Goal: Information Seeking & Learning: Find specific page/section

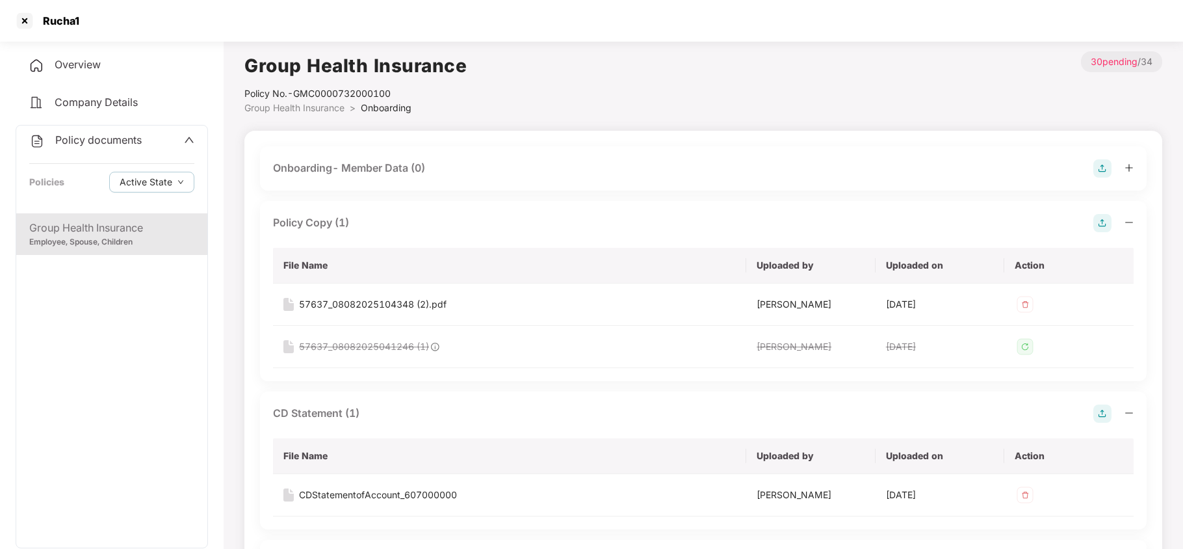
scroll to position [780, 0]
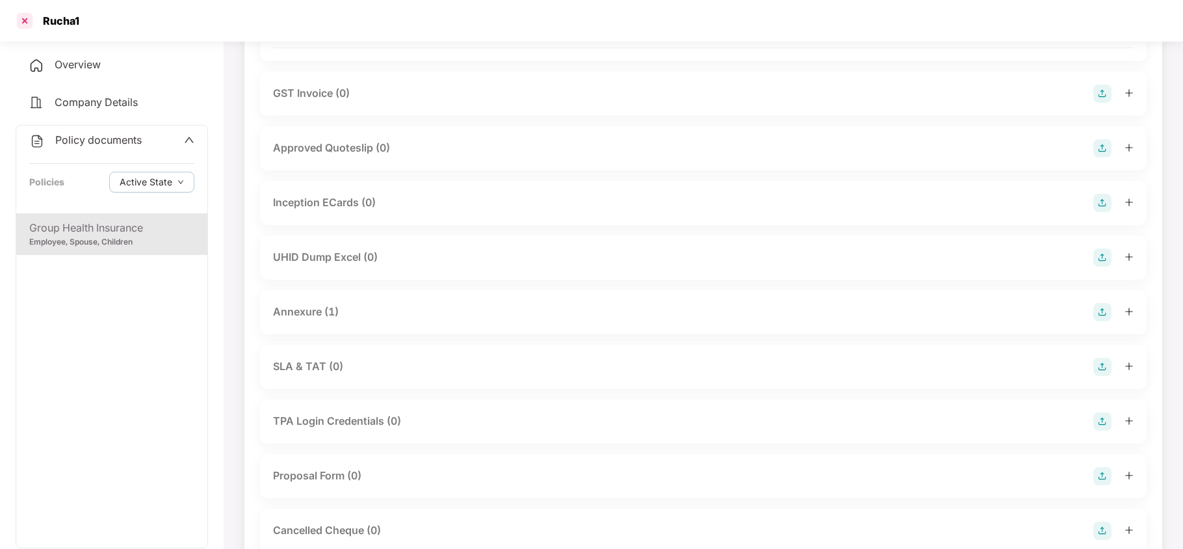
click at [23, 19] on div at bounding box center [24, 20] width 21 height 21
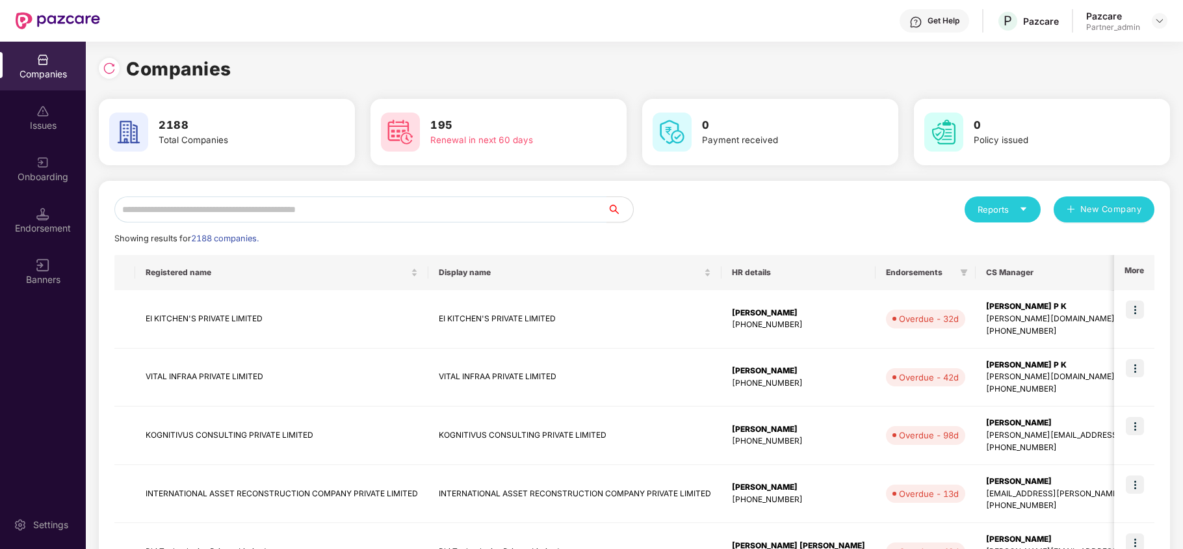
scroll to position [0, 0]
click at [374, 218] on input "text" at bounding box center [360, 209] width 493 height 26
paste input "**********"
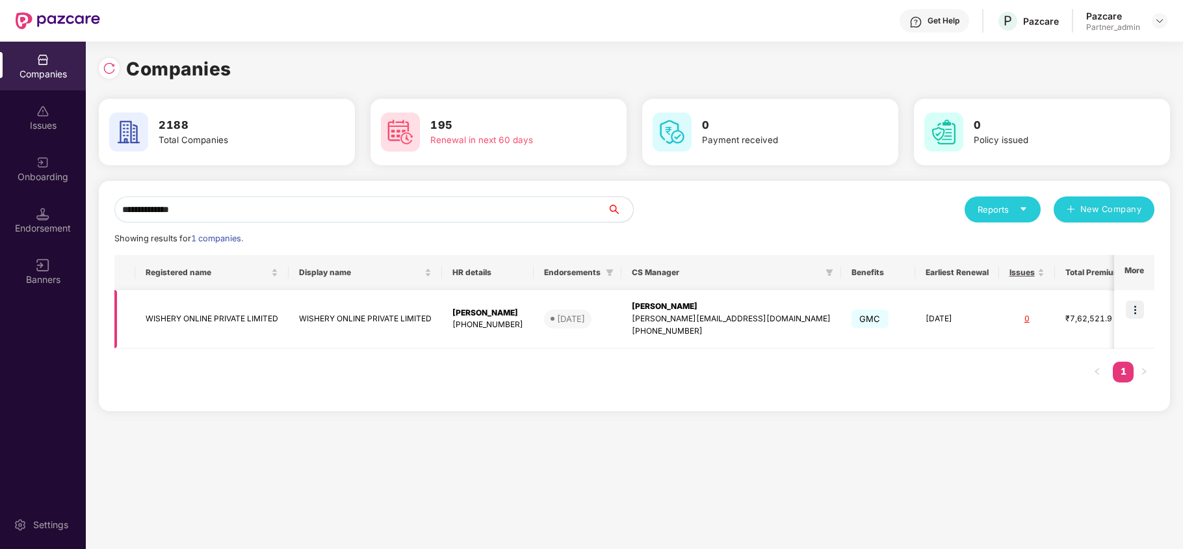
type input "**********"
click at [1132, 305] on img at bounding box center [1135, 309] width 18 height 18
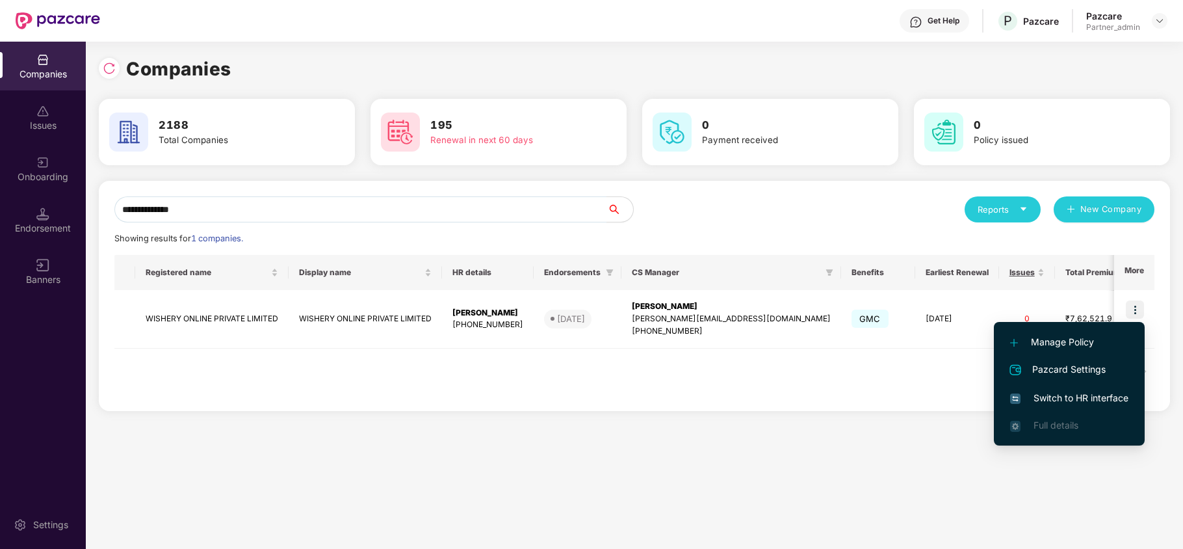
click at [1074, 389] on li "Switch to HR interface" at bounding box center [1069, 397] width 151 height 27
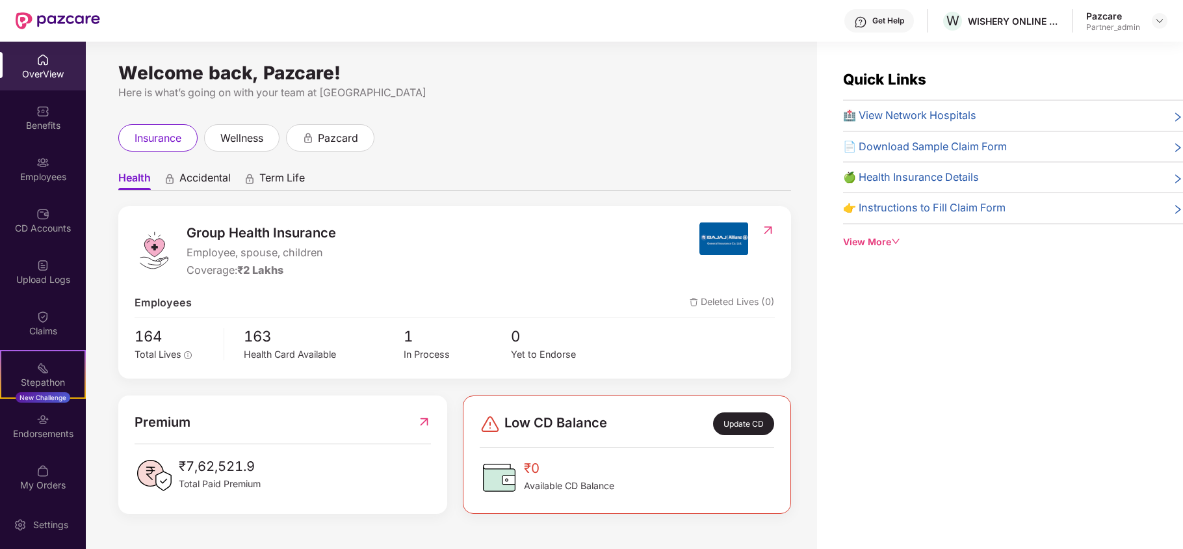
click at [45, 128] on div "Benefits" at bounding box center [43, 125] width 86 height 13
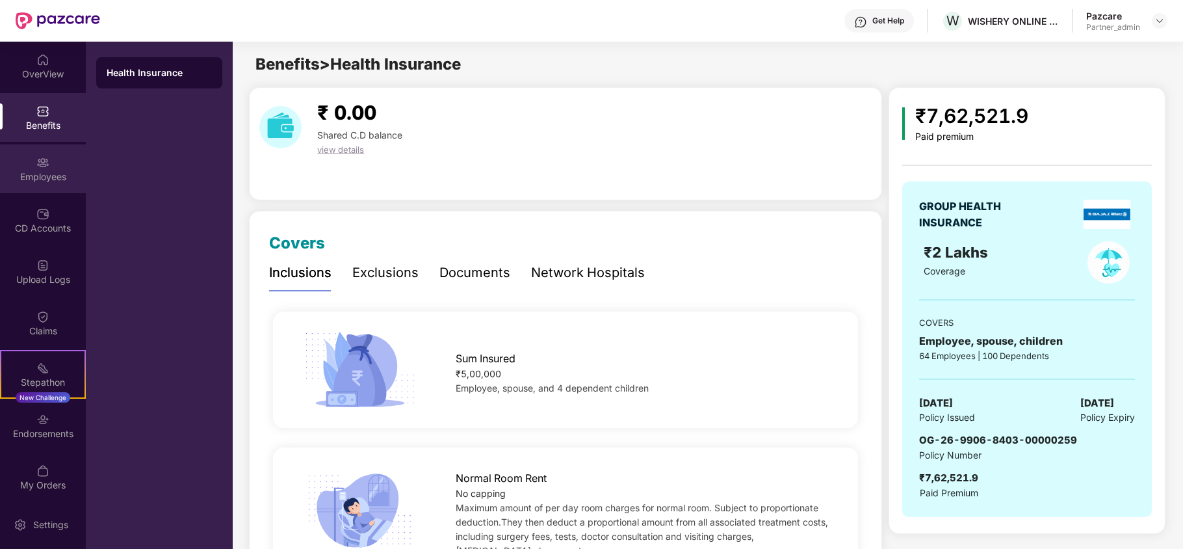
click at [3, 180] on div "Employees" at bounding box center [43, 176] width 86 height 13
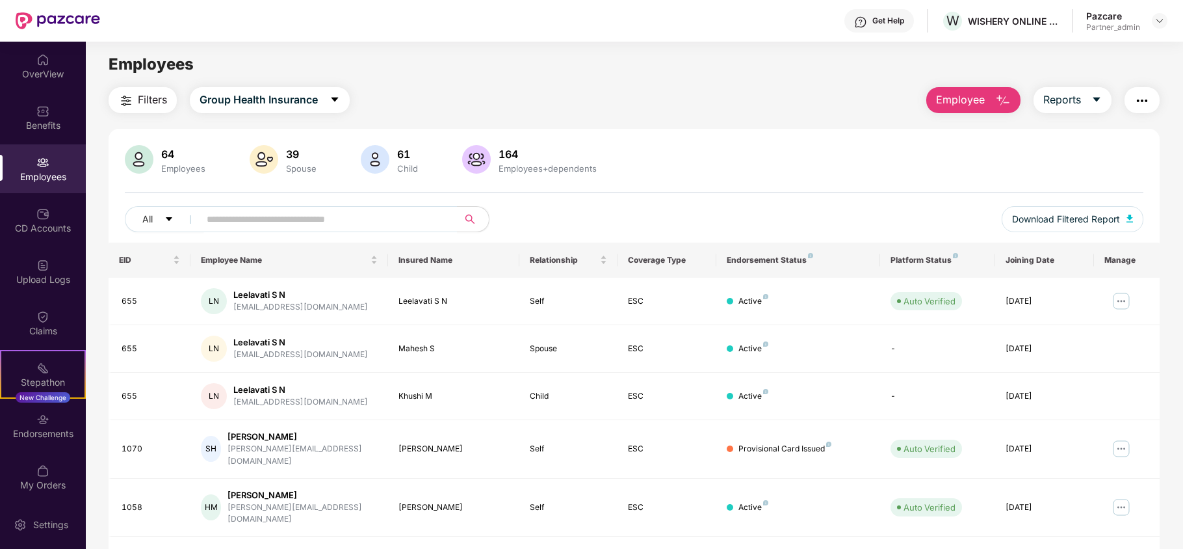
click at [155, 96] on span "Filters" at bounding box center [152, 100] width 29 height 16
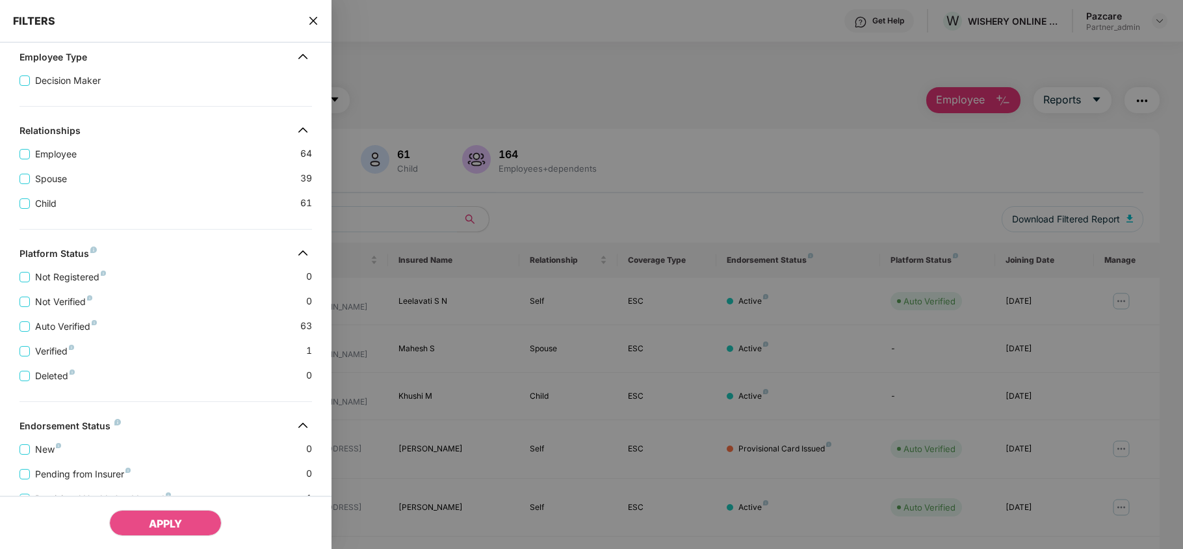
scroll to position [289, 0]
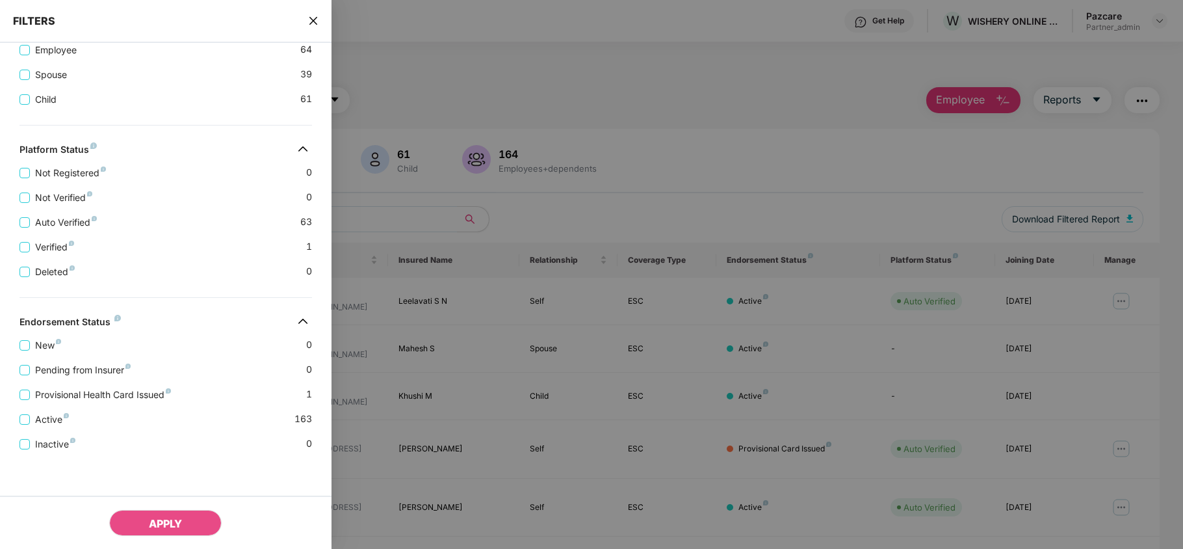
click at [313, 21] on icon "close" at bounding box center [313, 21] width 8 height 8
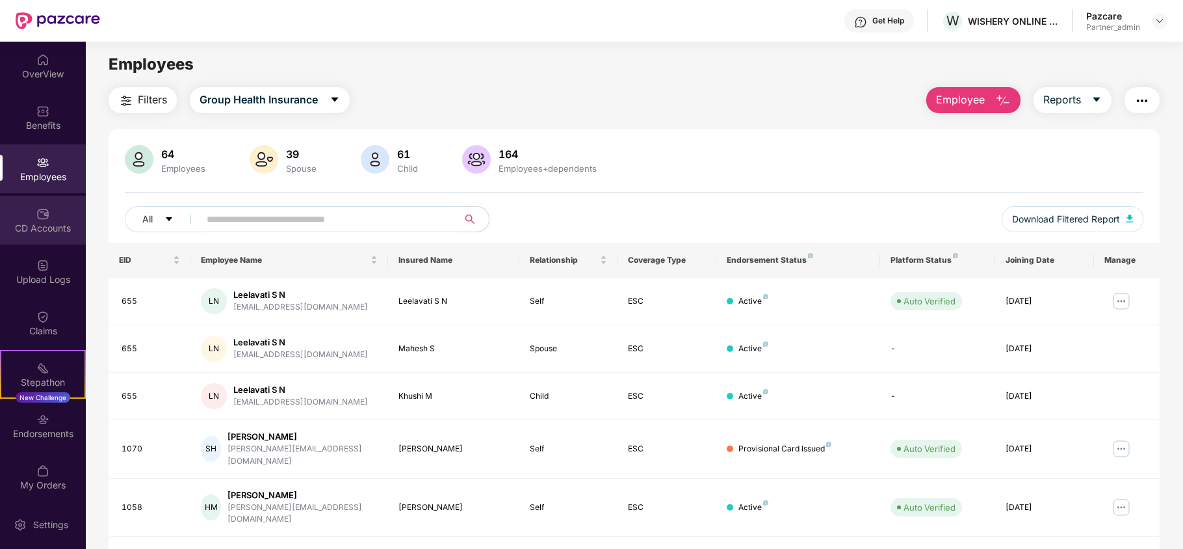
click at [47, 222] on div "CD Accounts" at bounding box center [43, 228] width 86 height 13
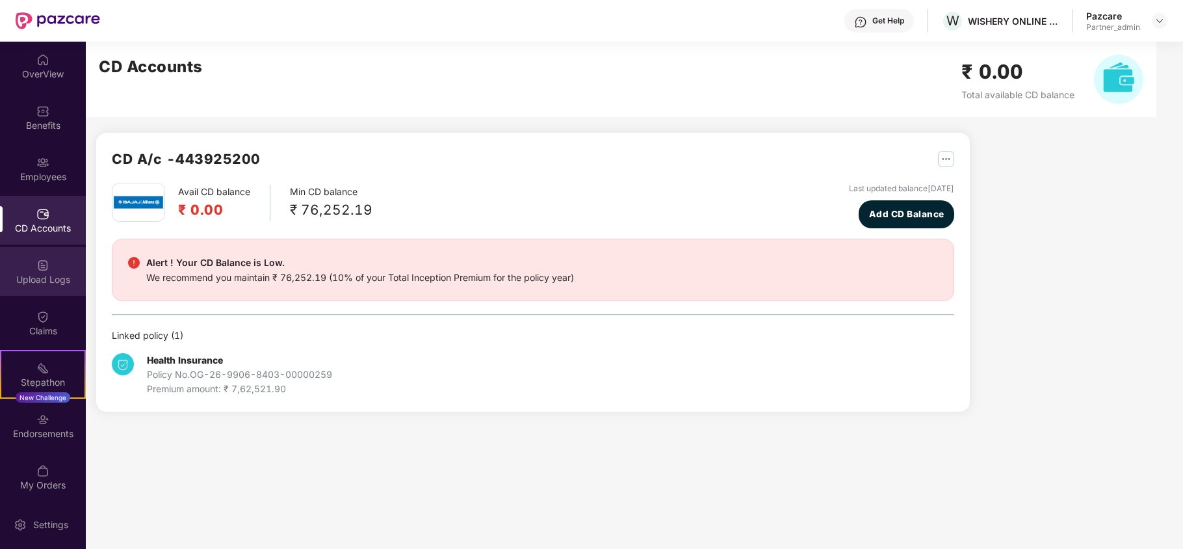
click at [42, 279] on div "Upload Logs" at bounding box center [43, 279] width 86 height 13
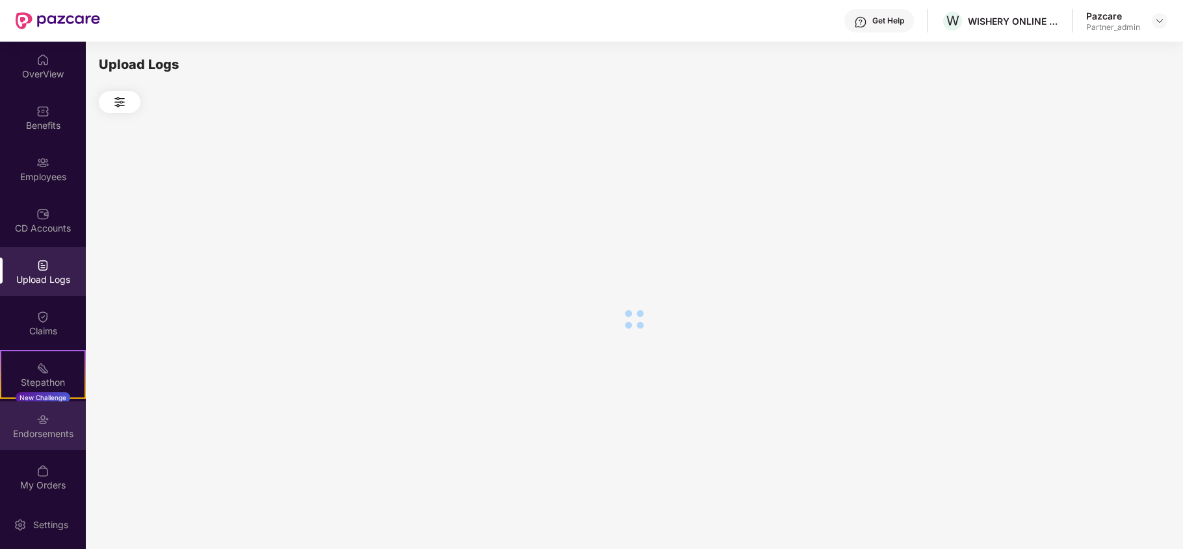
click at [27, 434] on div "Endorsements" at bounding box center [43, 433] width 86 height 13
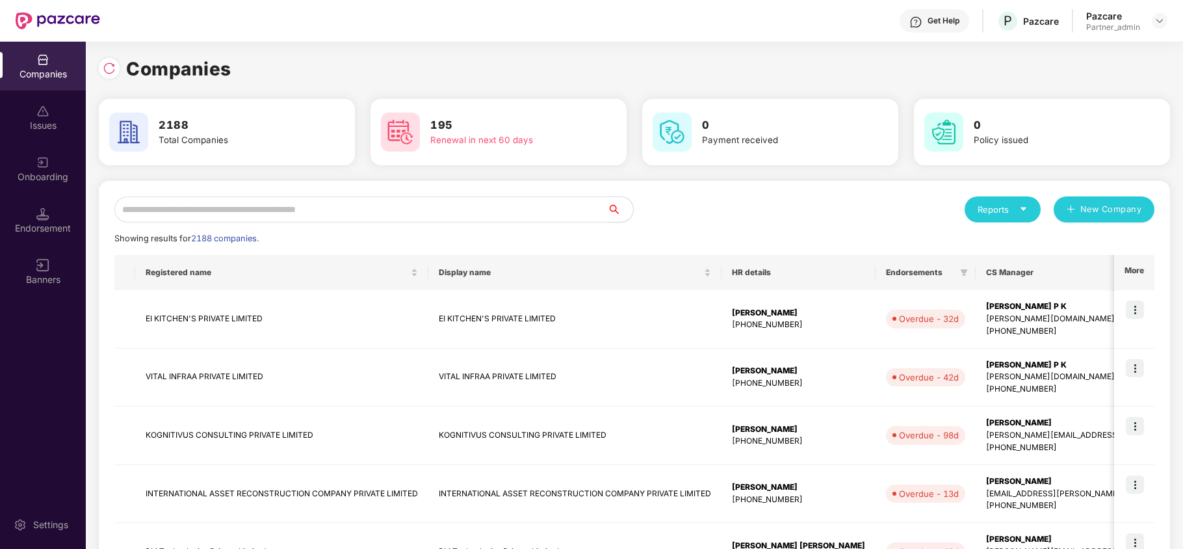
click at [151, 219] on input "text" at bounding box center [360, 209] width 493 height 26
paste input "**********"
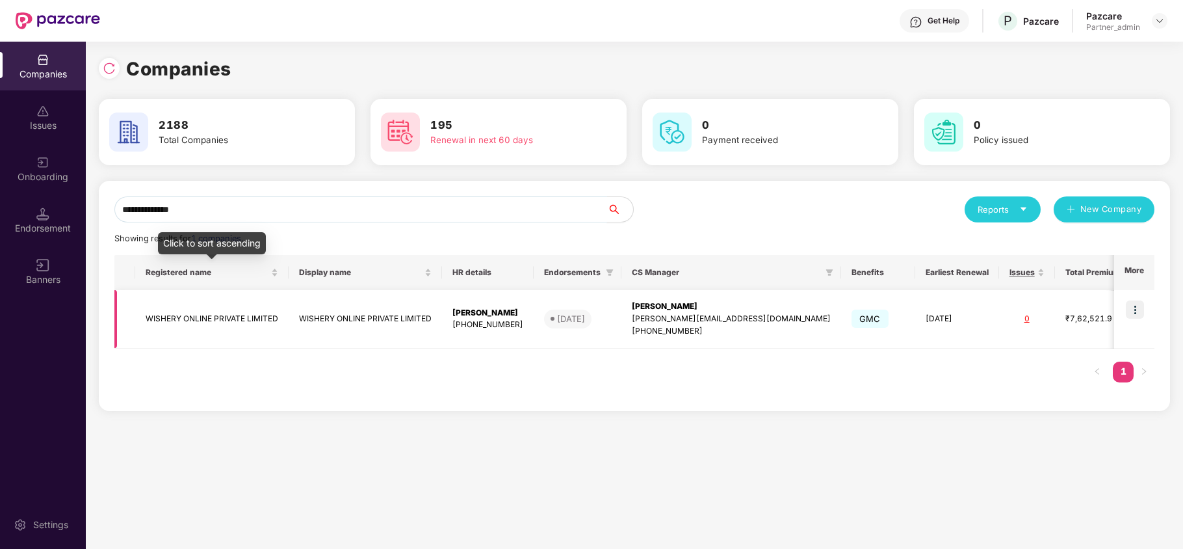
type input "**********"
click at [157, 322] on td "WISHERY ONLINE PRIVATE LIMITED" at bounding box center [211, 319] width 153 height 58
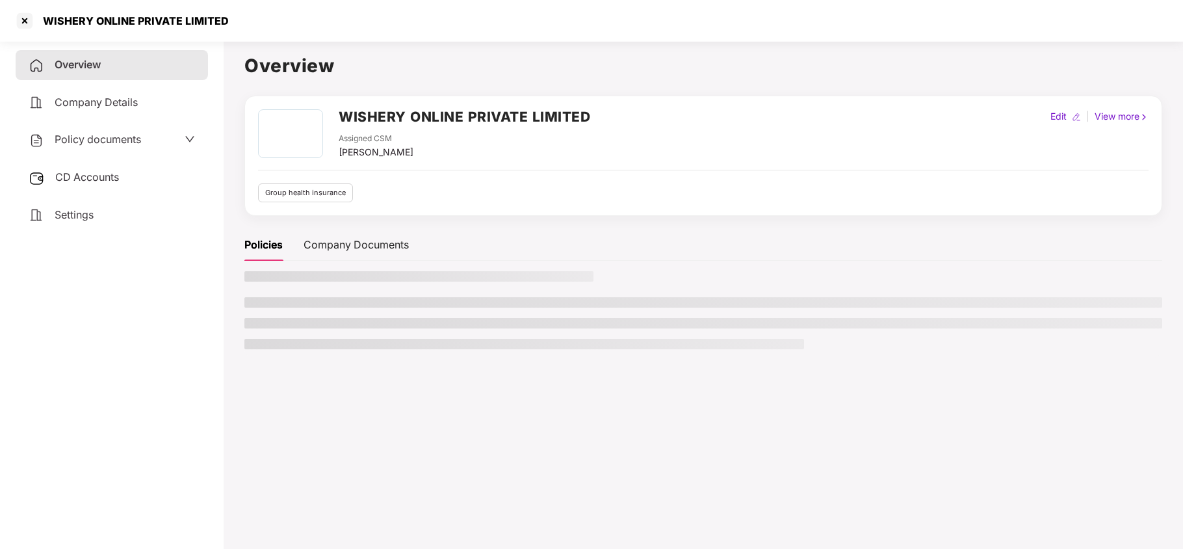
drag, startPoint x: 66, startPoint y: 213, endPoint x: 83, endPoint y: 211, distance: 17.1
click at [68, 213] on span "Settings" at bounding box center [74, 214] width 39 height 13
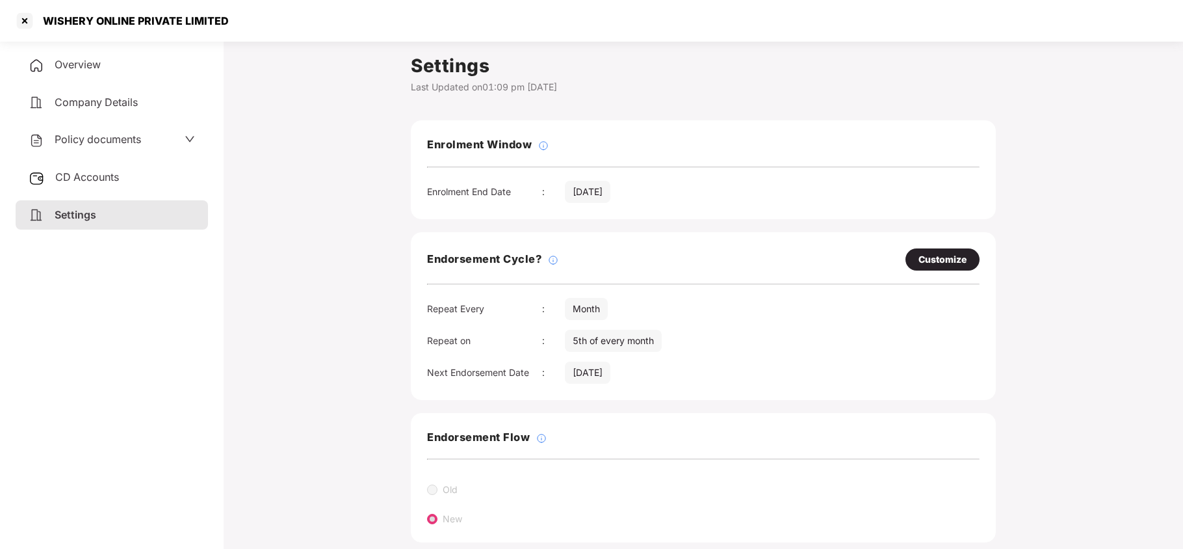
drag, startPoint x: 74, startPoint y: 133, endPoint x: 84, endPoint y: 168, distance: 36.6
click at [74, 138] on span "Policy documents" at bounding box center [98, 139] width 86 height 13
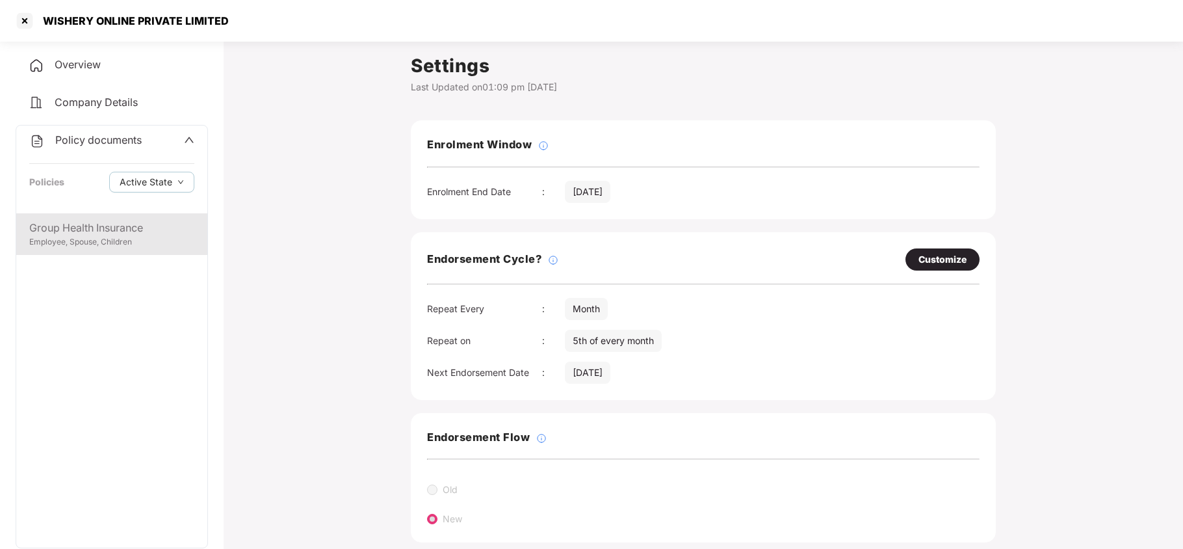
click at [99, 224] on div "Group Health Insurance" at bounding box center [111, 228] width 165 height 16
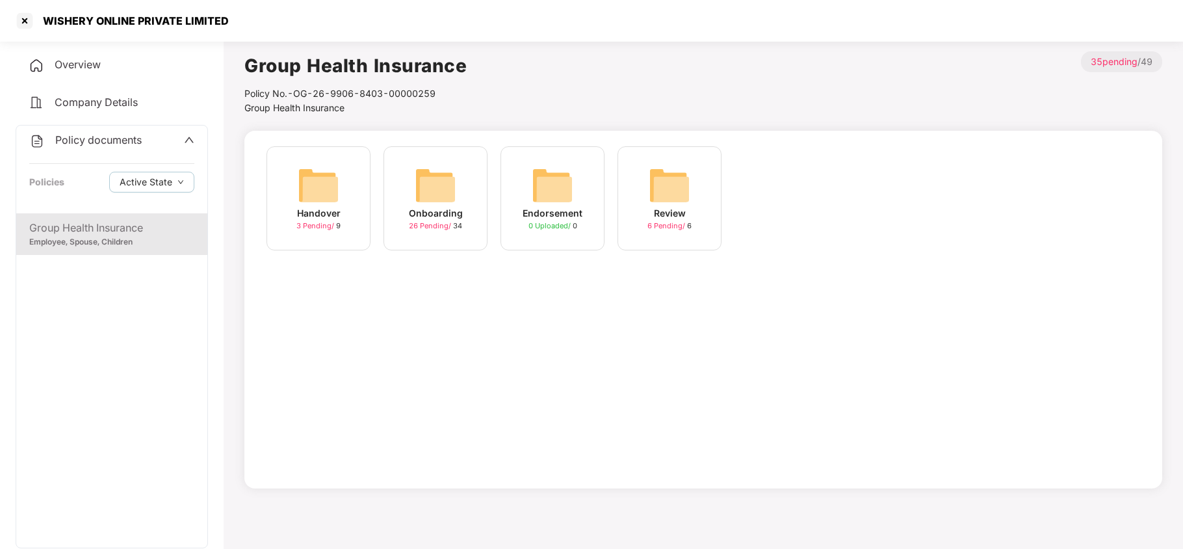
click at [422, 175] on img at bounding box center [436, 185] width 42 height 42
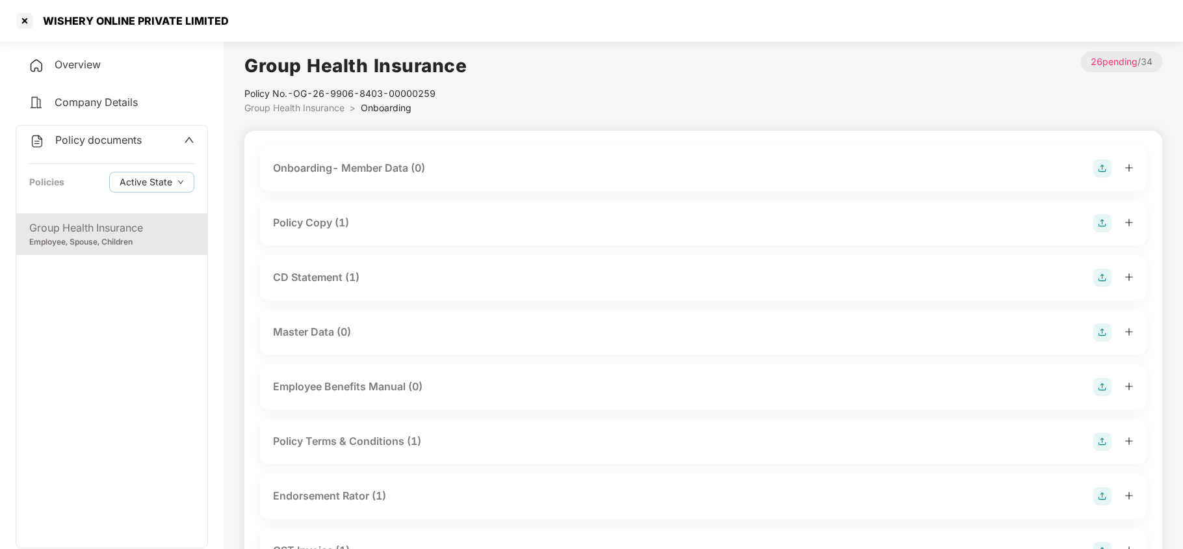
click at [329, 219] on div "Policy Copy (1)" at bounding box center [311, 222] width 76 height 16
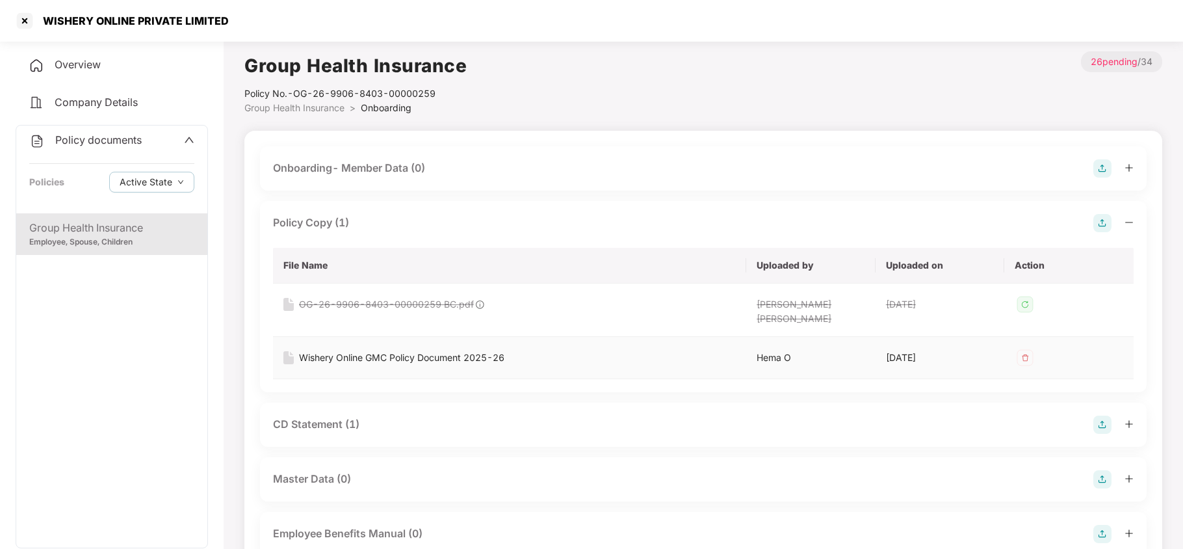
click at [338, 350] on div "Wishery Online GMC Policy Document 2025-26" at bounding box center [401, 357] width 205 height 14
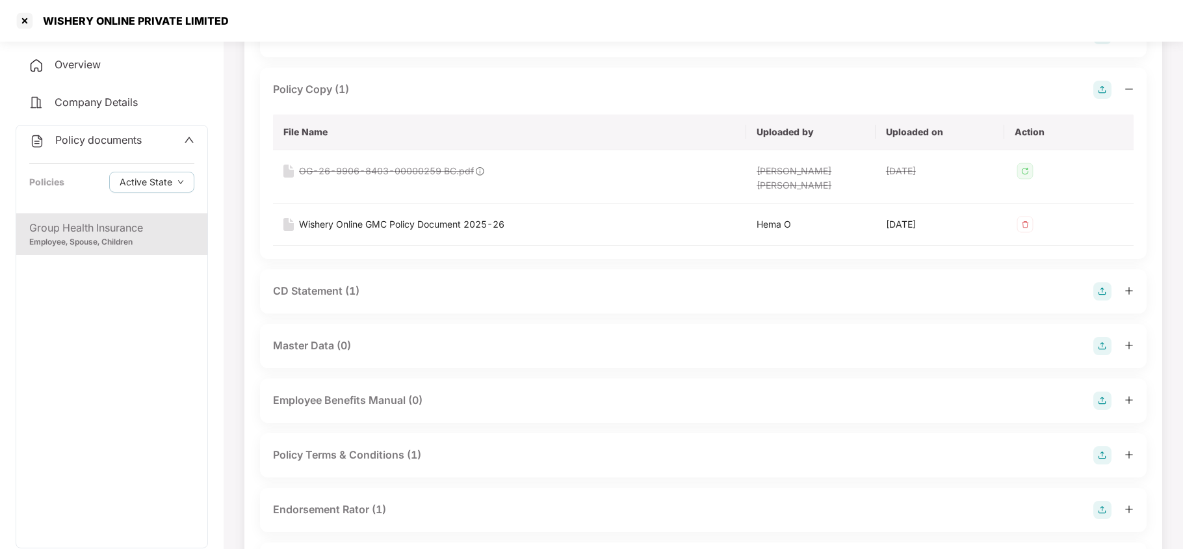
scroll to position [173, 0]
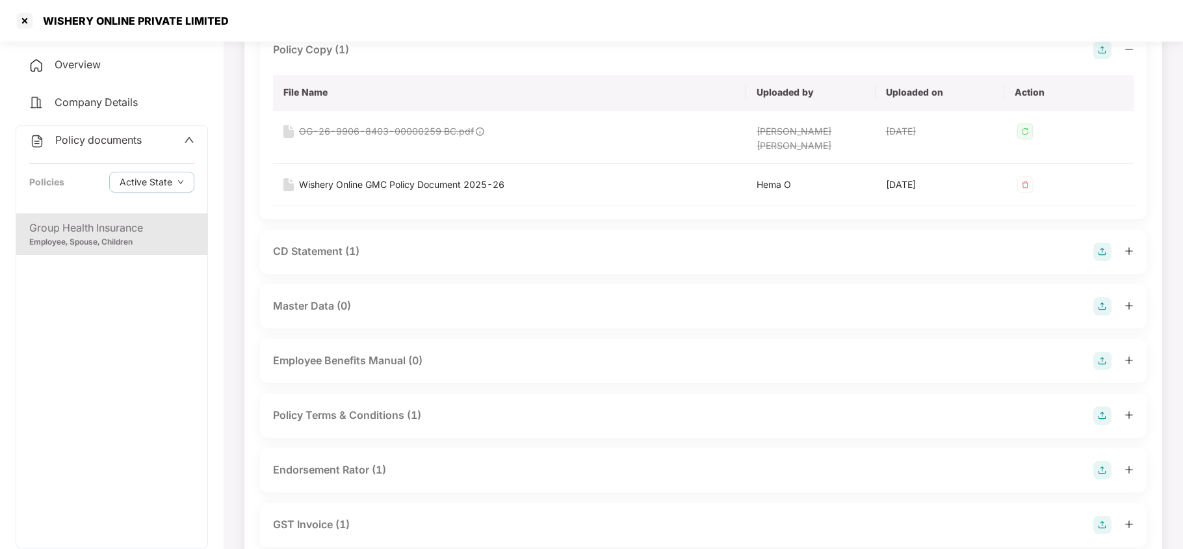
click at [357, 243] on div "CD Statement (1)" at bounding box center [316, 251] width 86 height 16
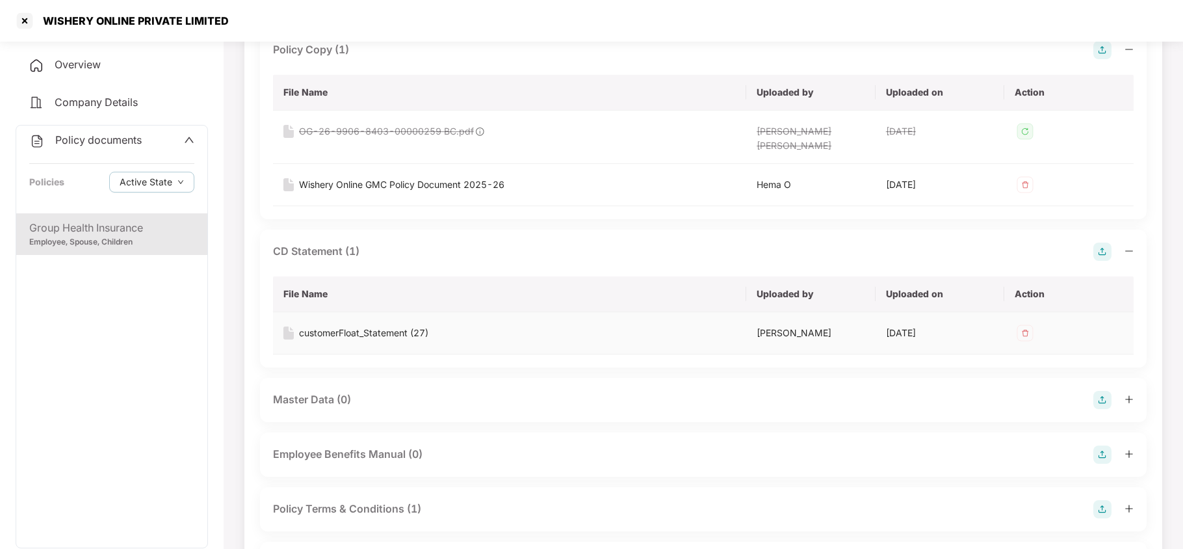
click at [368, 326] on div "customerFloat_Statement (27)" at bounding box center [363, 333] width 129 height 14
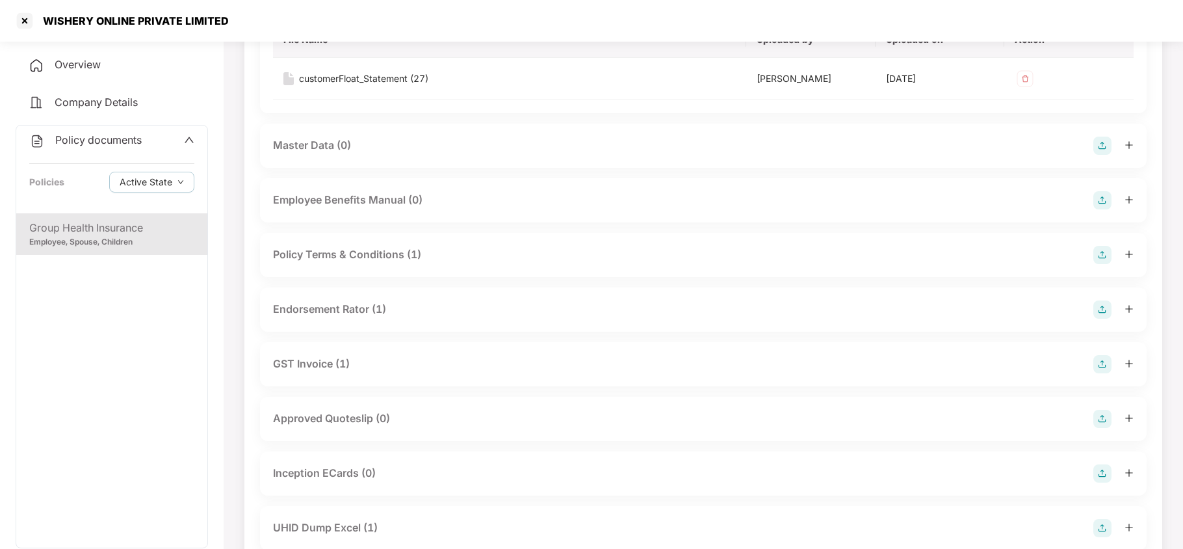
scroll to position [433, 0]
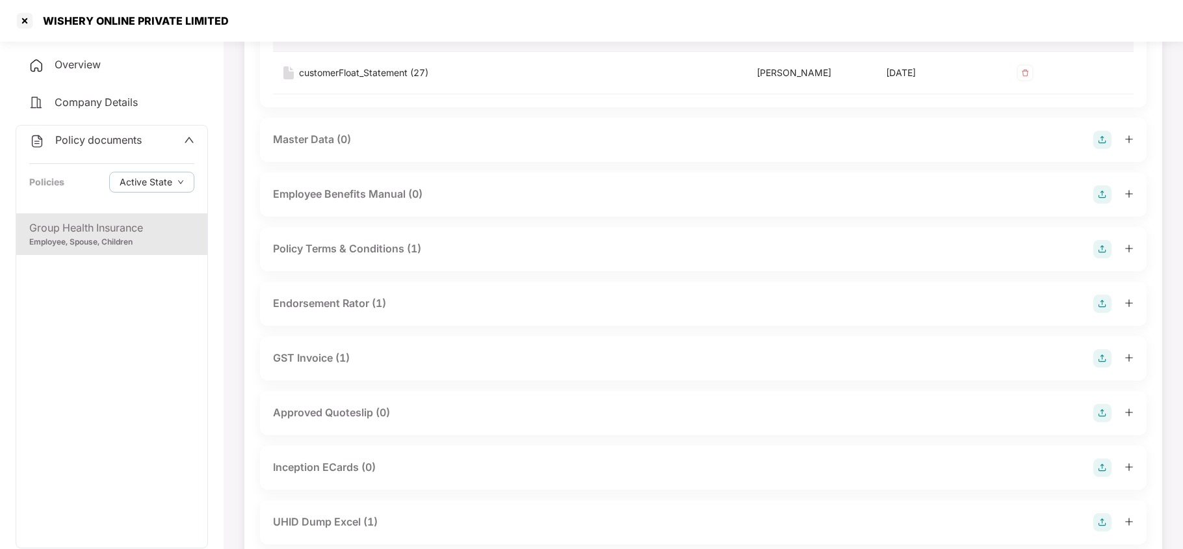
click at [369, 296] on div "Endorsement Rator (1)" at bounding box center [329, 303] width 113 height 16
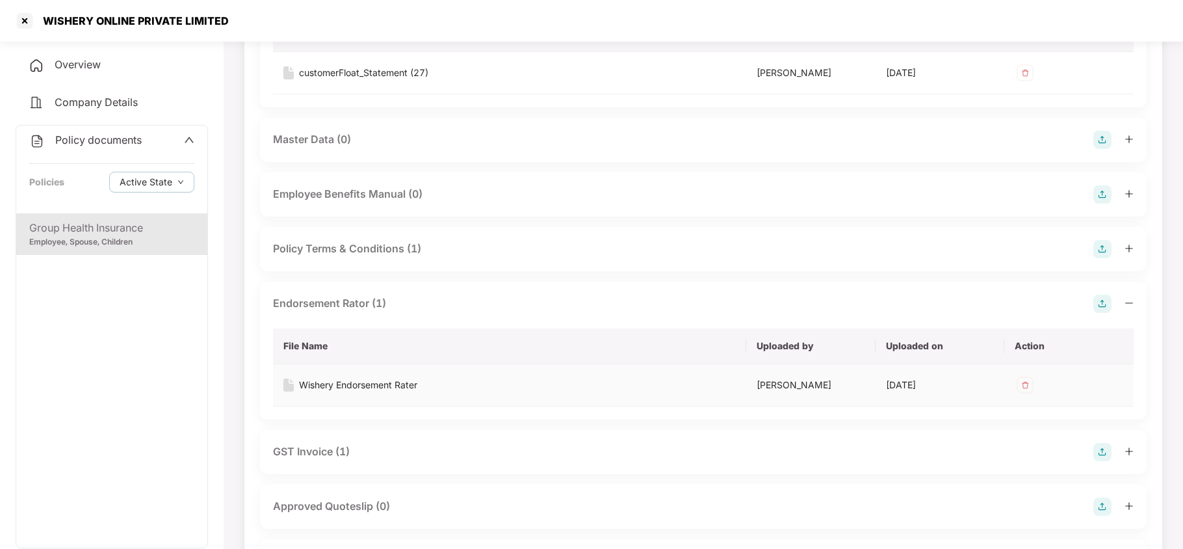
click at [378, 378] on div "Wishery Endorsement Rater" at bounding box center [358, 385] width 118 height 14
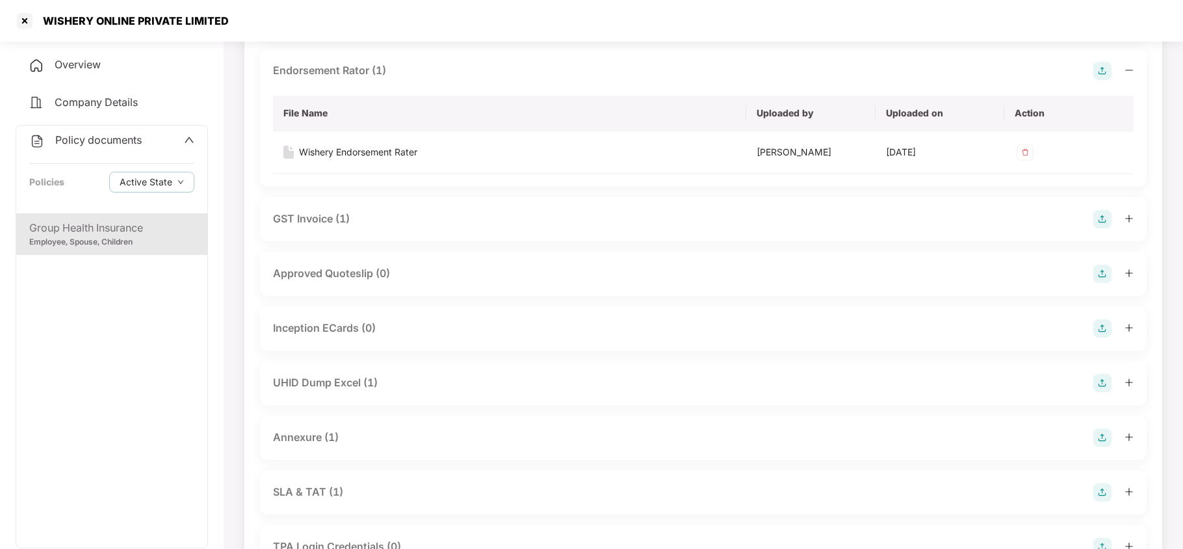
scroll to position [693, 0]
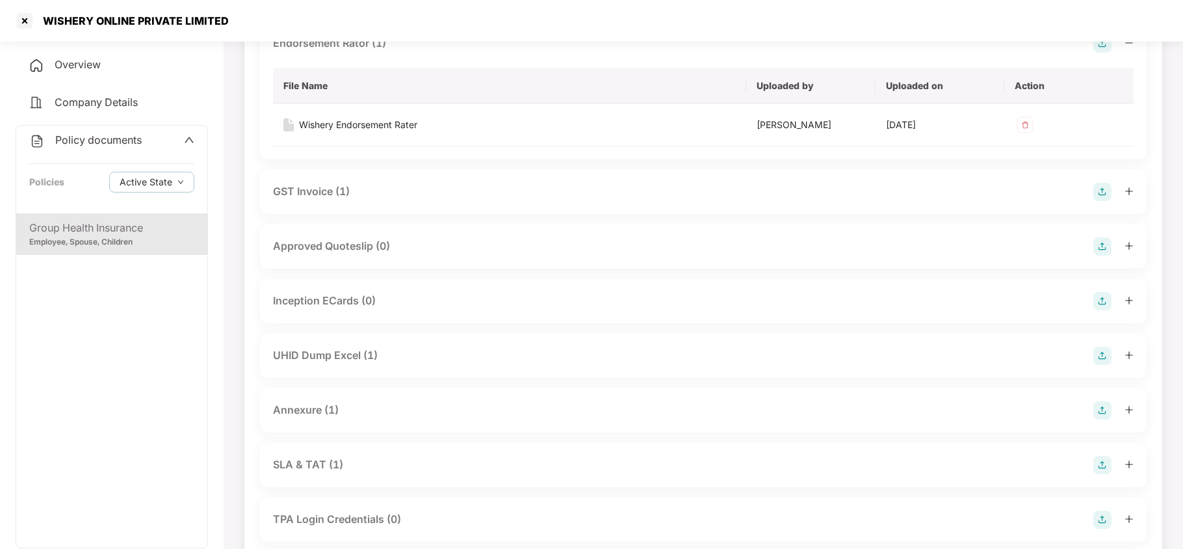
click at [335, 402] on div "Annexure (1)" at bounding box center [306, 410] width 66 height 16
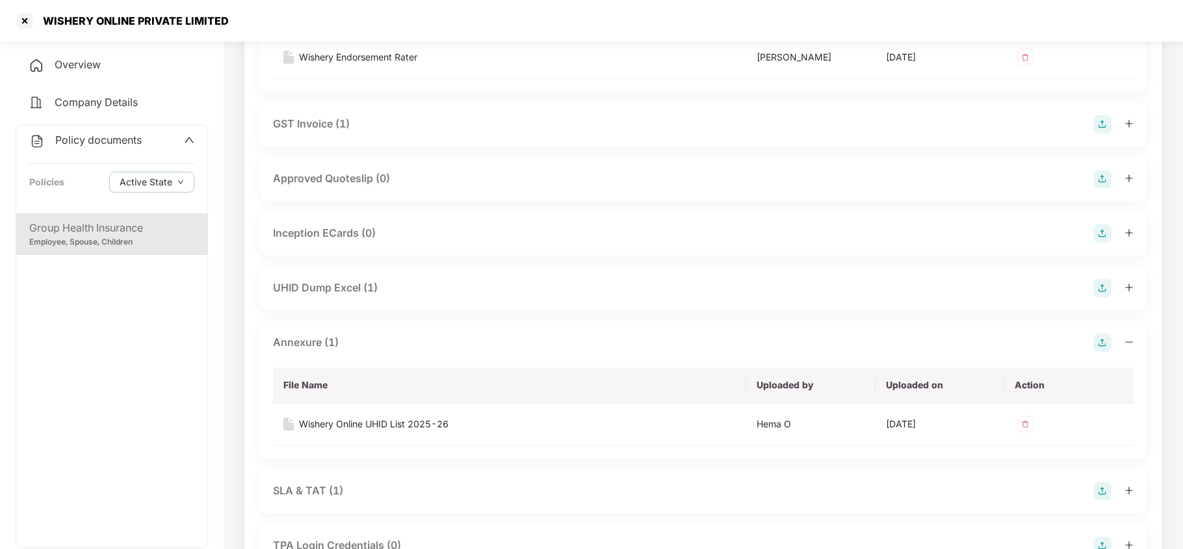
scroll to position [866, 0]
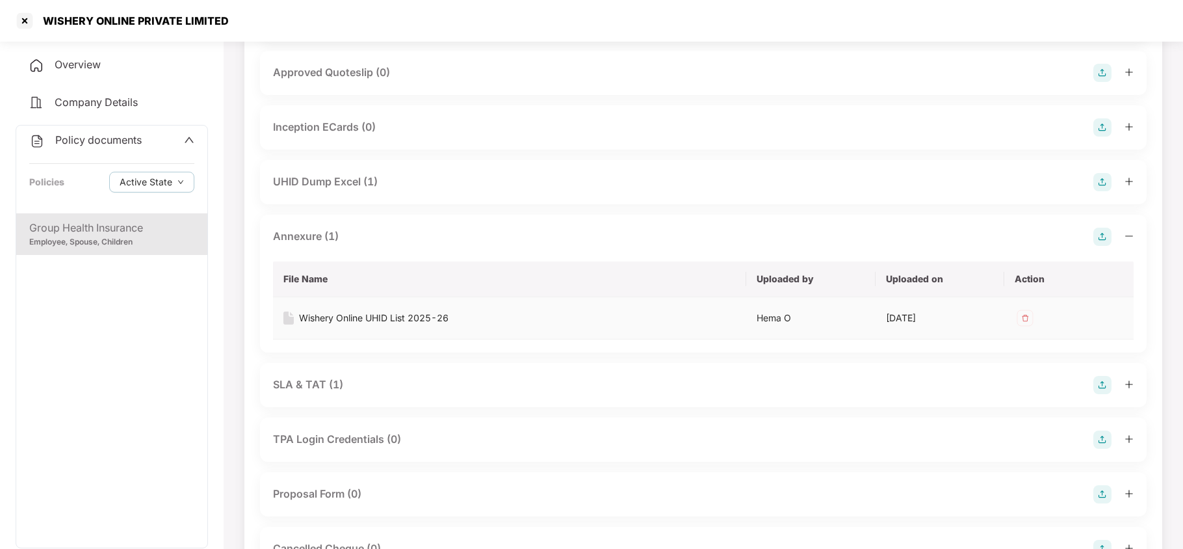
click at [393, 311] on div "Wishery Online UHID List 2025-26" at bounding box center [373, 318] width 149 height 14
click at [27, 24] on div at bounding box center [24, 20] width 21 height 21
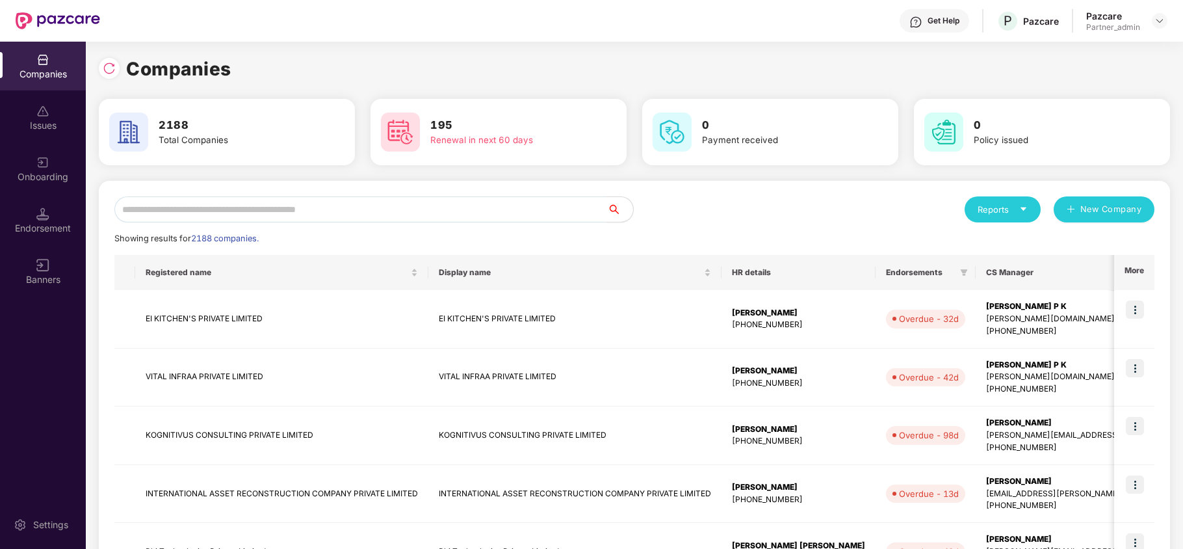
scroll to position [0, 0]
click at [278, 206] on input "text" at bounding box center [360, 209] width 493 height 26
paste input "**********"
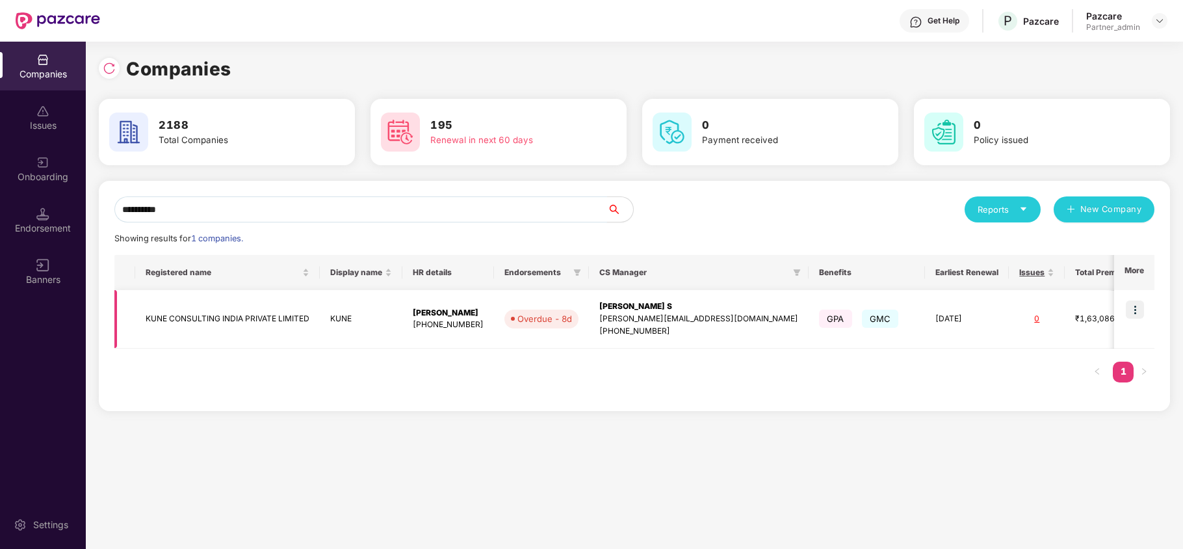
type input "**********"
click at [1140, 304] on img at bounding box center [1135, 309] width 18 height 18
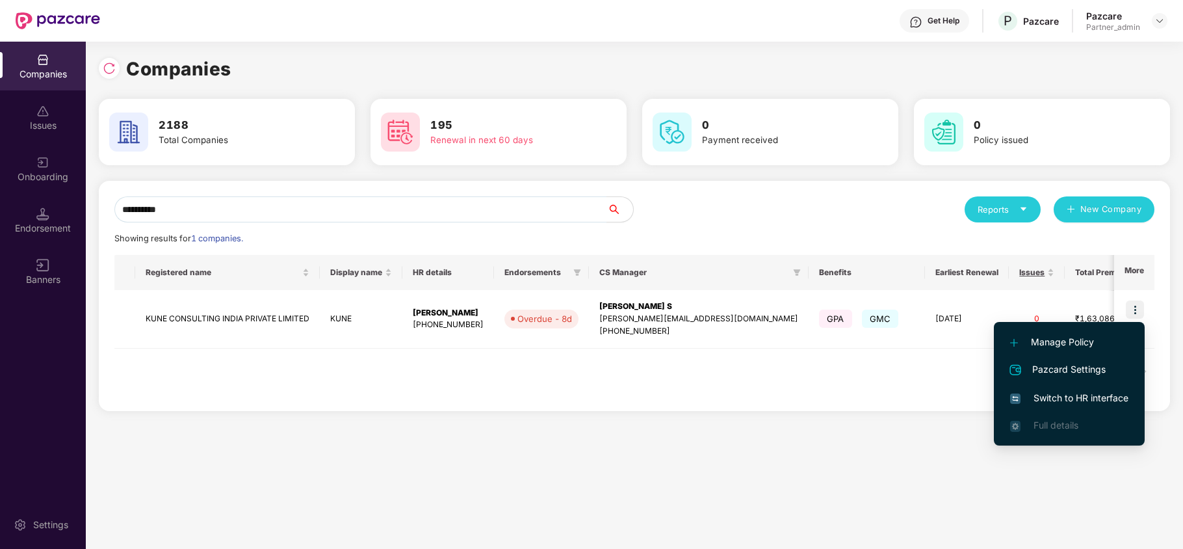
click at [1102, 404] on span "Switch to HR interface" at bounding box center [1069, 398] width 118 height 14
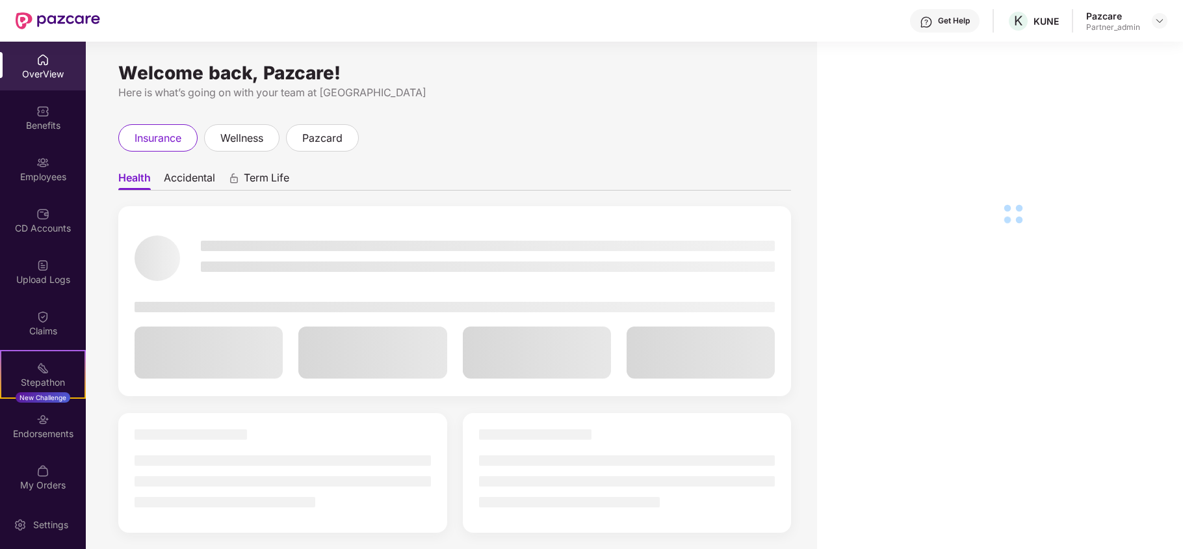
click at [21, 123] on div "Benefits" at bounding box center [43, 125] width 86 height 13
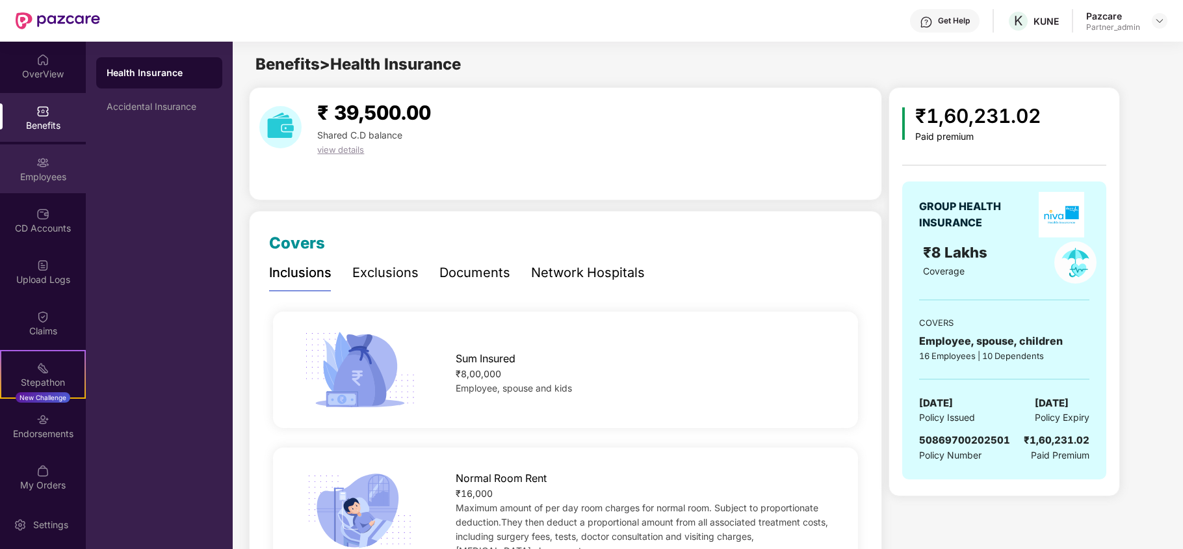
click at [40, 175] on div "Employees" at bounding box center [43, 176] width 86 height 13
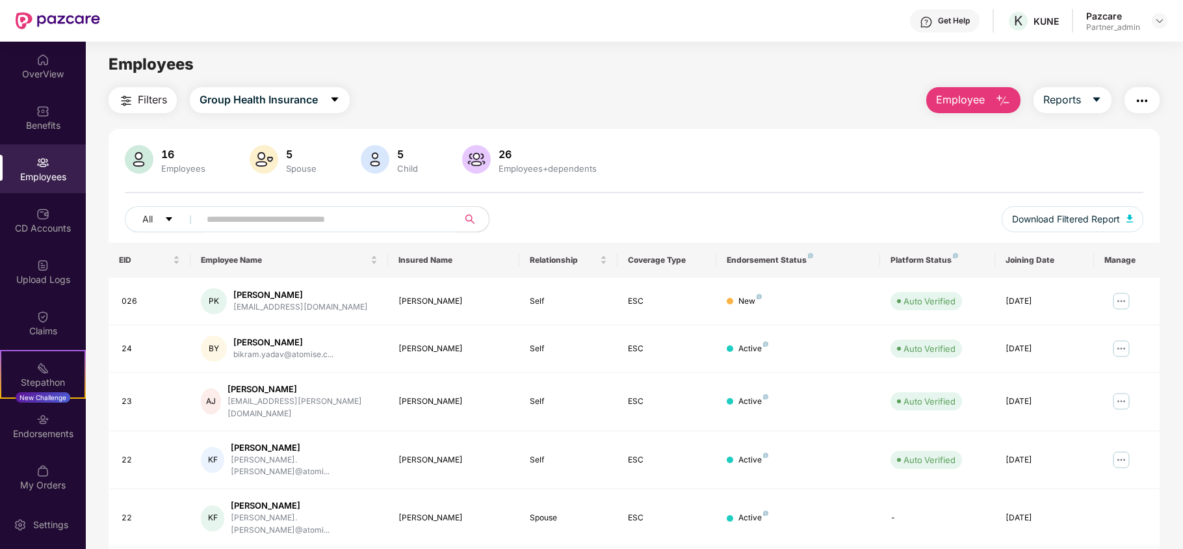
drag, startPoint x: 35, startPoint y: 107, endPoint x: 88, endPoint y: 116, distance: 54.0
click at [36, 107] on img at bounding box center [42, 111] width 13 height 13
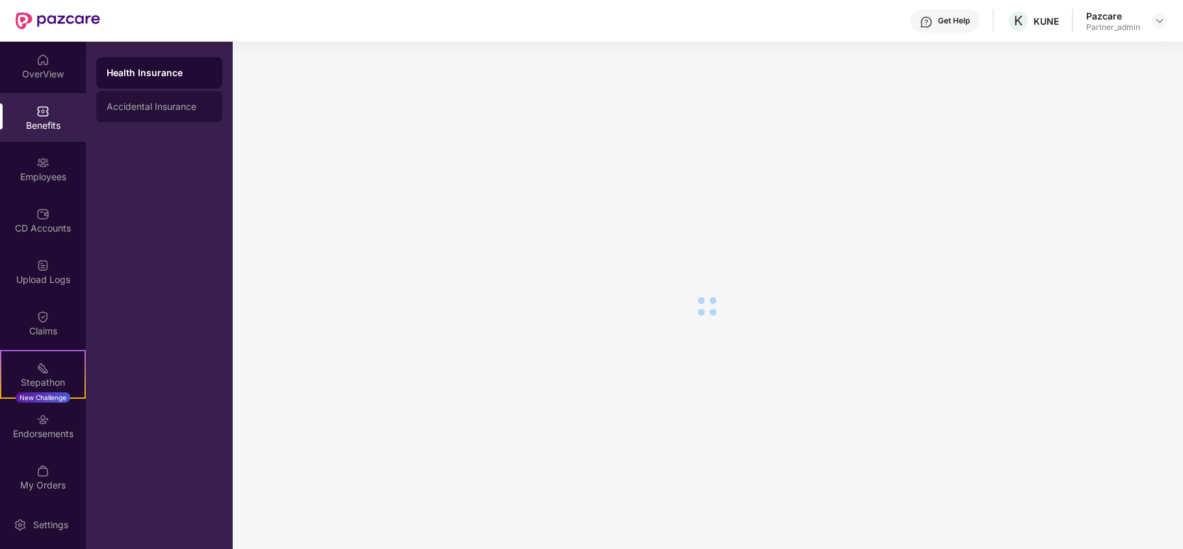
click at [125, 112] on div "Accidental Insurance" at bounding box center [159, 106] width 126 height 31
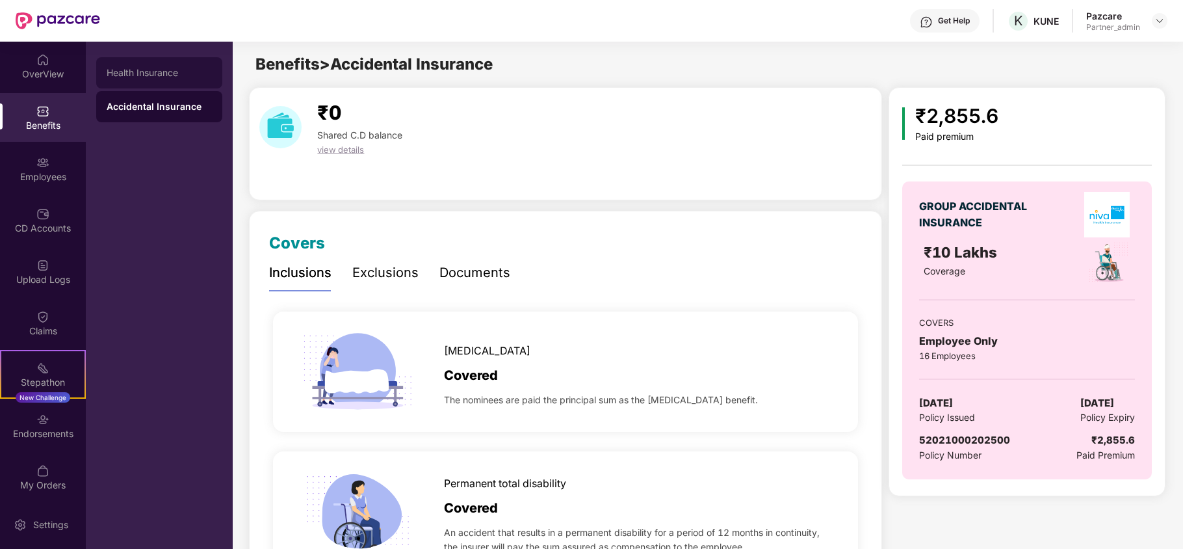
click at [130, 77] on div "Health Insurance" at bounding box center [159, 73] width 105 height 10
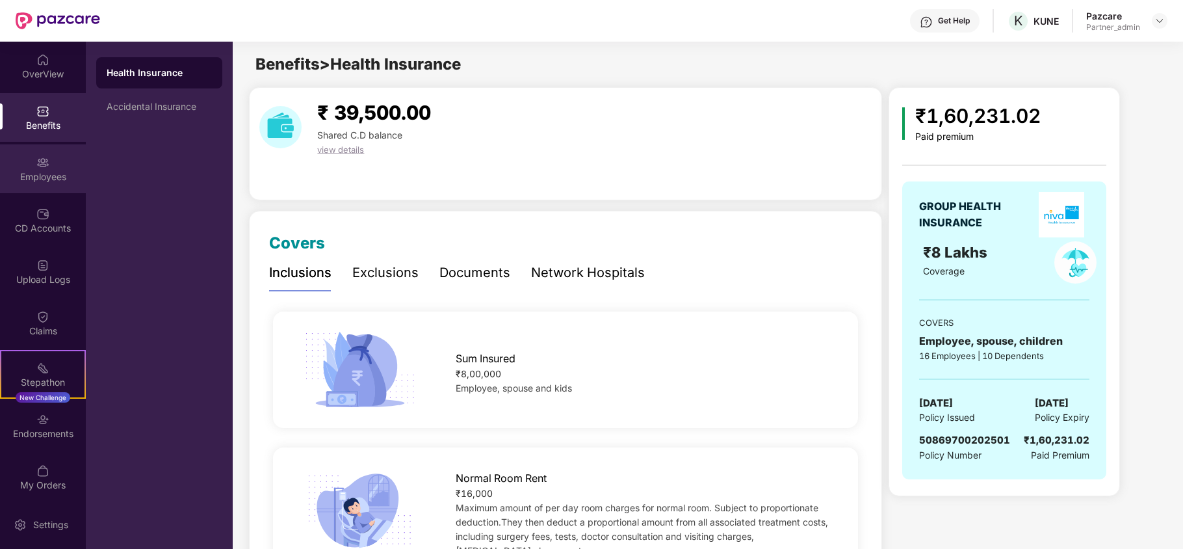
click at [37, 177] on div "Employees" at bounding box center [43, 176] width 86 height 13
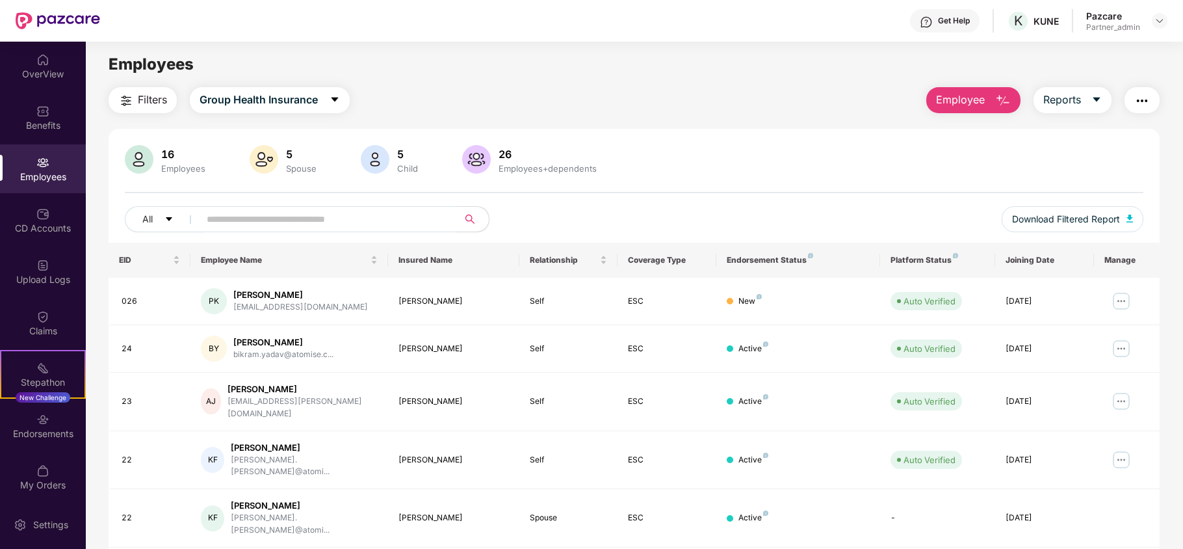
drag, startPoint x: 135, startPoint y: 86, endPoint x: 162, endPoint y: 196, distance: 113.8
click at [135, 88] on main "Employees Filters Group Health Insurance Employee Reports 16 Employees 5 Spouse…" at bounding box center [634, 316] width 1096 height 549
click at [153, 105] on span "Filters" at bounding box center [152, 100] width 29 height 16
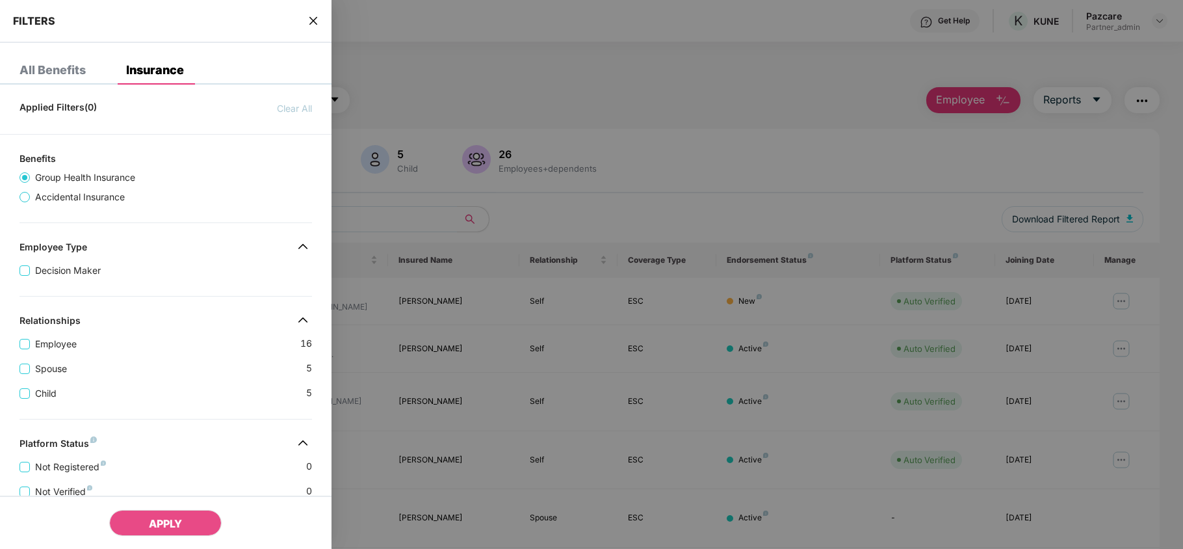
scroll to position [308, 0]
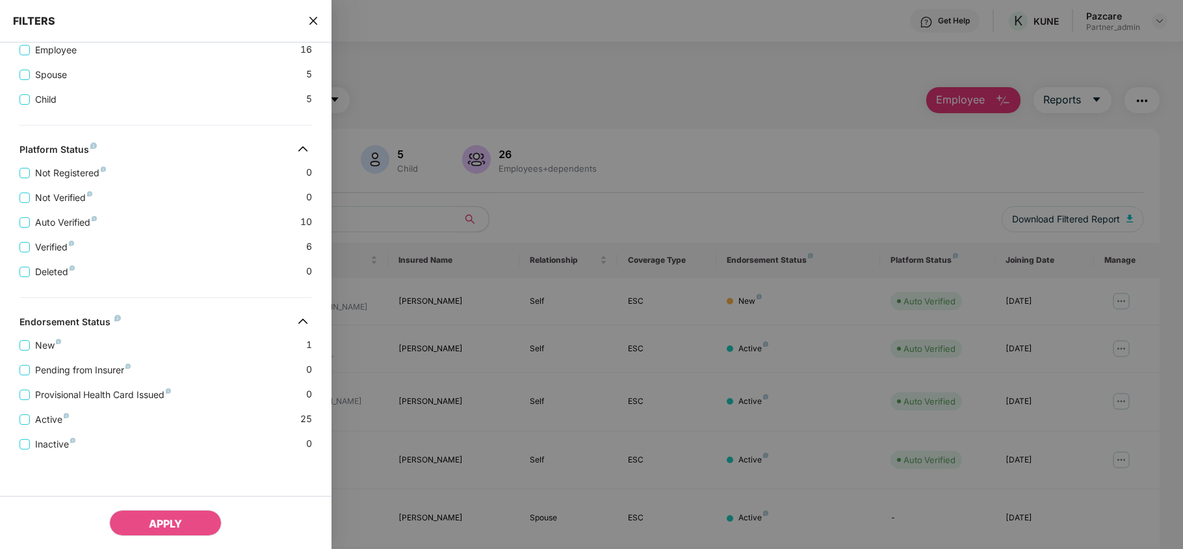
click at [318, 16] on icon "close" at bounding box center [313, 21] width 10 height 10
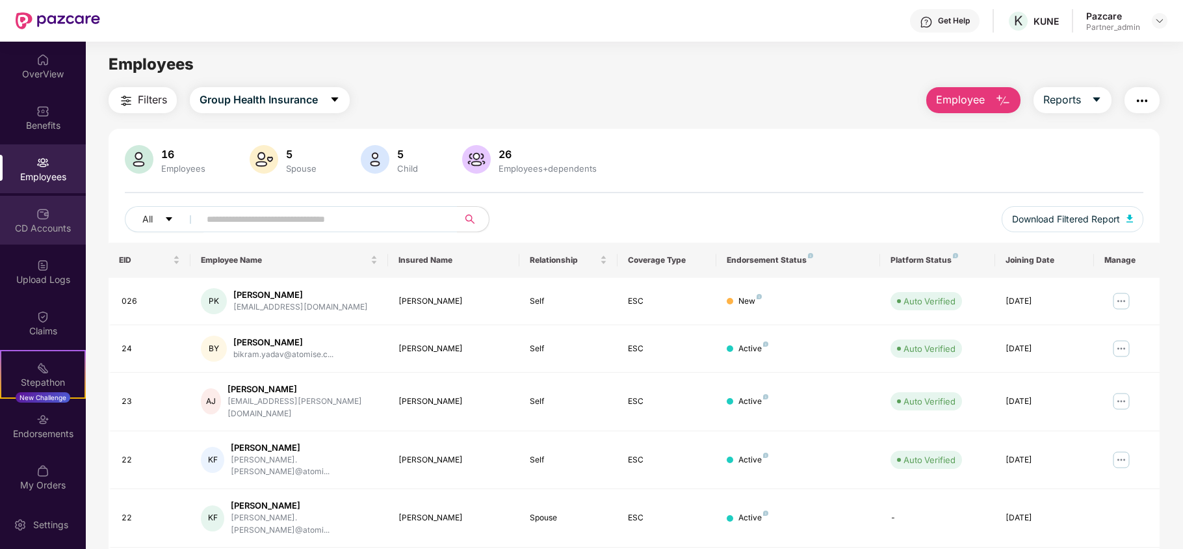
click at [60, 220] on div "CD Accounts" at bounding box center [43, 220] width 86 height 49
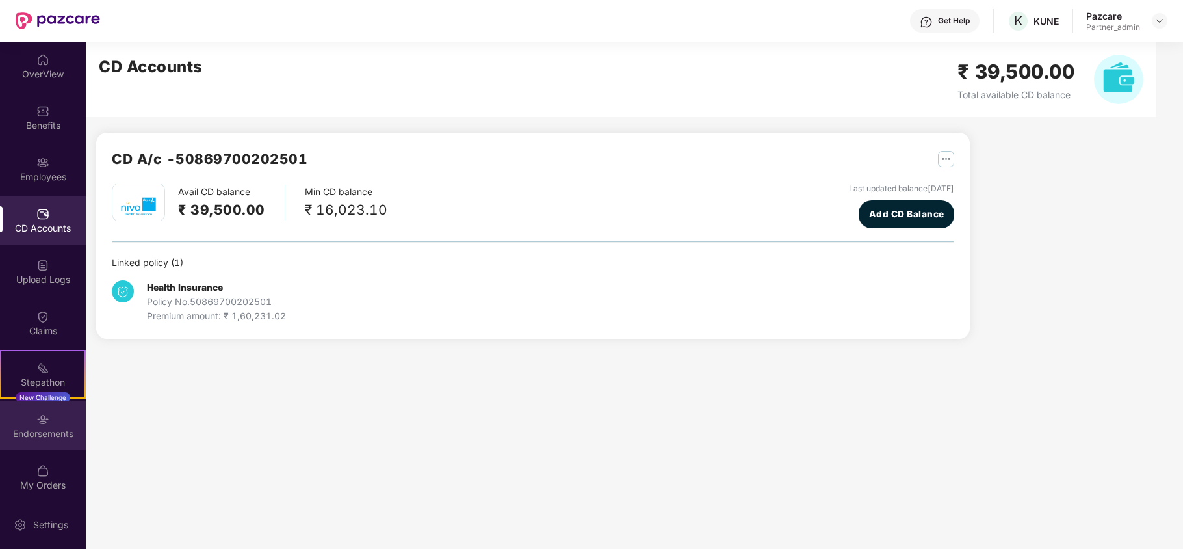
click at [16, 434] on div "Endorsements" at bounding box center [43, 433] width 86 height 13
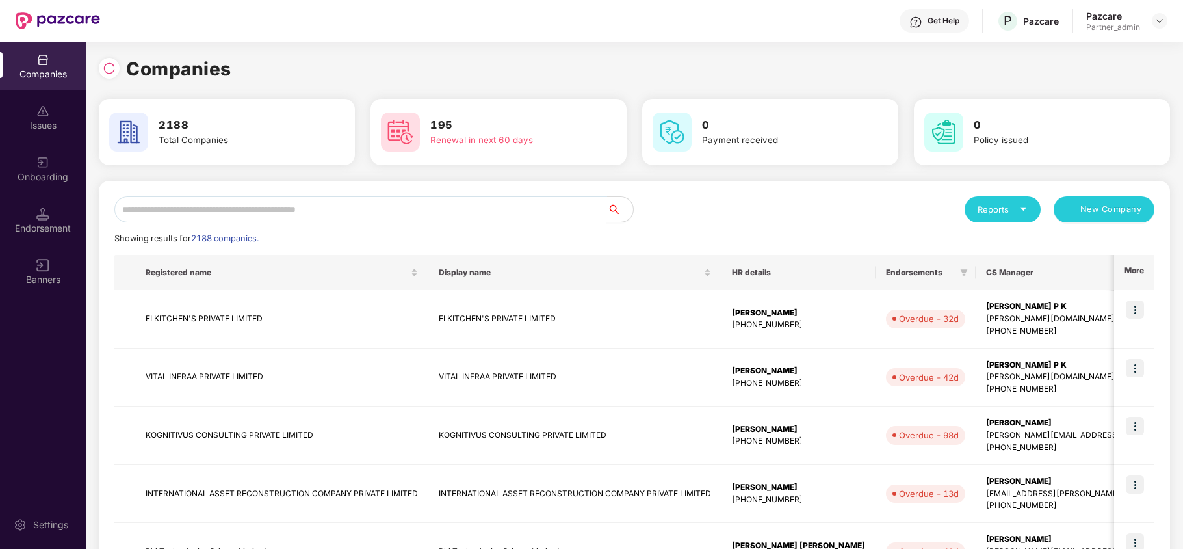
click at [128, 211] on input "text" at bounding box center [360, 209] width 493 height 26
paste input "**********"
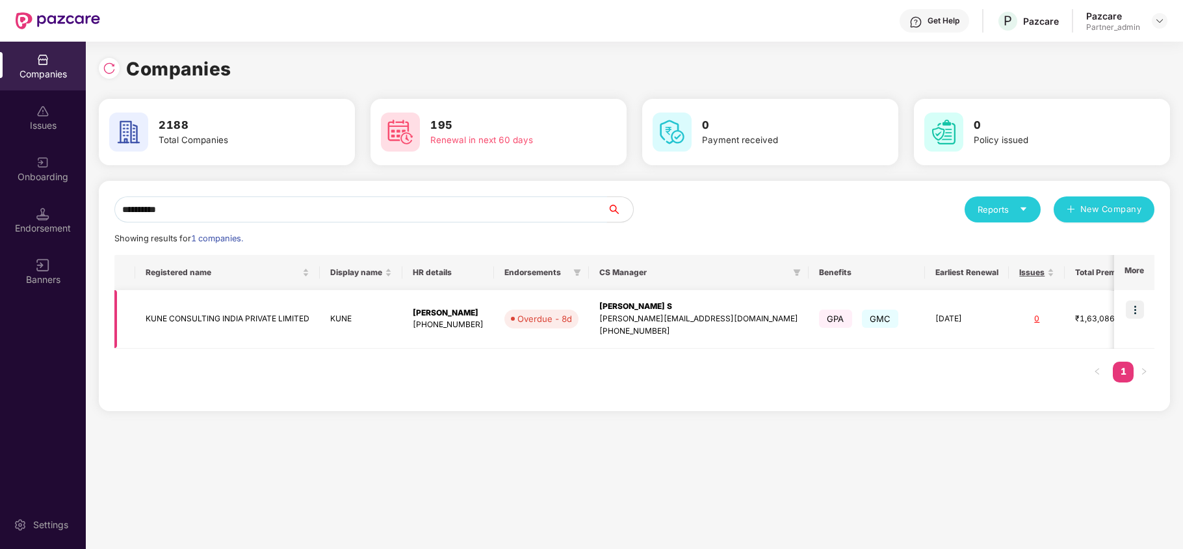
type input "**********"
click at [159, 318] on td "KUNE CONSULTING INDIA PRIVATE LIMITED" at bounding box center [227, 319] width 185 height 58
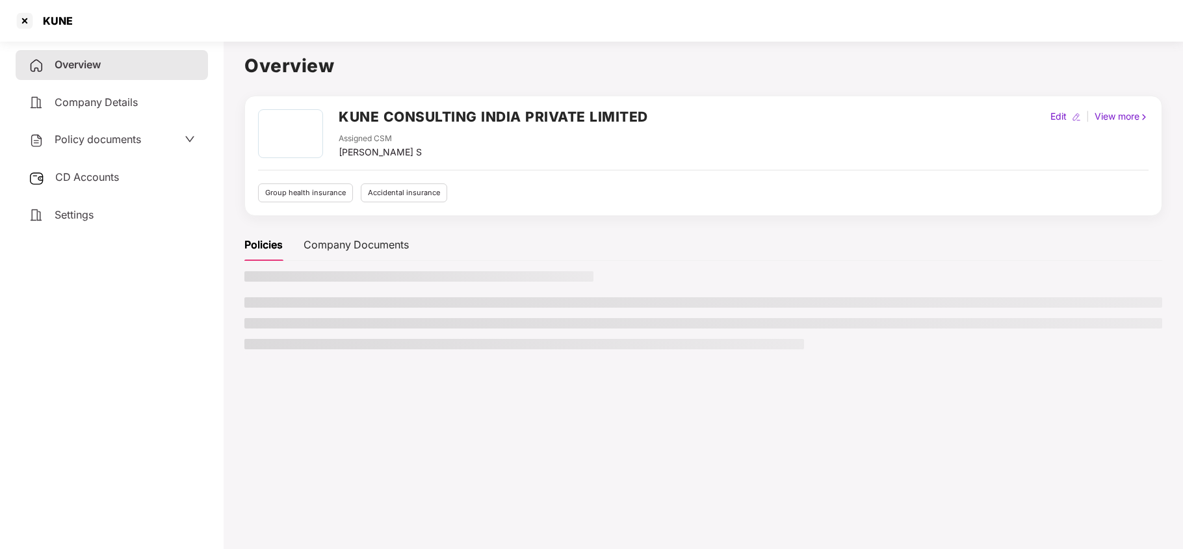
click at [61, 209] on span "Settings" at bounding box center [74, 214] width 39 height 13
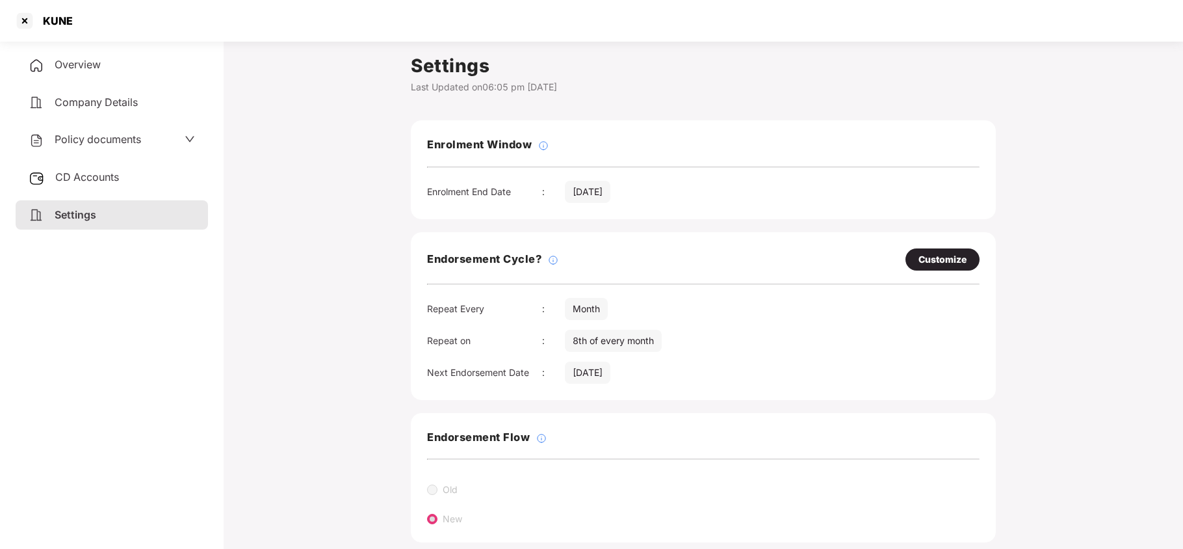
click at [929, 264] on div "Customize" at bounding box center [942, 259] width 48 height 14
select select "*****"
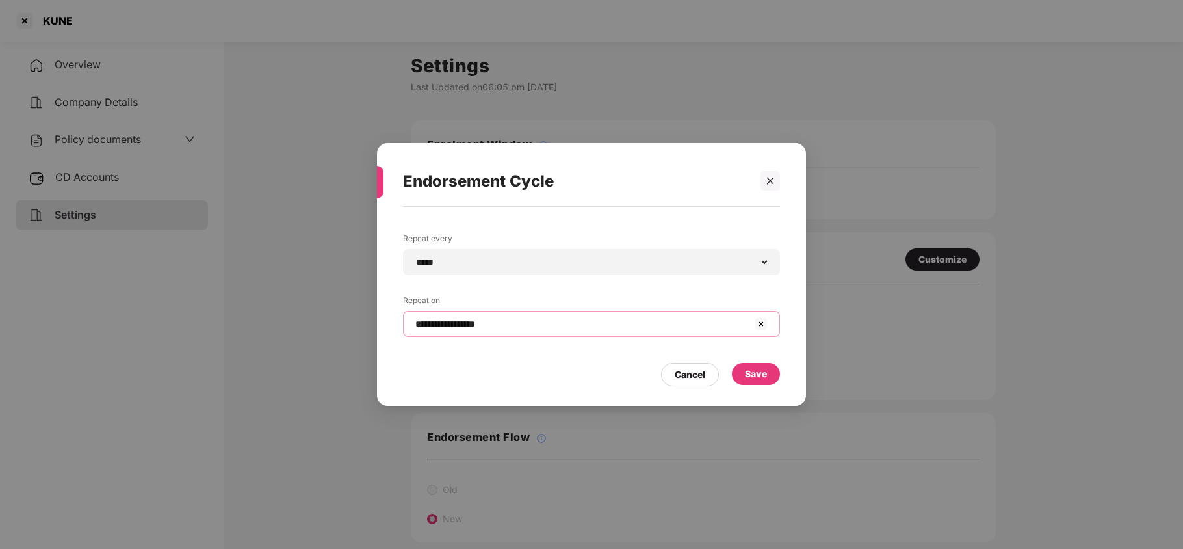
click at [519, 326] on input "**********" at bounding box center [583, 324] width 339 height 14
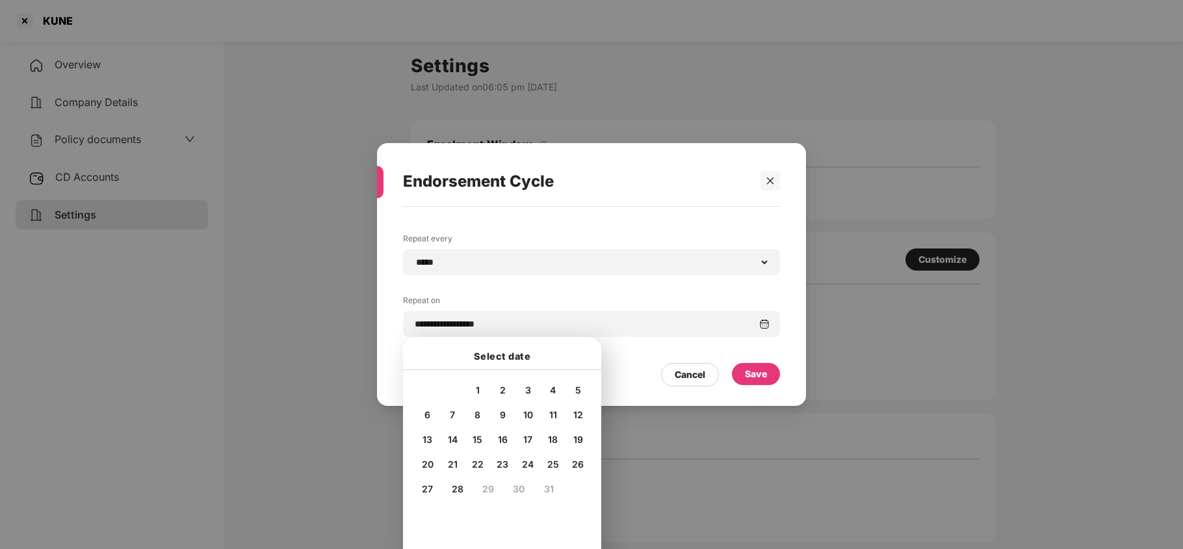
click at [550, 390] on span "4" at bounding box center [553, 389] width 6 height 11
type input "**********"
click at [750, 367] on div "Save" at bounding box center [756, 374] width 22 height 14
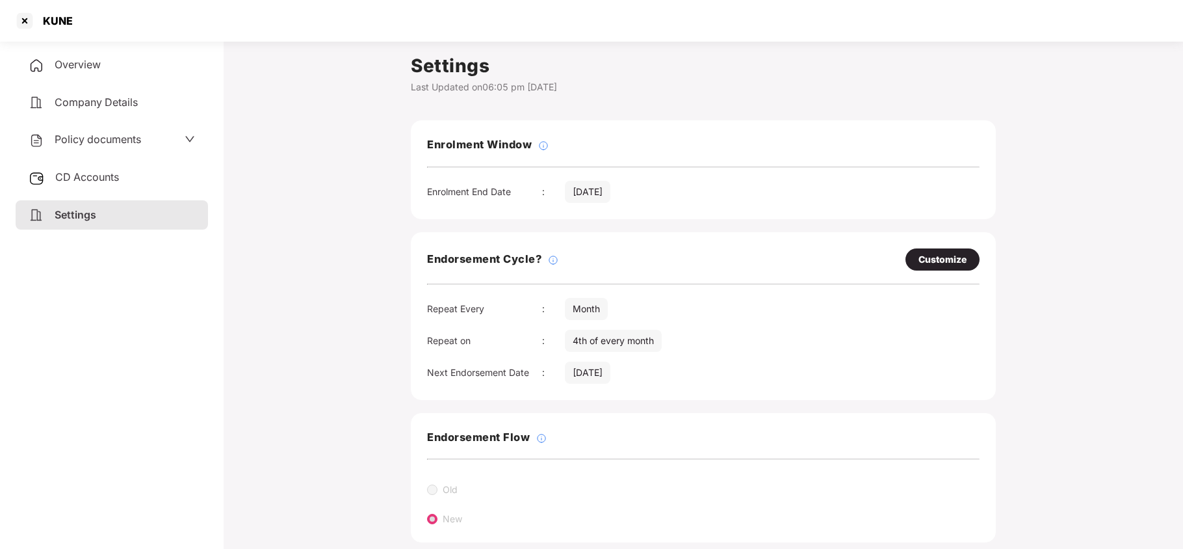
drag, startPoint x: 104, startPoint y: 129, endPoint x: 103, endPoint y: 135, distance: 6.6
click at [104, 130] on div "Policy documents" at bounding box center [112, 140] width 192 height 30
click at [103, 138] on span "Policy documents" at bounding box center [98, 139] width 86 height 13
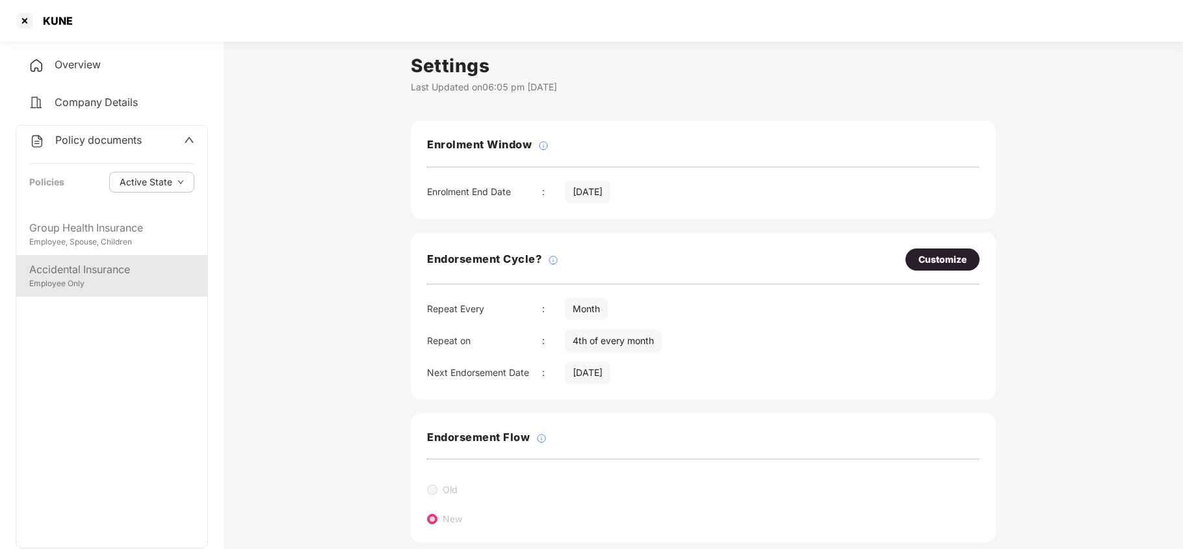
click at [118, 282] on div "Employee Only" at bounding box center [111, 284] width 165 height 12
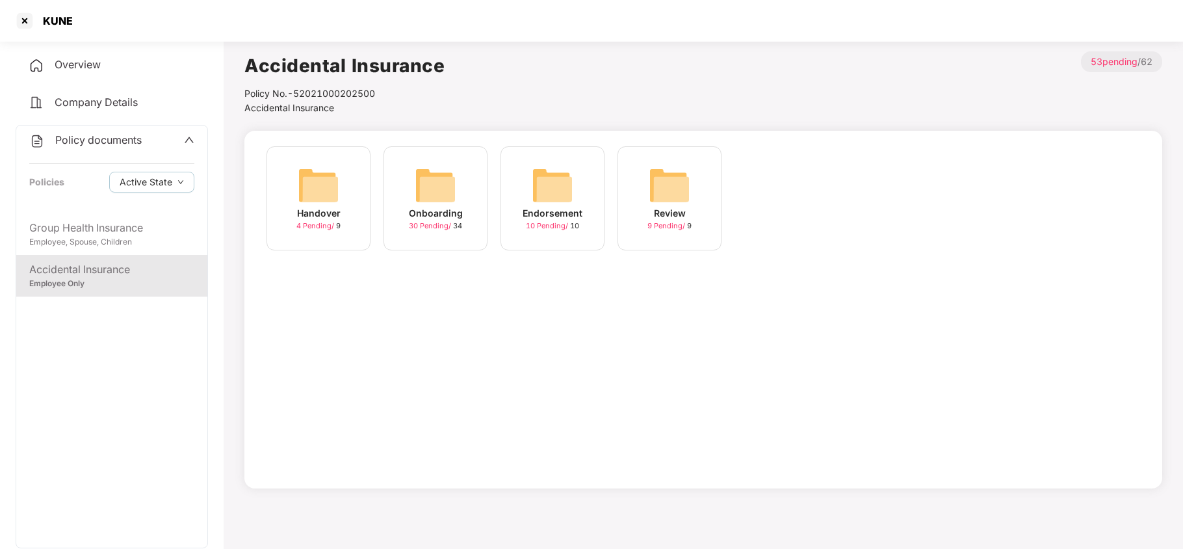
click at [416, 208] on div "Onboarding" at bounding box center [436, 213] width 54 height 14
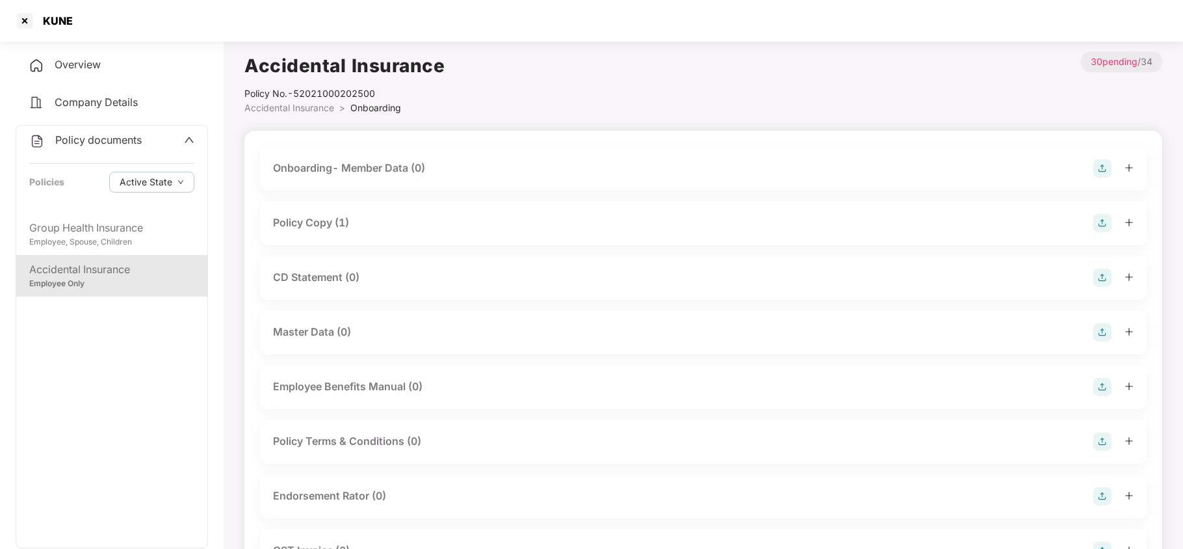
click at [324, 220] on div "Policy Copy (1)" at bounding box center [311, 222] width 76 height 16
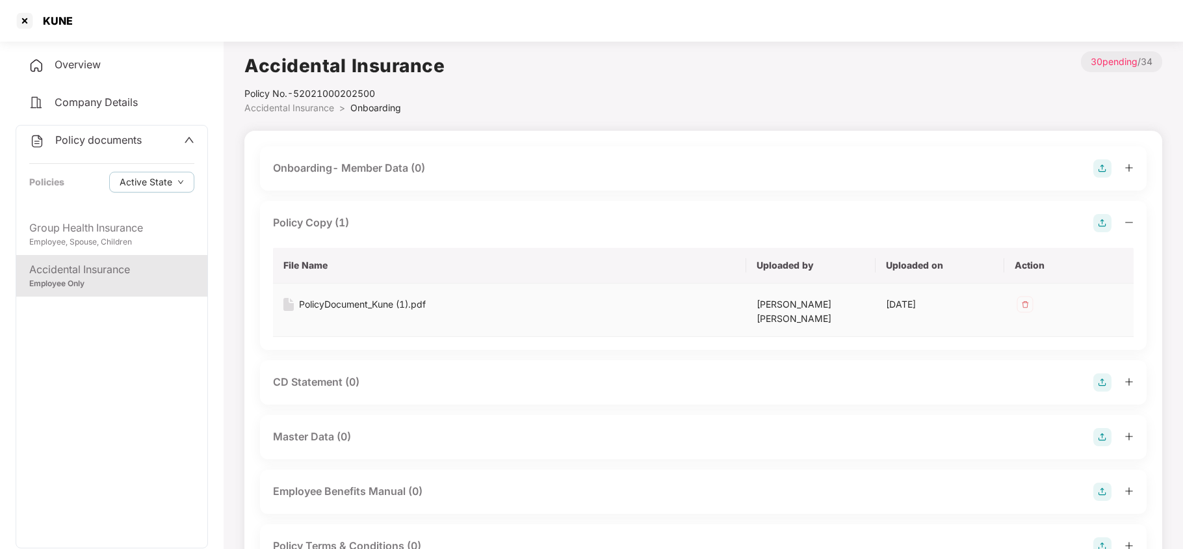
click at [362, 299] on div "PolicyDocument_Kune (1).pdf" at bounding box center [362, 304] width 127 height 14
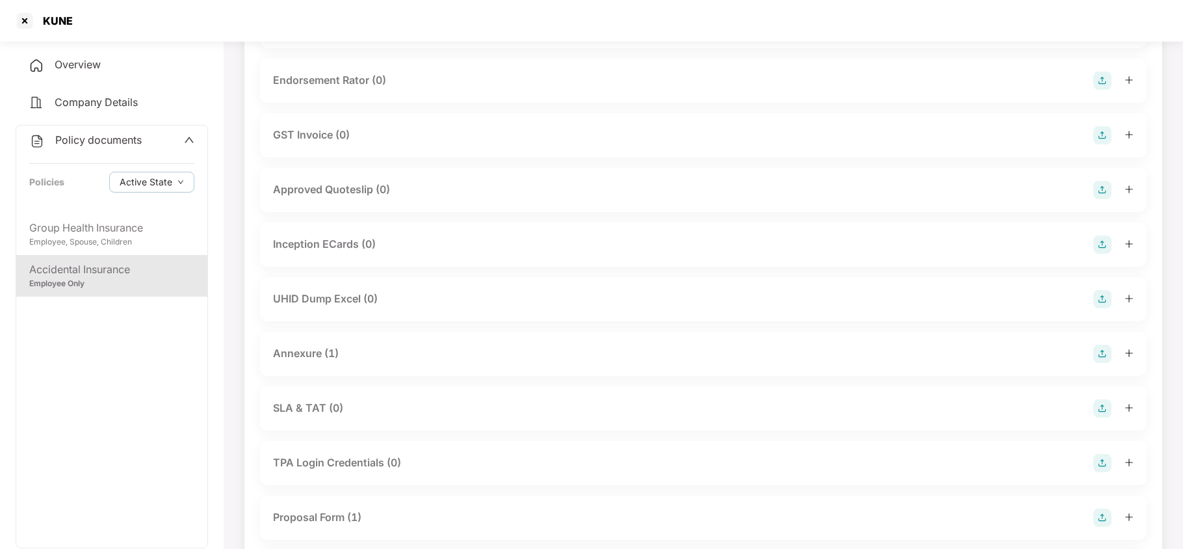
scroll to position [606, 0]
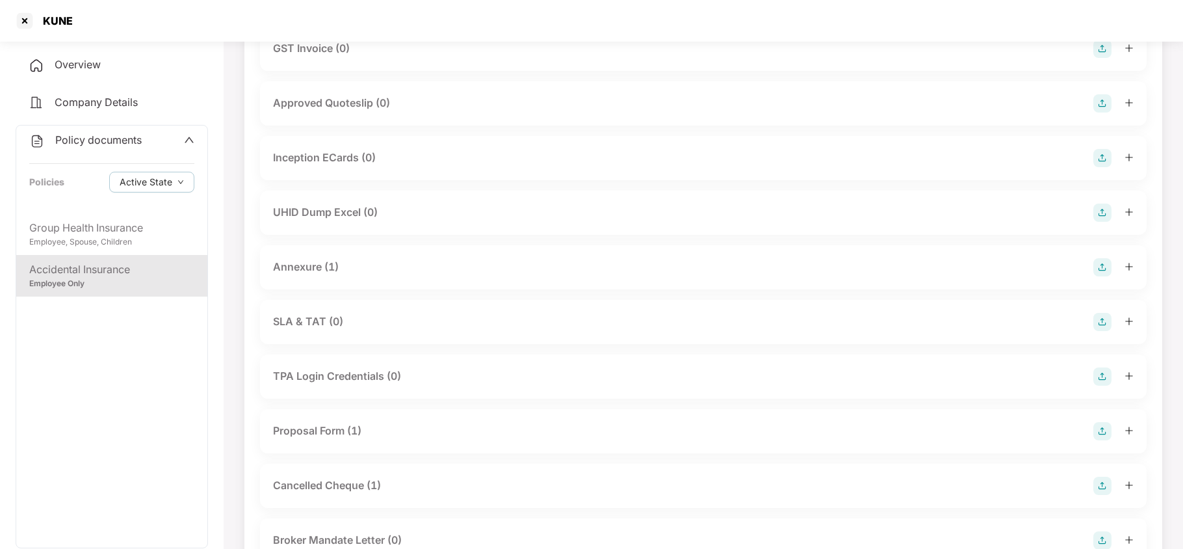
click at [296, 260] on div "Annexure (1)" at bounding box center [306, 267] width 66 height 16
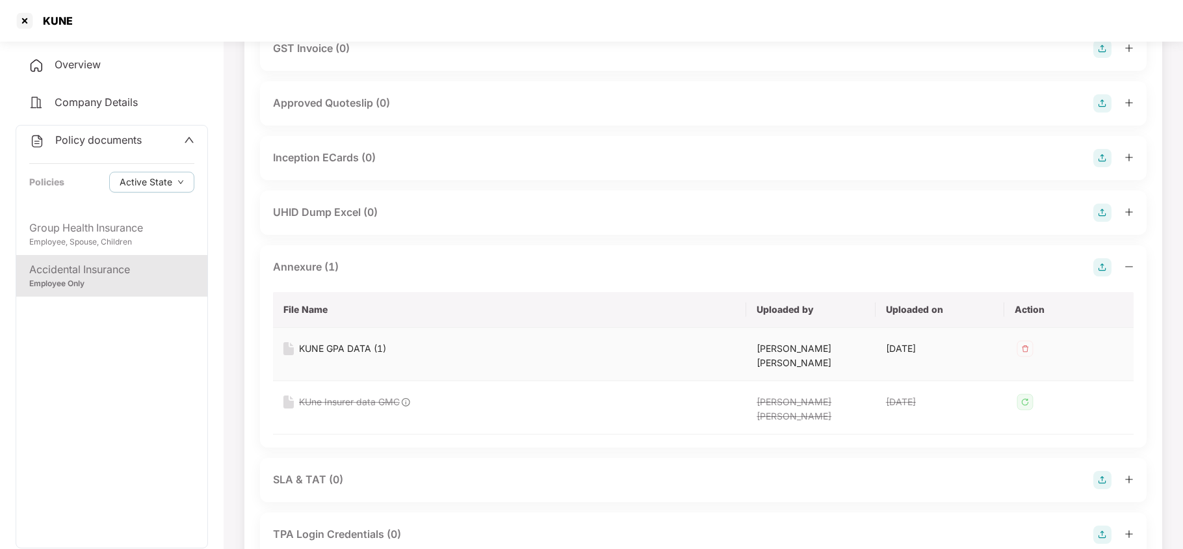
click at [325, 341] on div "KUNE GPA DATA (1)" at bounding box center [342, 348] width 87 height 14
click at [71, 232] on div "Group Health Insurance" at bounding box center [111, 228] width 165 height 16
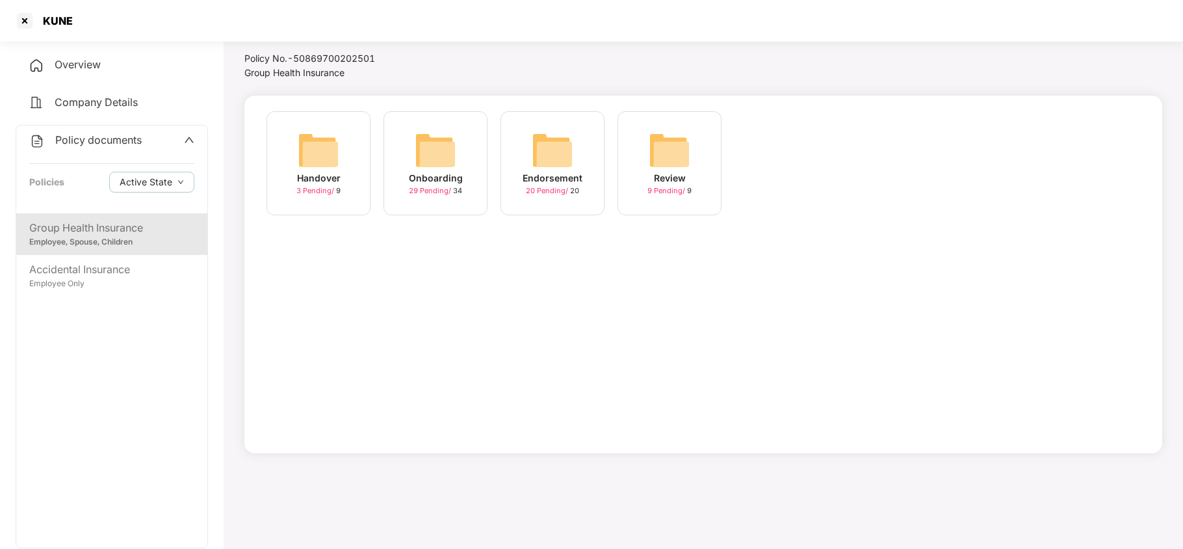
click at [419, 138] on img at bounding box center [436, 150] width 42 height 42
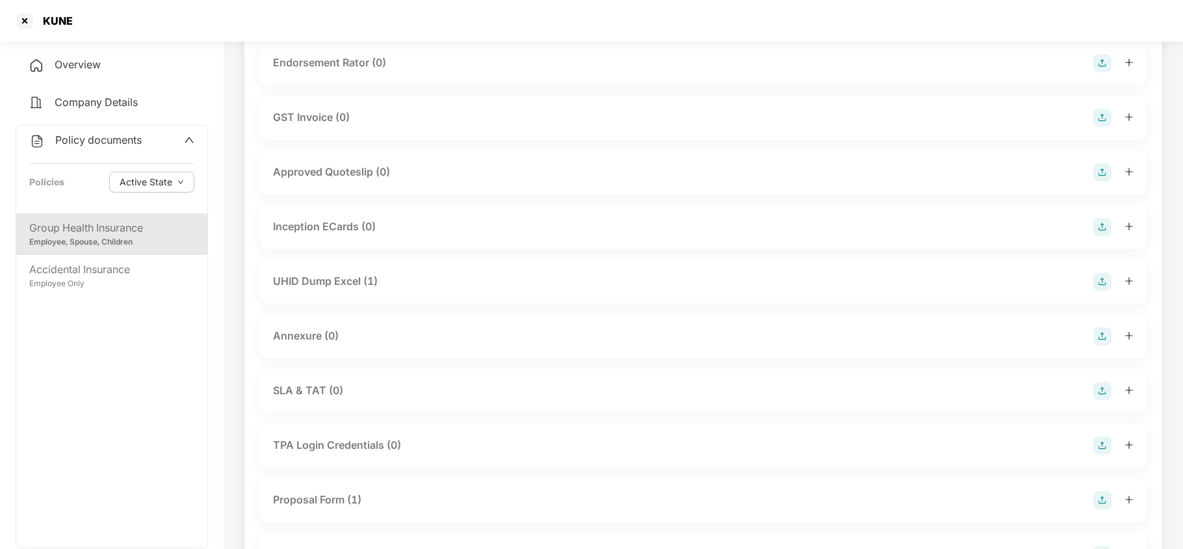
scroll to position [0, 0]
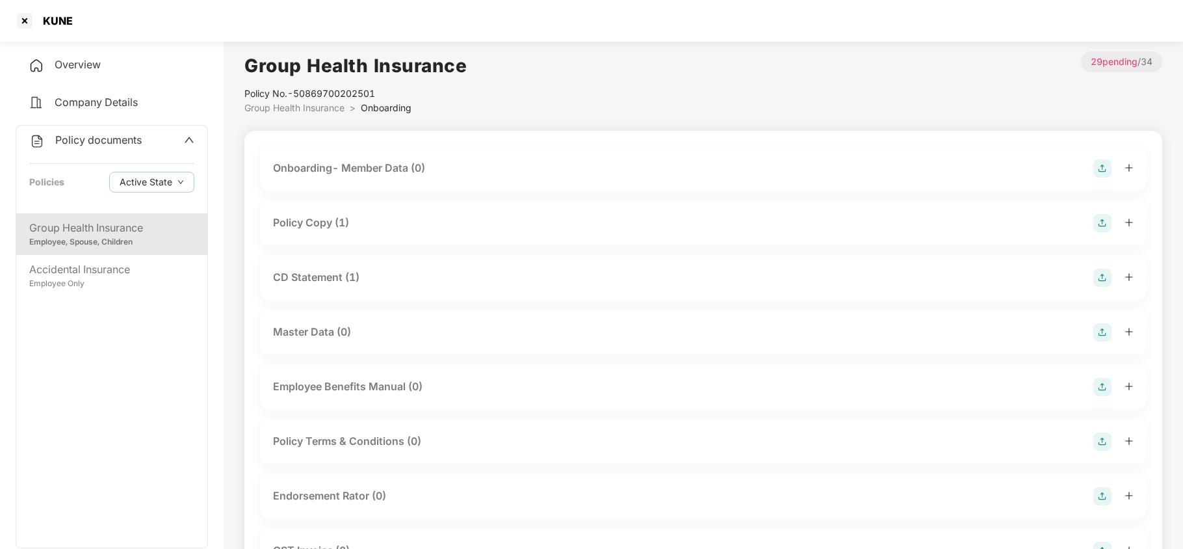
click at [341, 226] on div "Policy Copy (1)" at bounding box center [311, 222] width 76 height 16
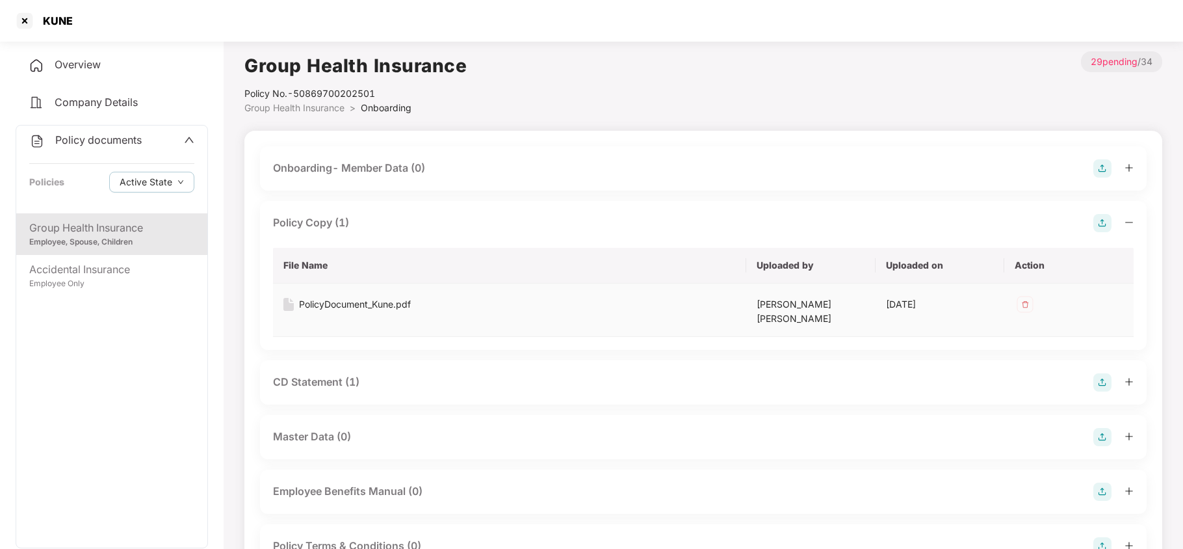
click at [363, 299] on div "PolicyDocument_Kune.pdf" at bounding box center [355, 304] width 112 height 14
click at [359, 374] on div "CD Statement (1)" at bounding box center [316, 382] width 86 height 16
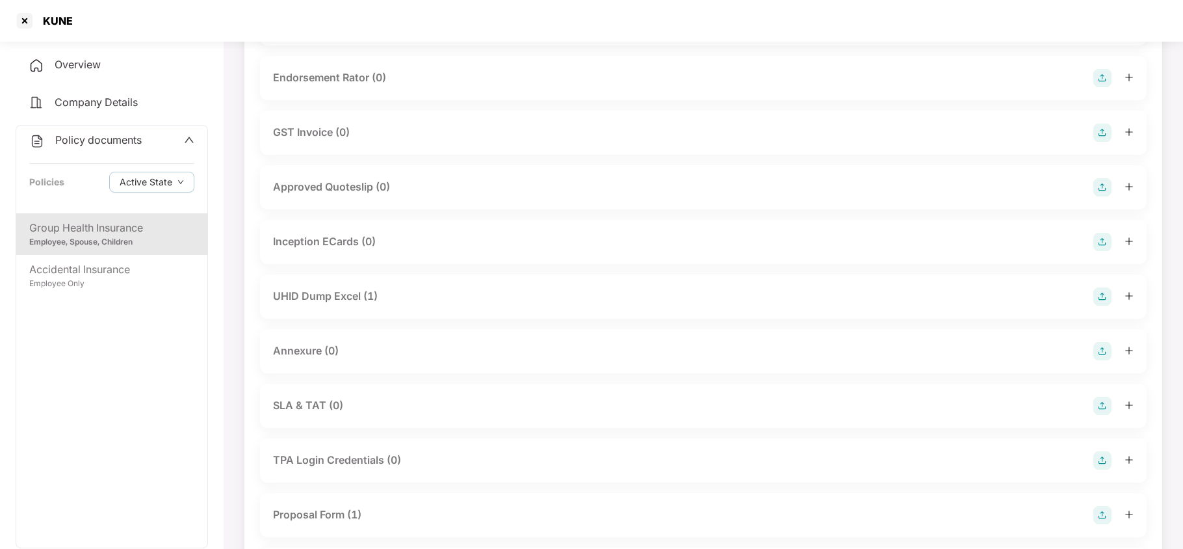
scroll to position [693, 0]
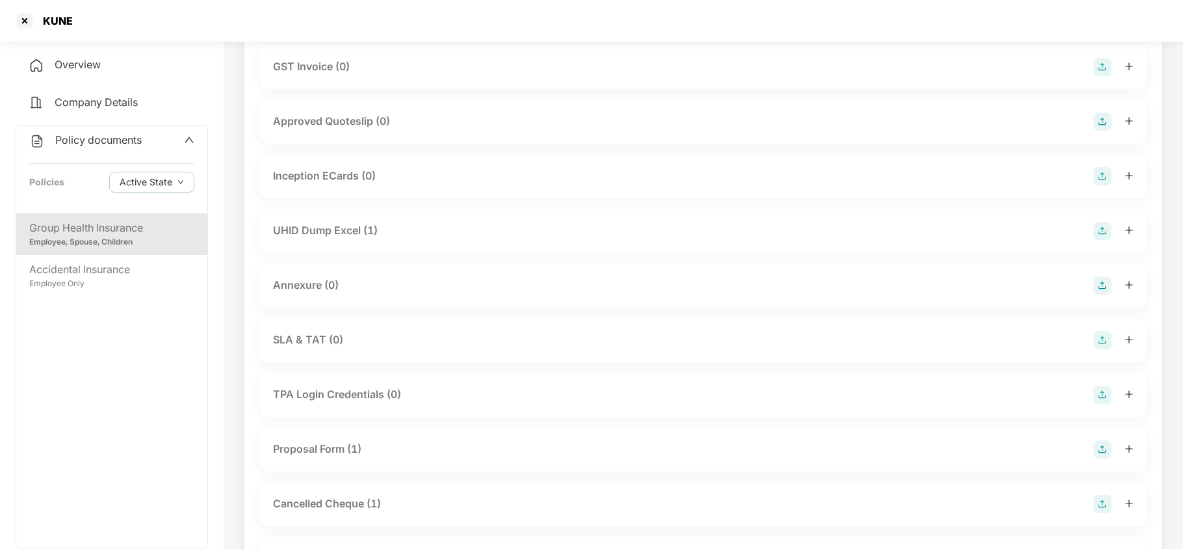
click at [344, 222] on div "UHID Dump Excel (1)" at bounding box center [325, 230] width 105 height 16
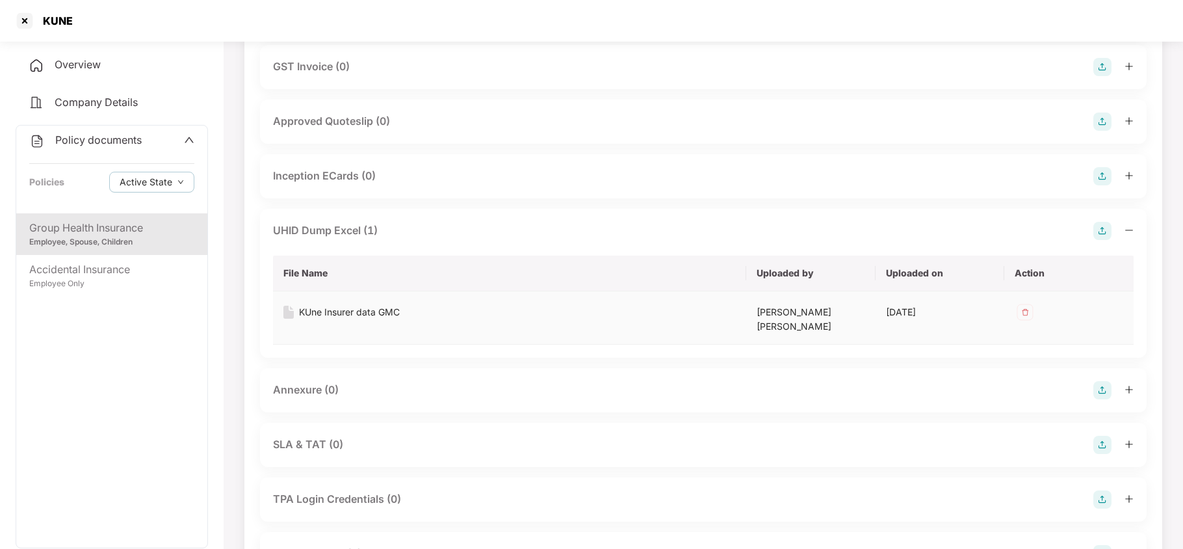
click at [350, 305] on div "KUne Insurer data GMC" at bounding box center [349, 312] width 101 height 14
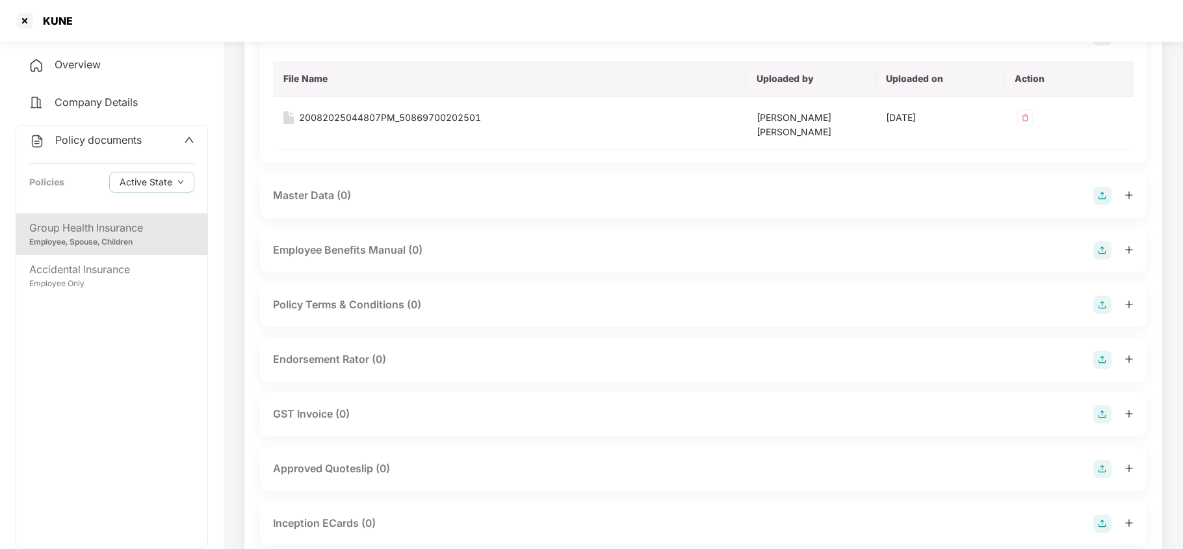
scroll to position [86, 0]
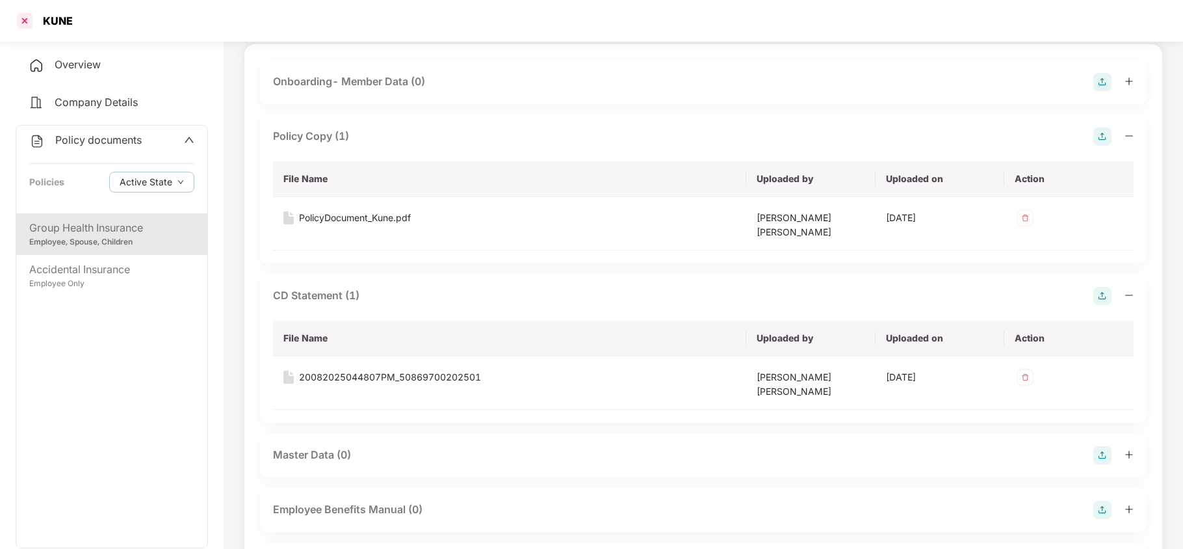
click at [27, 21] on div at bounding box center [24, 20] width 21 height 21
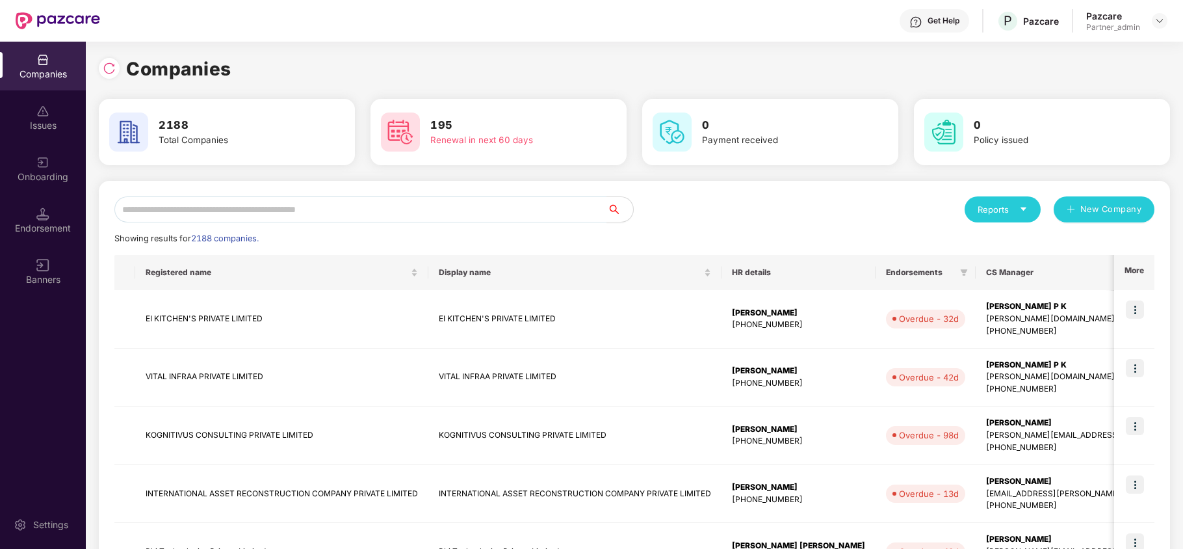
scroll to position [0, 0]
click at [104, 66] on img at bounding box center [109, 68] width 13 height 13
click at [209, 212] on input "text" at bounding box center [360, 209] width 493 height 26
paste input "**********"
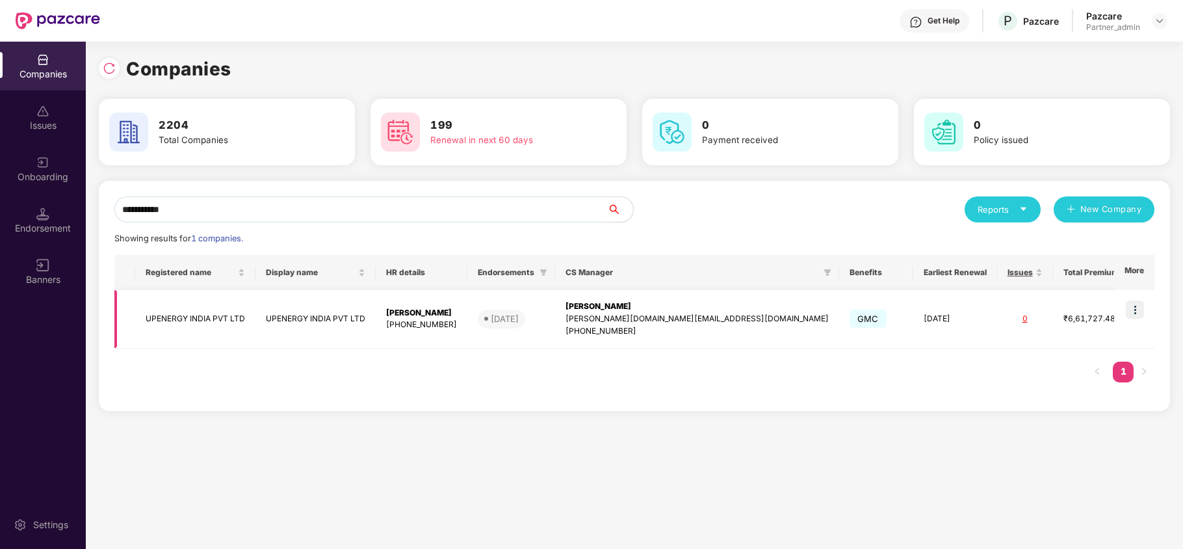
type input "**********"
click at [177, 316] on td "UPENERGY INDIA PVT LTD" at bounding box center [195, 319] width 120 height 58
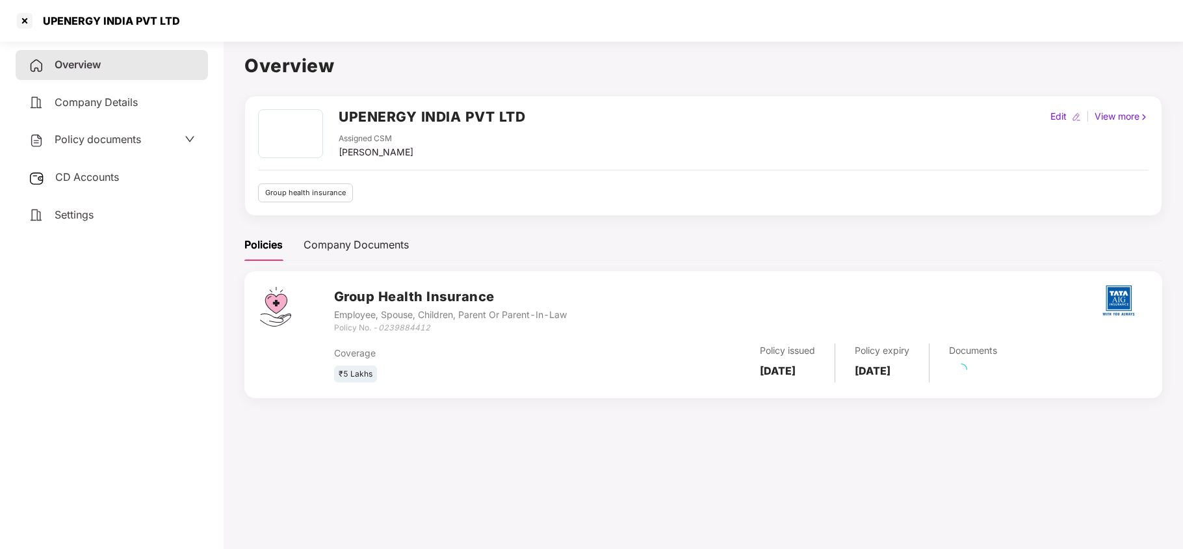
click at [79, 140] on span "Policy documents" at bounding box center [98, 139] width 86 height 13
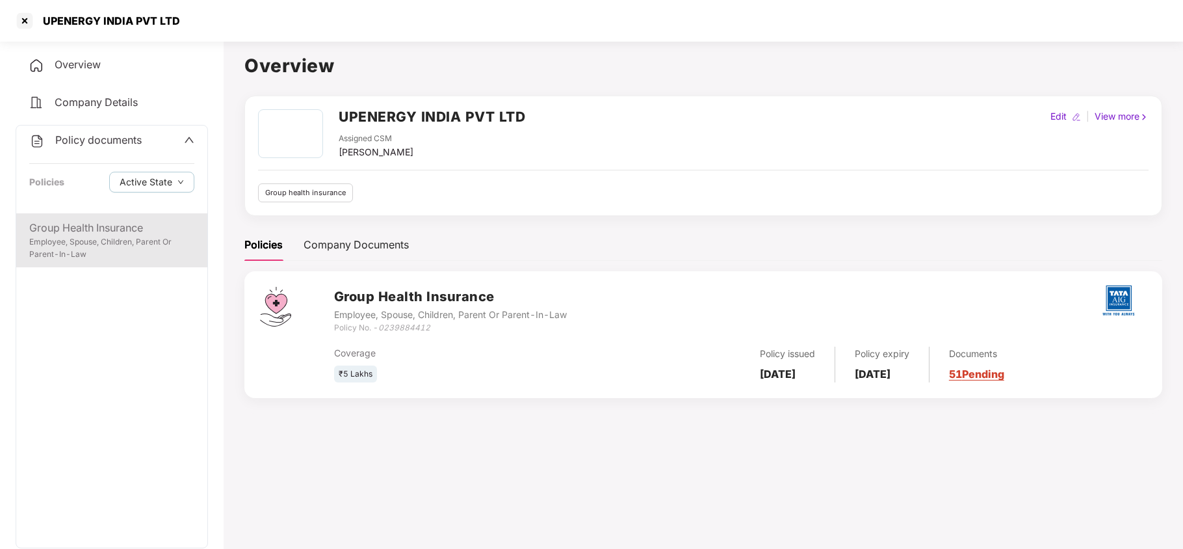
click at [108, 230] on div "Group Health Insurance" at bounding box center [111, 228] width 165 height 16
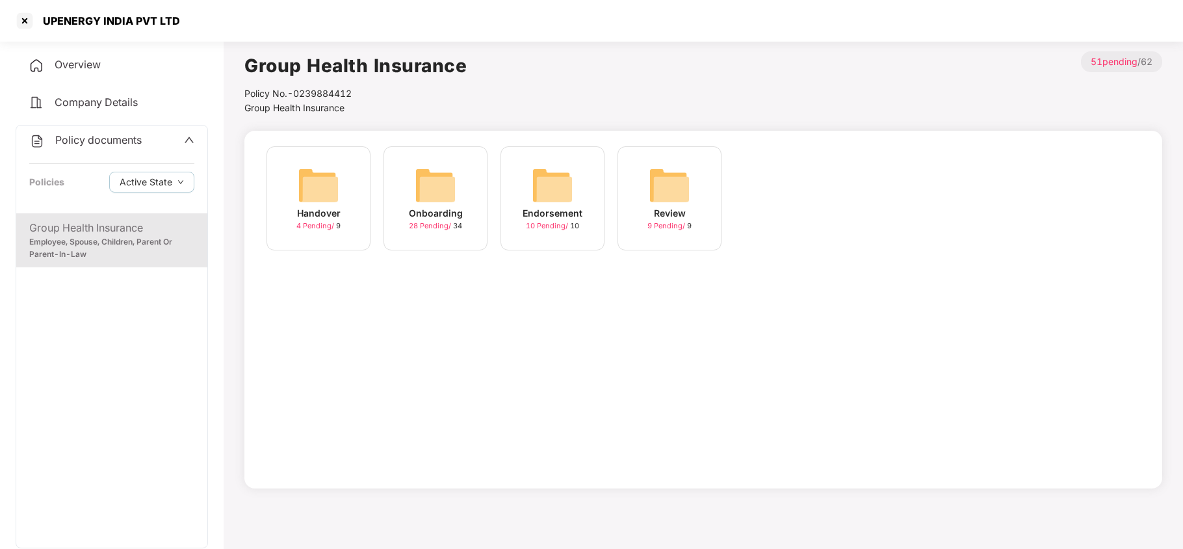
click at [441, 190] on img at bounding box center [436, 185] width 42 height 42
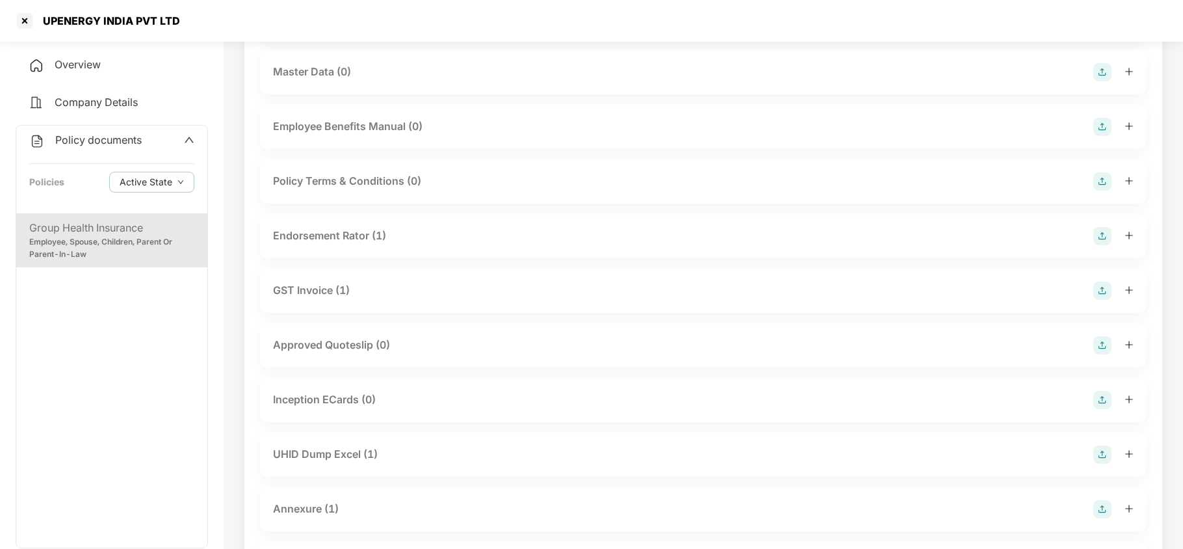
scroll to position [346, 0]
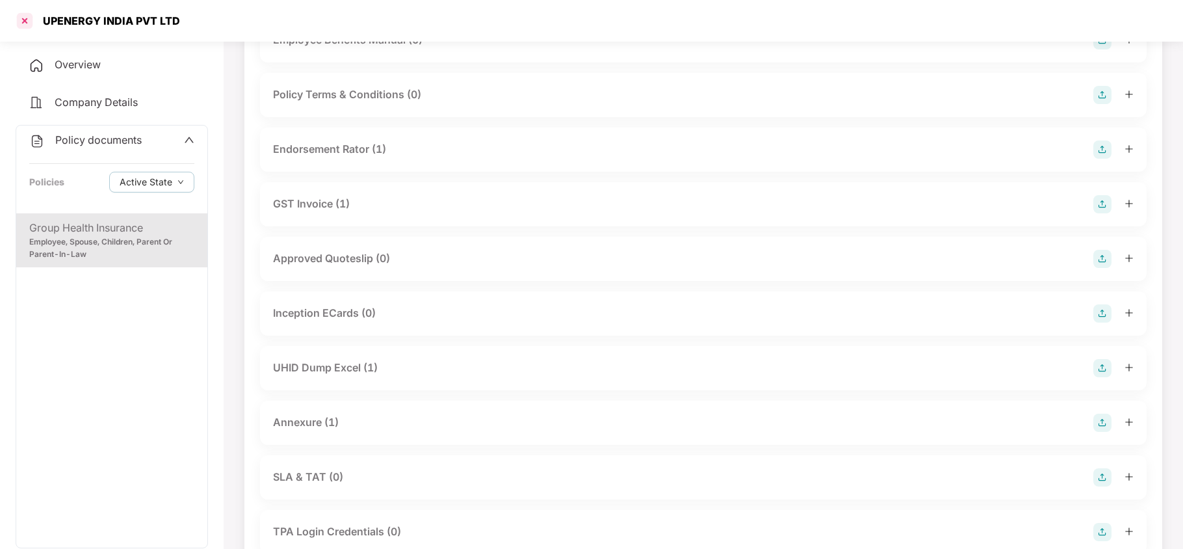
click at [26, 18] on div at bounding box center [24, 20] width 21 height 21
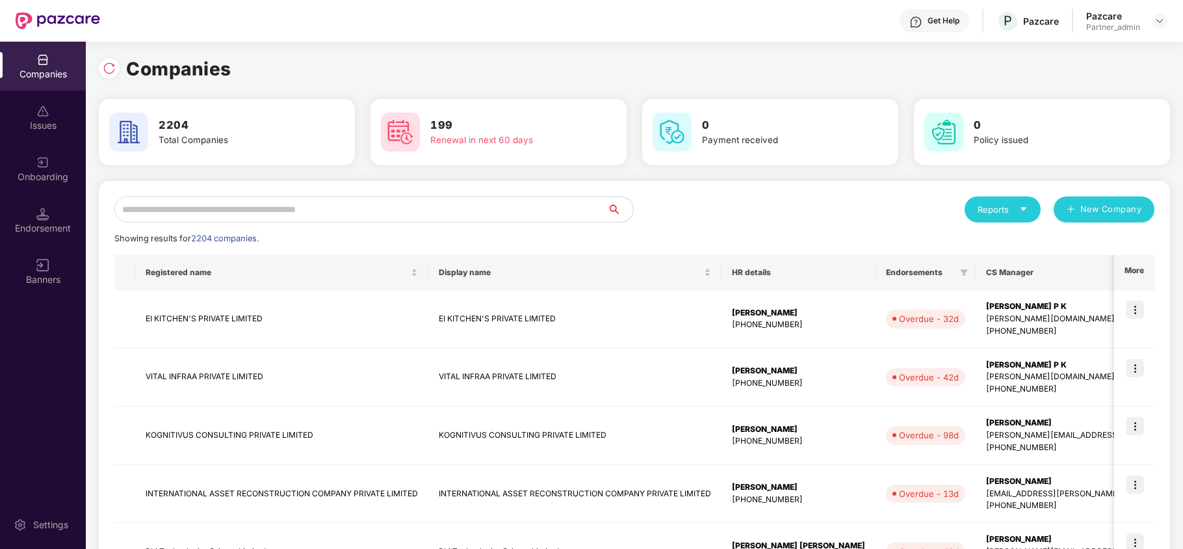
click at [250, 211] on input "text" at bounding box center [360, 209] width 493 height 26
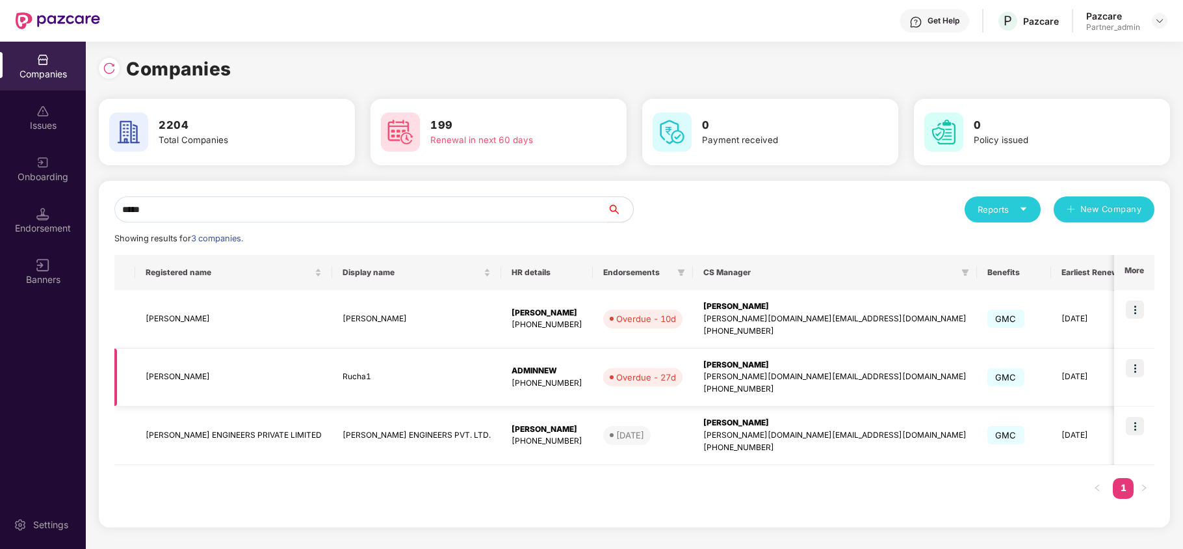
type input "*****"
click at [1134, 361] on img at bounding box center [1135, 368] width 18 height 18
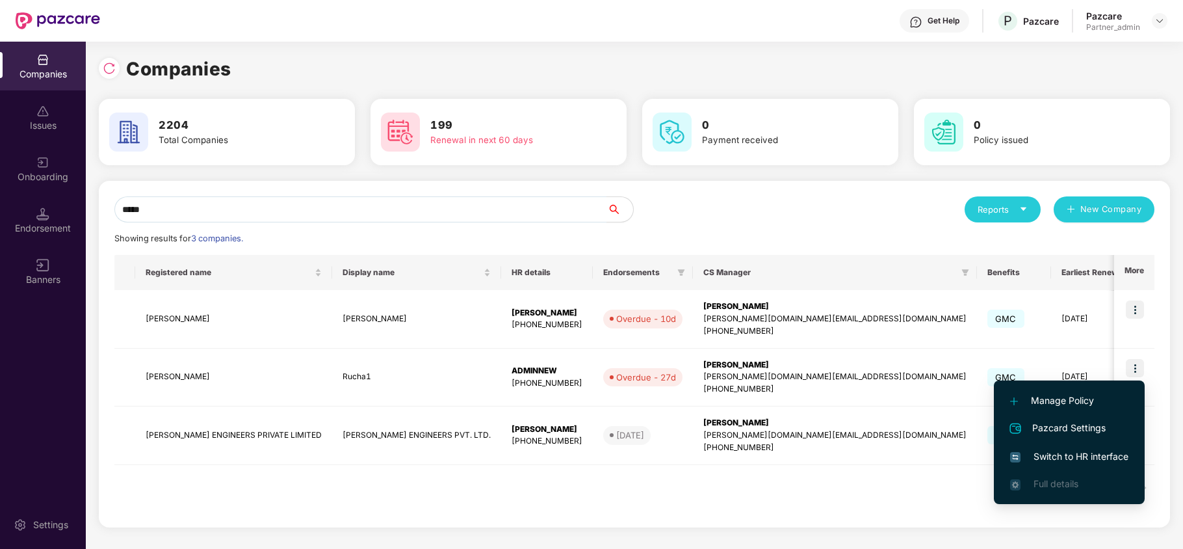
click at [1074, 450] on span "Switch to HR interface" at bounding box center [1069, 456] width 118 height 14
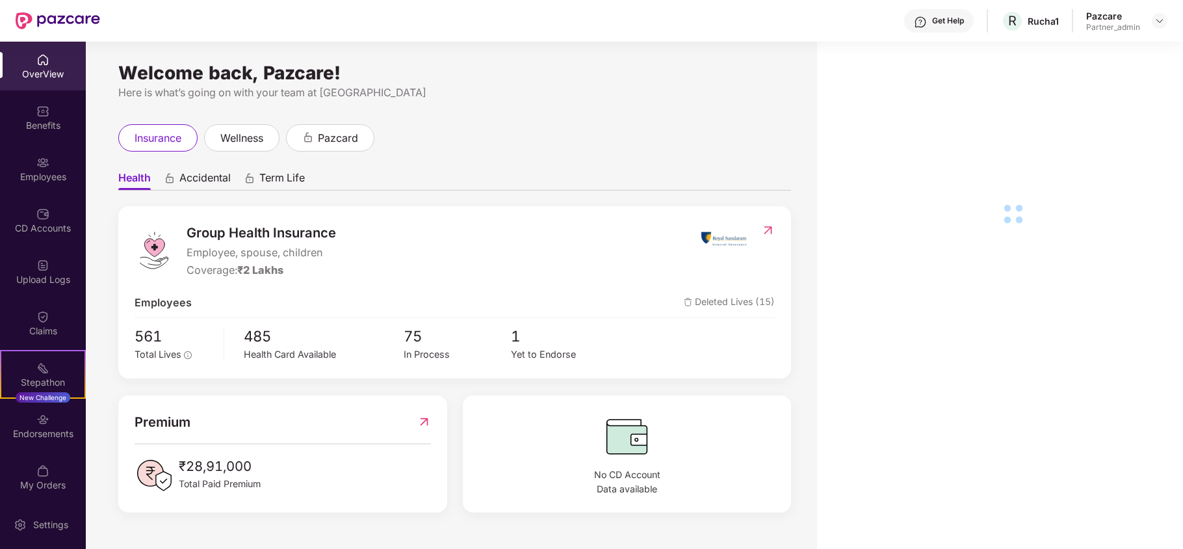
click at [19, 177] on div "Employees" at bounding box center [43, 176] width 86 height 13
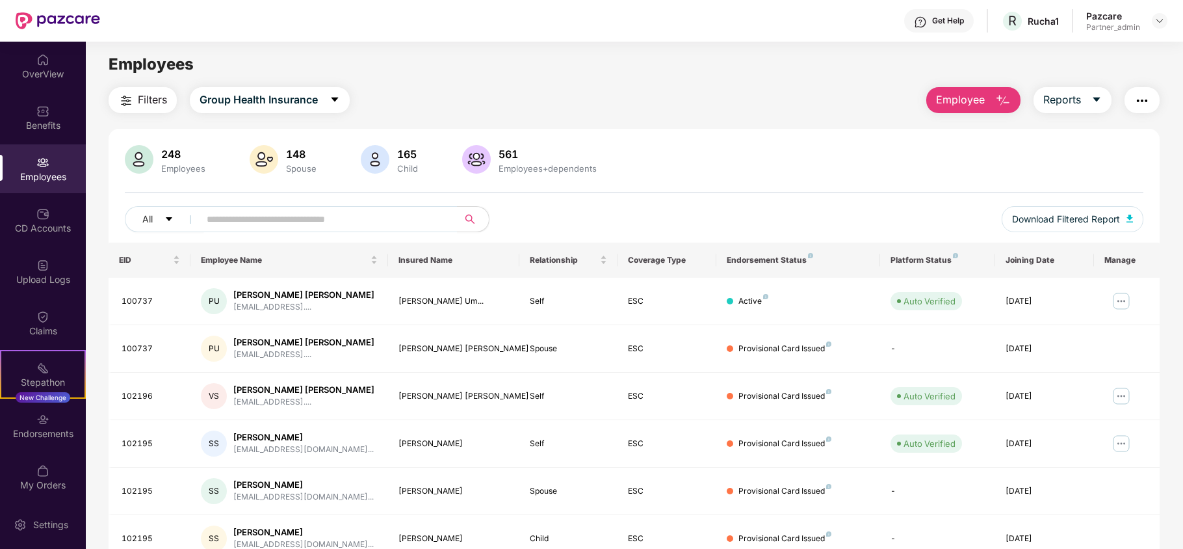
click at [144, 95] on span "Filters" at bounding box center [152, 100] width 29 height 16
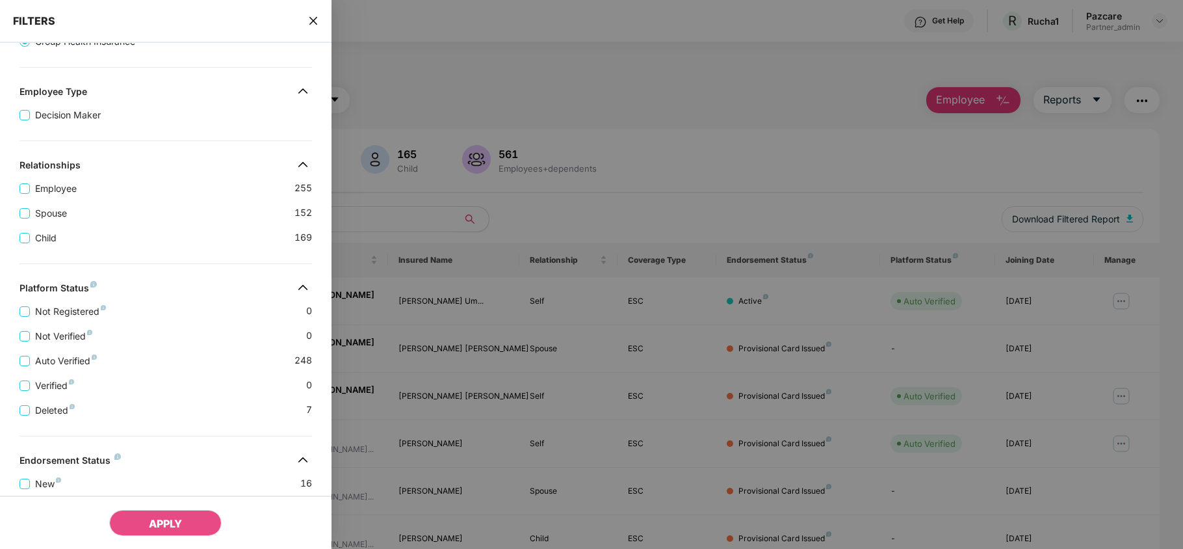
scroll to position [289, 0]
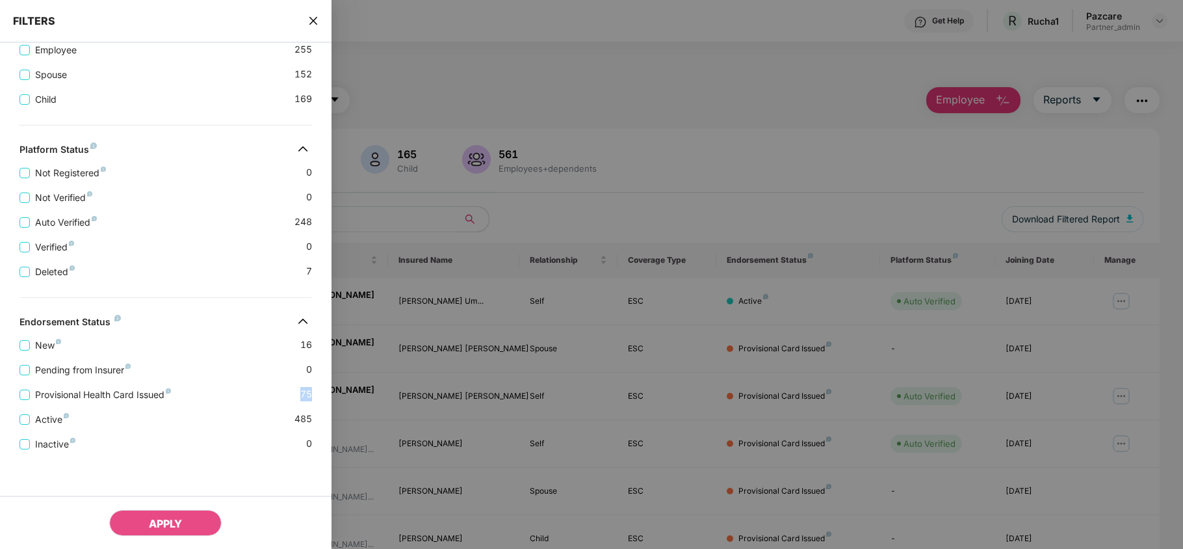
drag, startPoint x: 312, startPoint y: 398, endPoint x: 295, endPoint y: 396, distance: 16.9
click at [295, 396] on div "New 16 Pending from Insurer 0 Provisional Health Card Issued 75 Active 485 Inac…" at bounding box center [165, 389] width 331 height 123
click at [316, 19] on icon "close" at bounding box center [313, 21] width 10 height 10
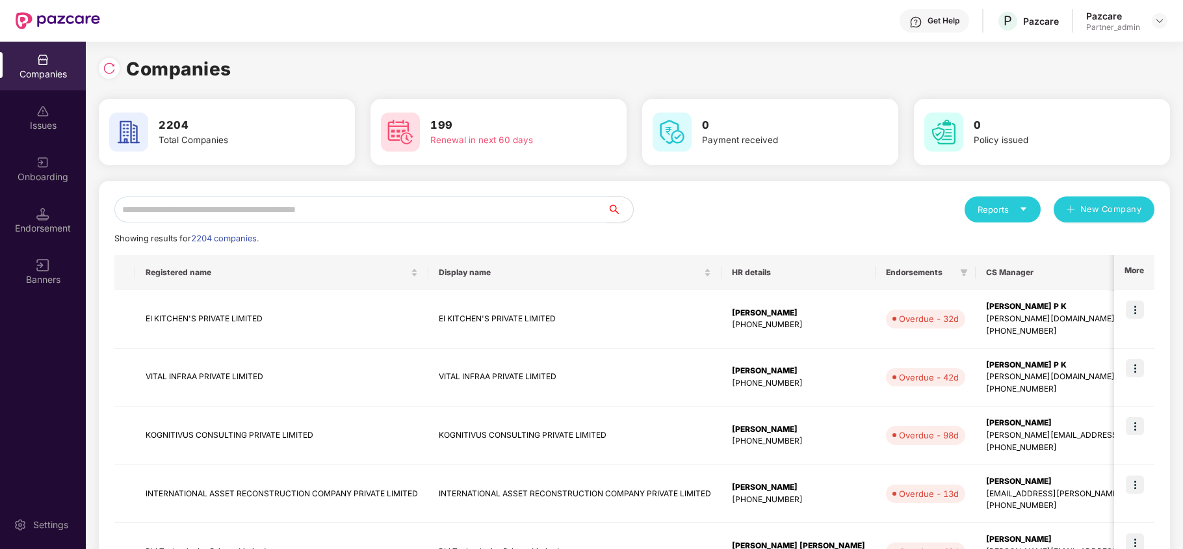
click at [201, 214] on input "text" at bounding box center [360, 209] width 493 height 26
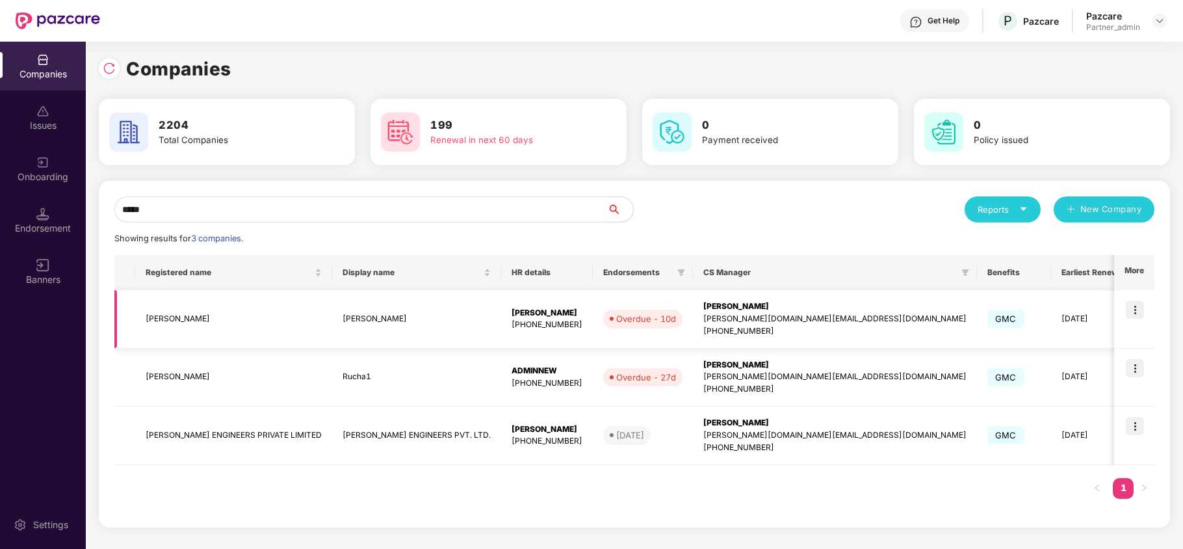
type input "*****"
click at [157, 323] on td "[PERSON_NAME]" at bounding box center [233, 319] width 197 height 58
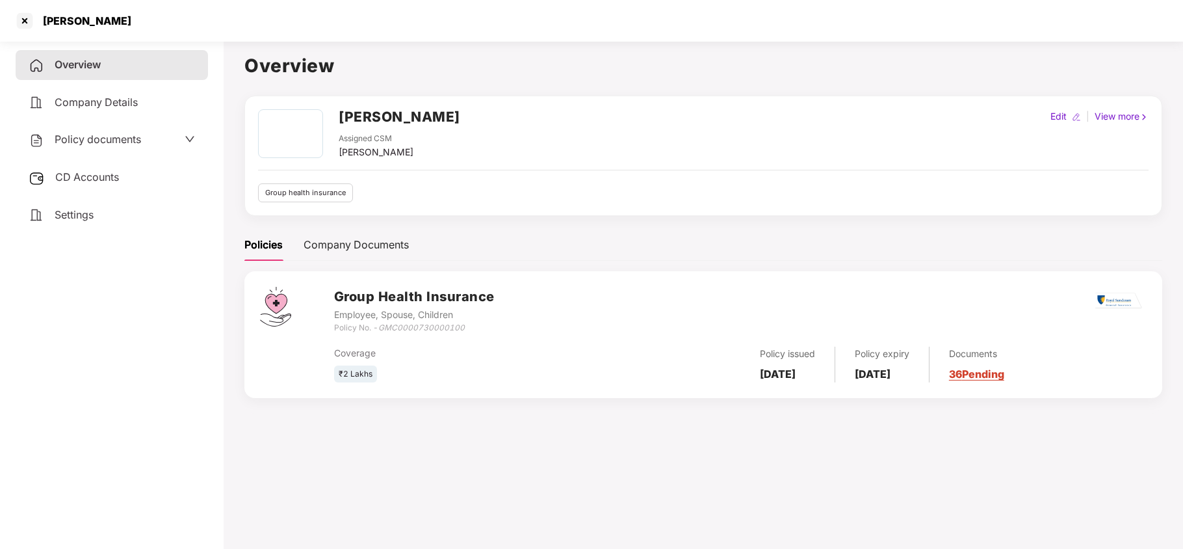
click at [100, 144] on div "Policy documents" at bounding box center [85, 139] width 112 height 17
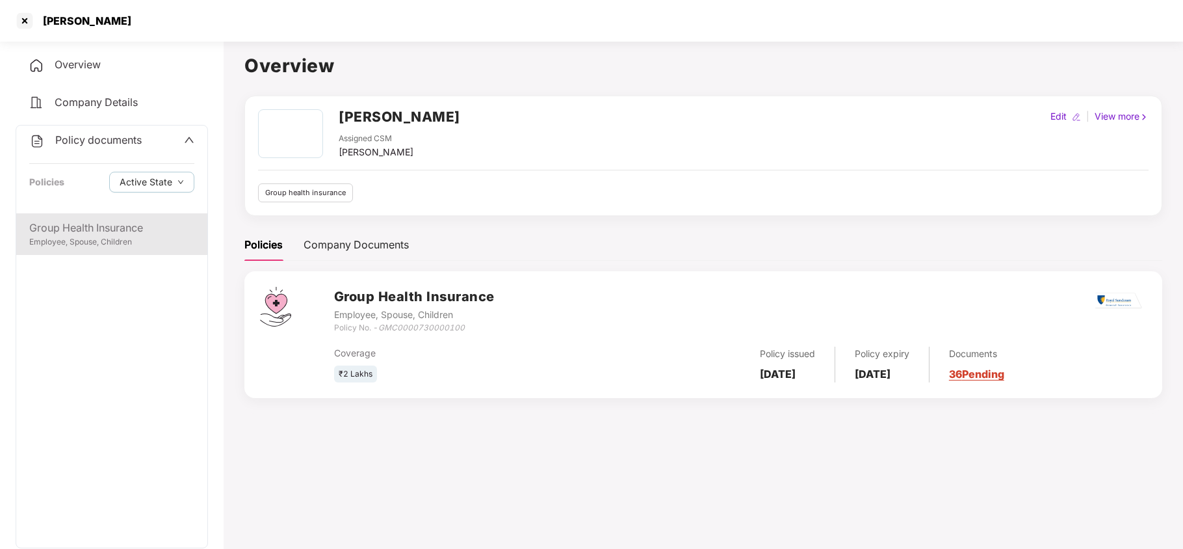
click at [92, 237] on div "Employee, Spouse, Children" at bounding box center [111, 242] width 165 height 12
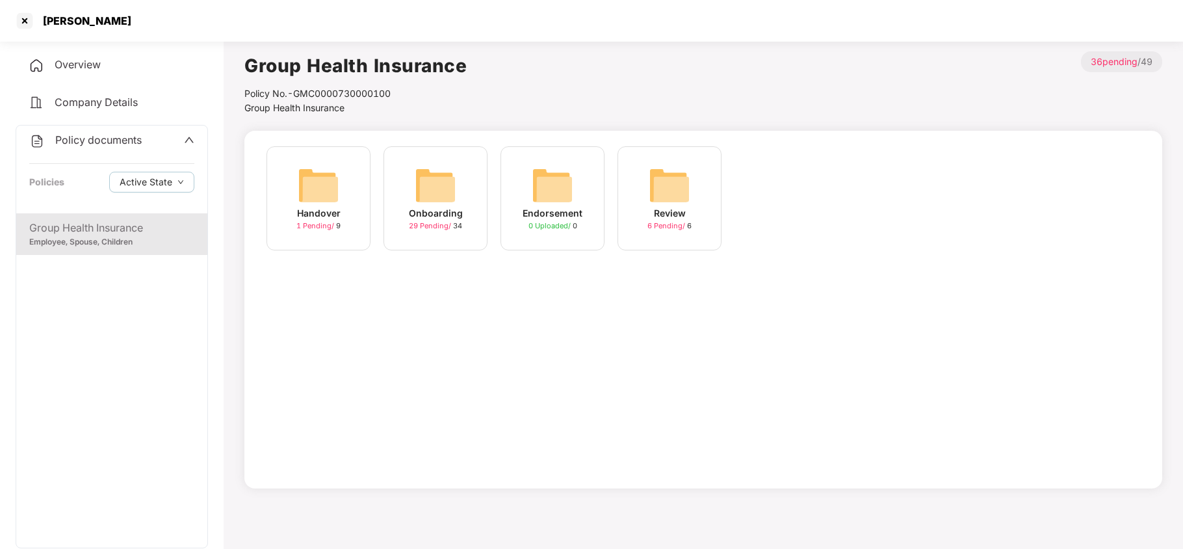
click at [421, 190] on img at bounding box center [436, 185] width 42 height 42
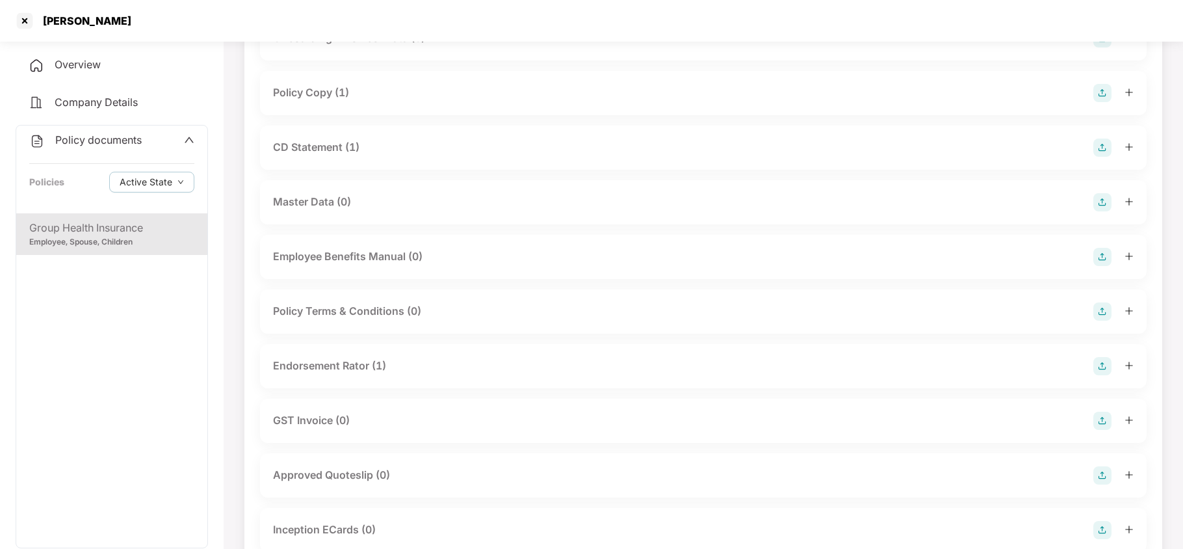
scroll to position [0, 0]
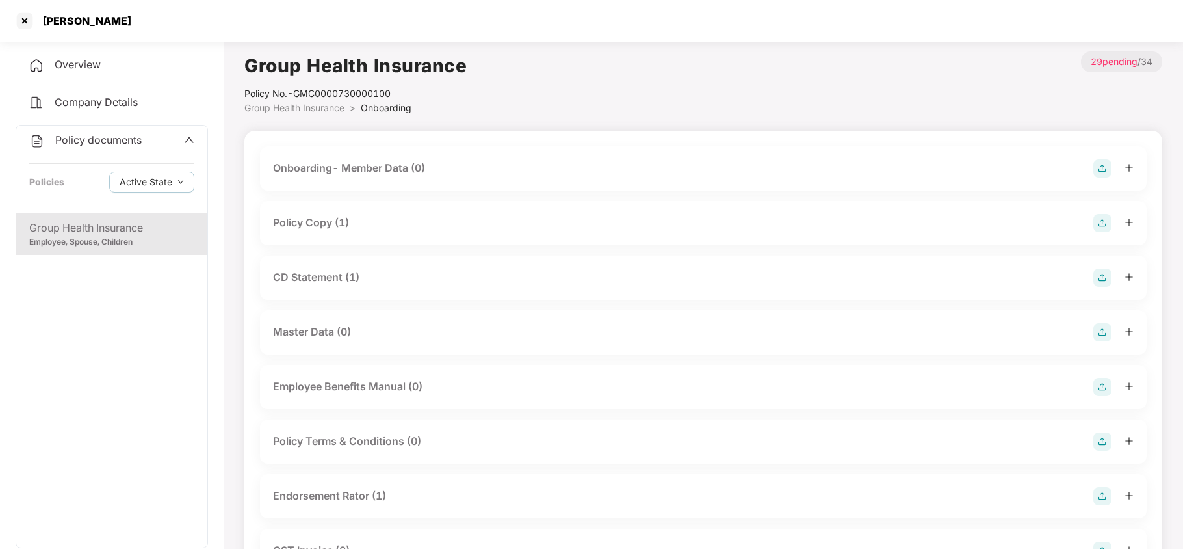
drag, startPoint x: 331, startPoint y: 218, endPoint x: 338, endPoint y: 226, distance: 10.6
click at [331, 219] on div "Policy Copy (1)" at bounding box center [311, 222] width 76 height 16
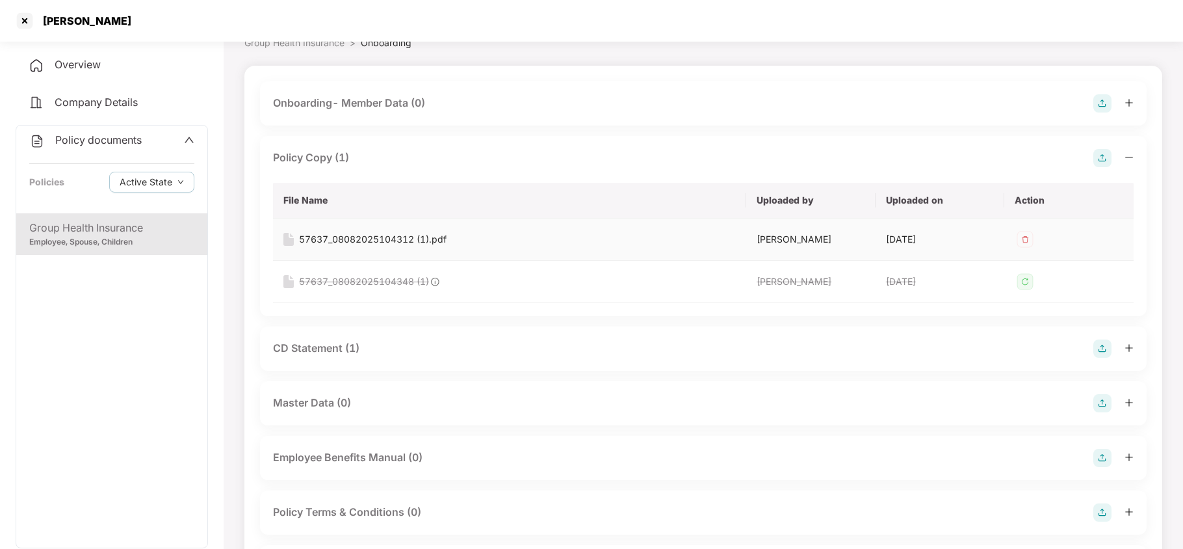
scroll to position [173, 0]
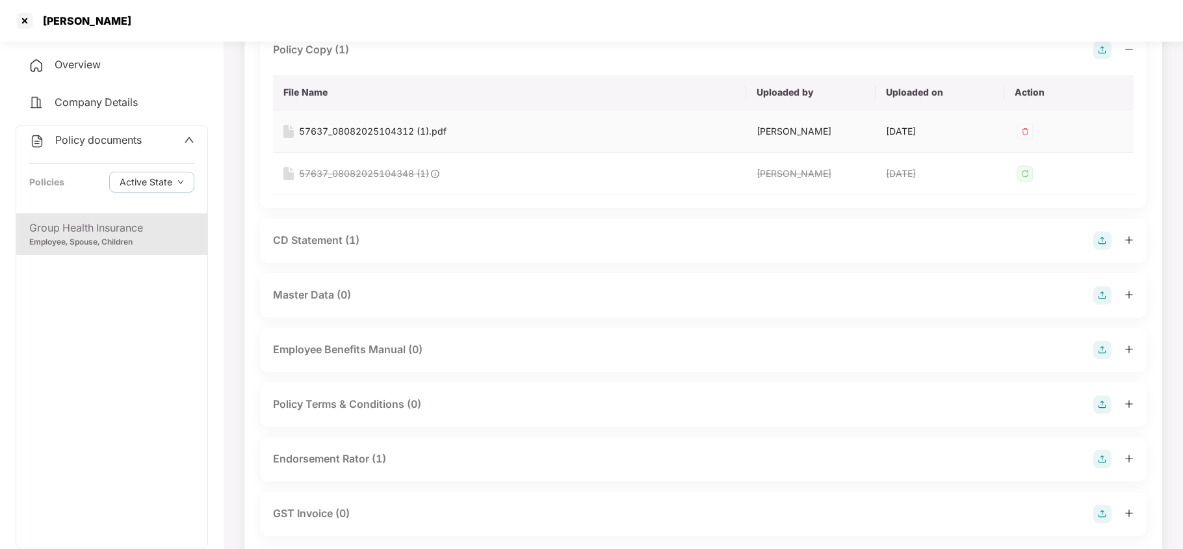
click at [415, 130] on div "57637_08082025104312 (1).pdf" at bounding box center [373, 131] width 148 height 14
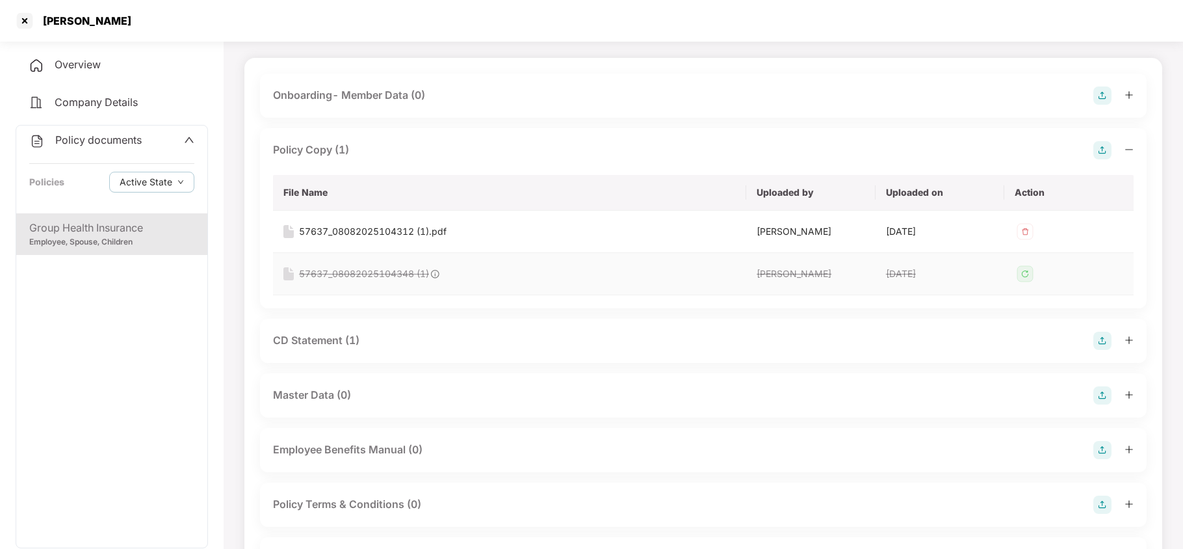
scroll to position [0, 0]
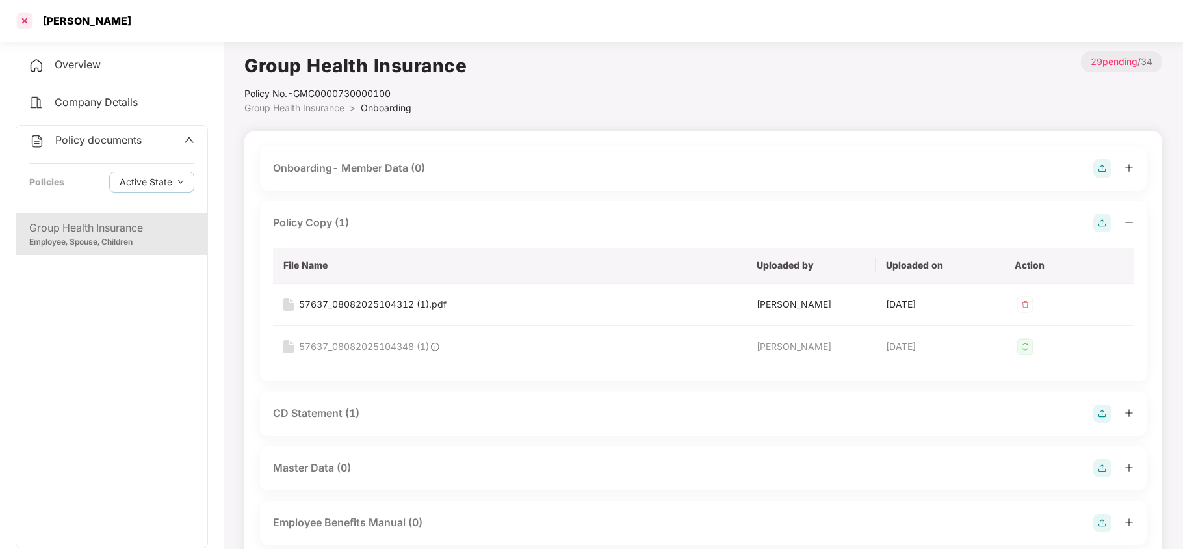
click at [25, 19] on div at bounding box center [24, 20] width 21 height 21
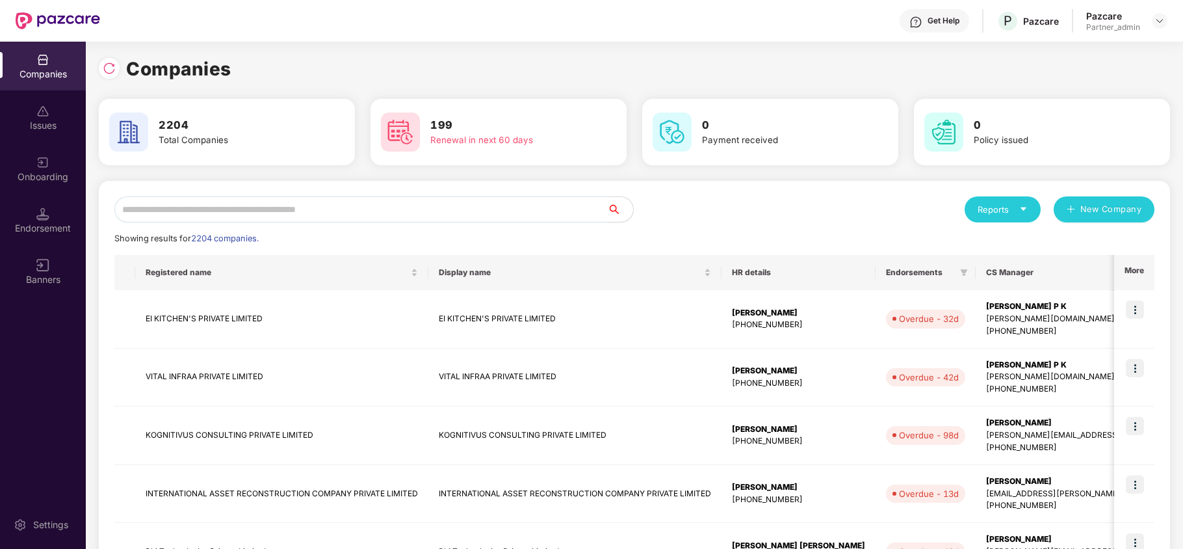
click at [259, 214] on input "text" at bounding box center [360, 209] width 493 height 26
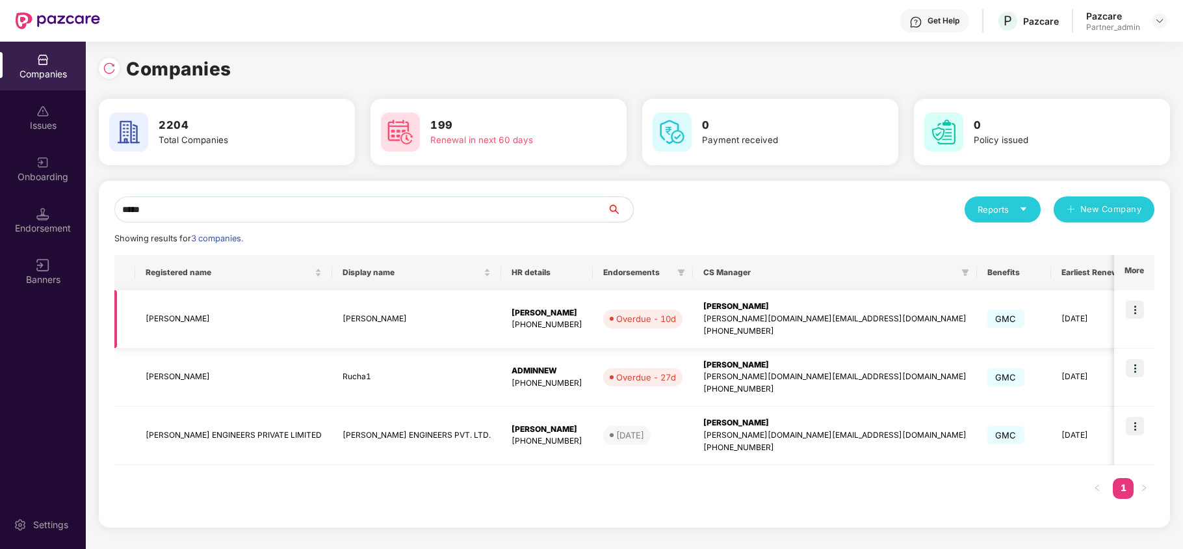
type input "*****"
click at [1134, 311] on img at bounding box center [1135, 309] width 18 height 18
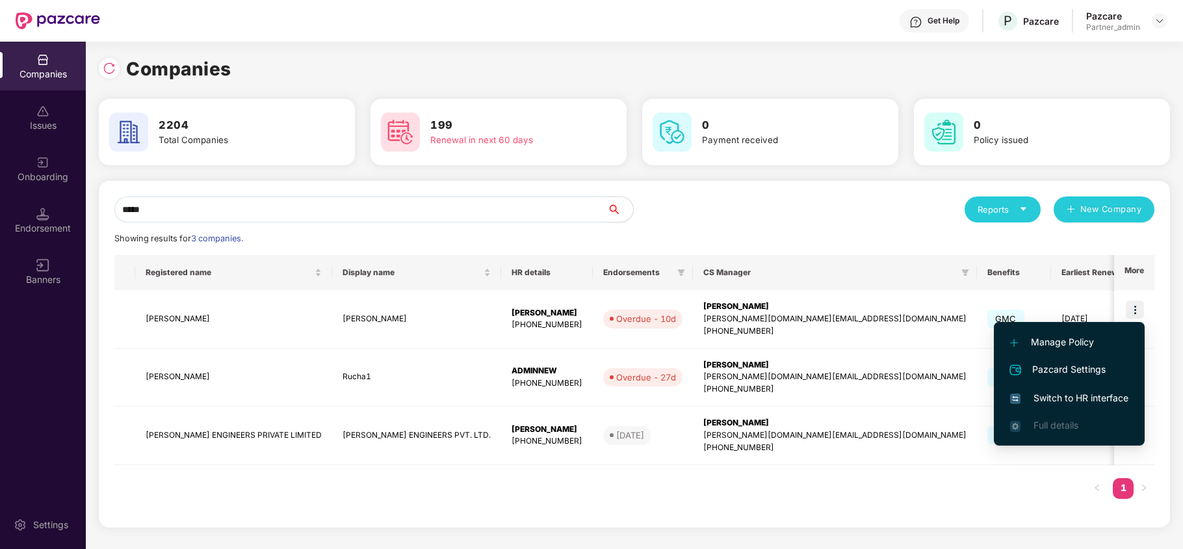
click at [1075, 398] on span "Switch to HR interface" at bounding box center [1069, 398] width 118 height 14
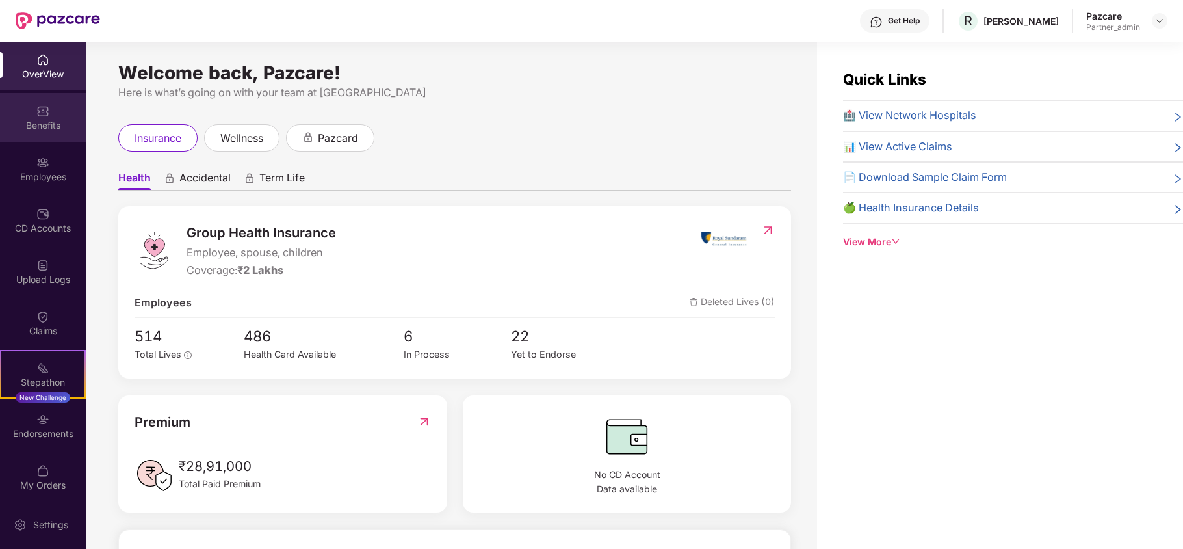
click at [31, 109] on div "Benefits" at bounding box center [43, 117] width 86 height 49
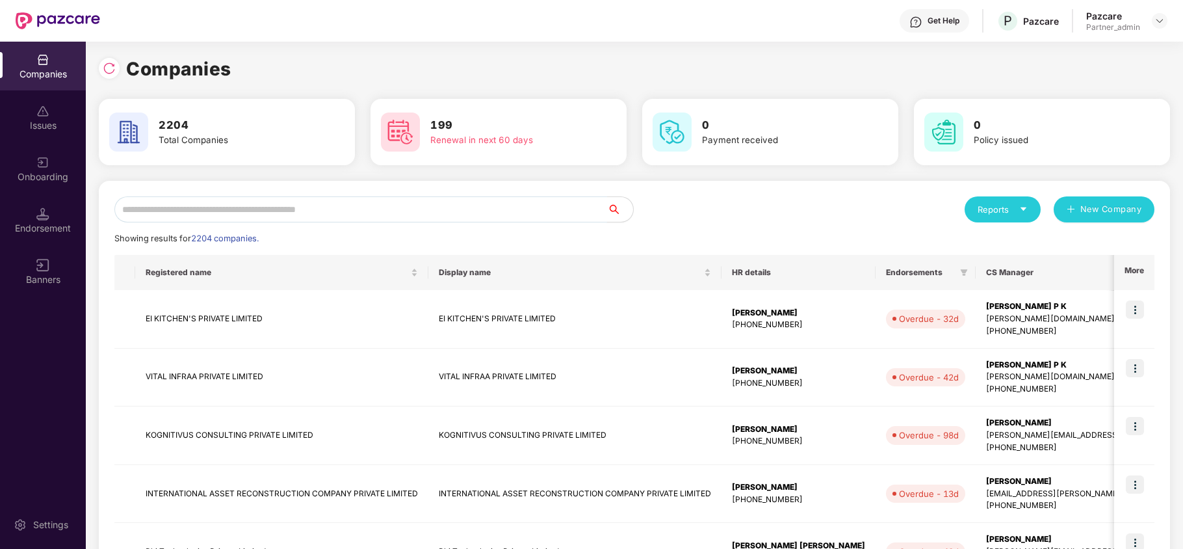
click at [214, 203] on input "text" at bounding box center [360, 209] width 493 height 26
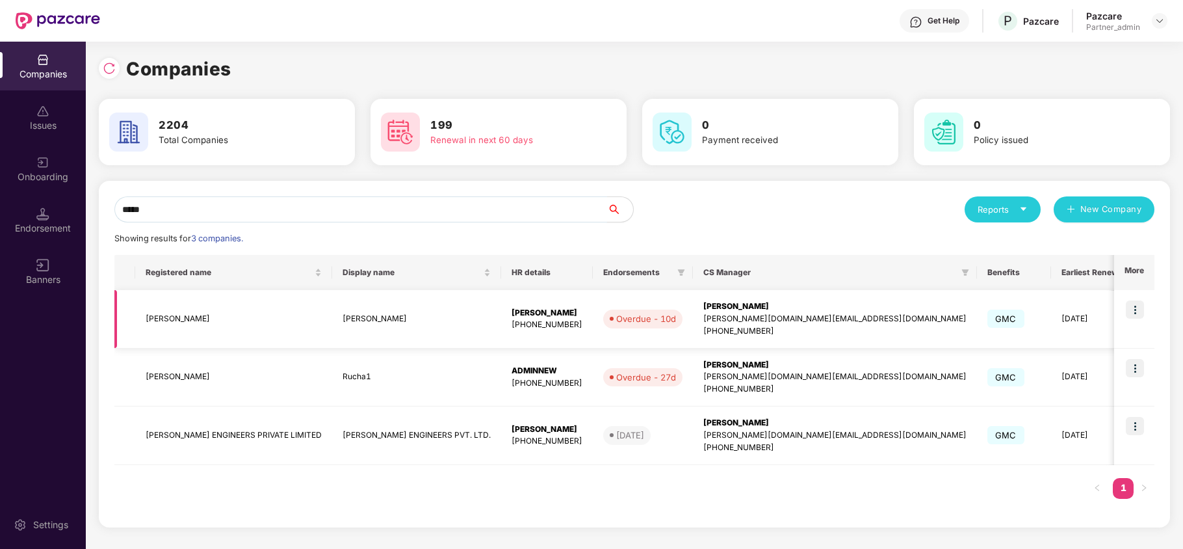
type input "*****"
click at [144, 316] on td "[PERSON_NAME]" at bounding box center [233, 319] width 197 height 58
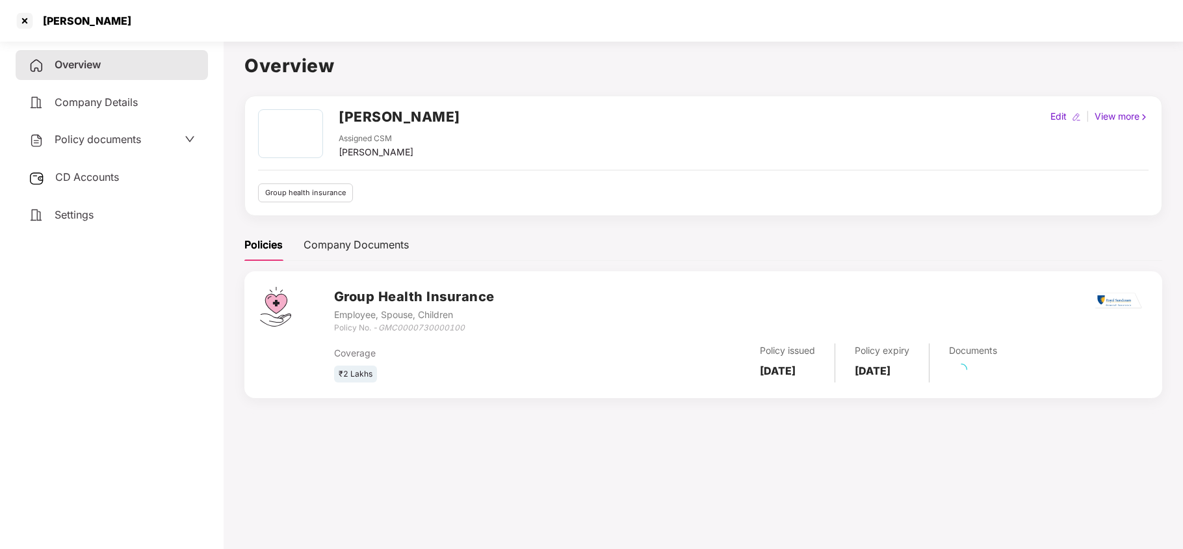
click at [69, 140] on span "Policy documents" at bounding box center [98, 139] width 86 height 13
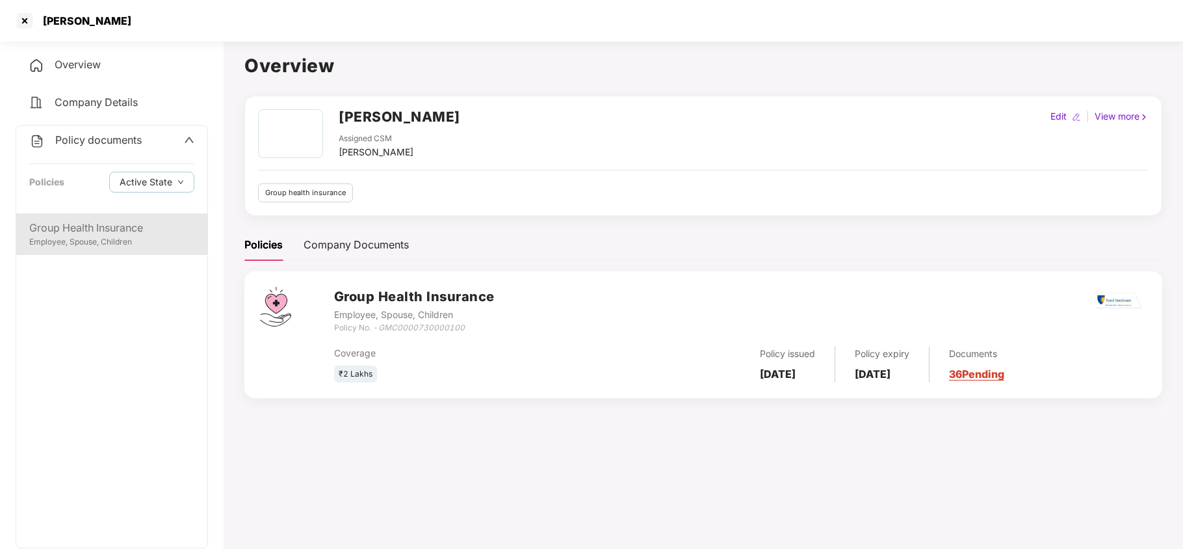
click at [79, 234] on div "Group Health Insurance" at bounding box center [111, 228] width 165 height 16
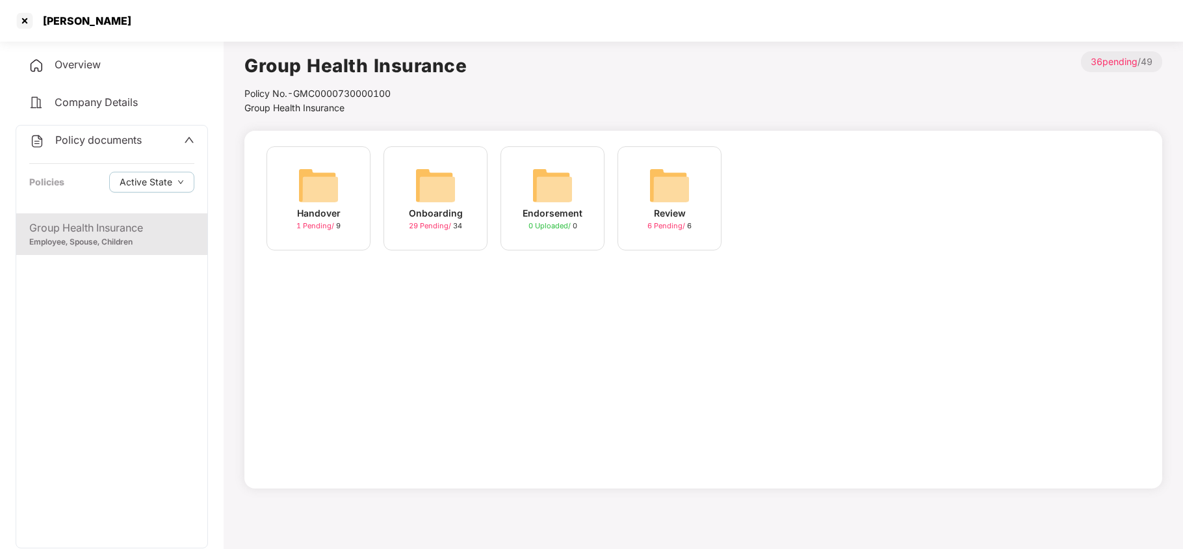
click at [424, 182] on img at bounding box center [436, 185] width 42 height 42
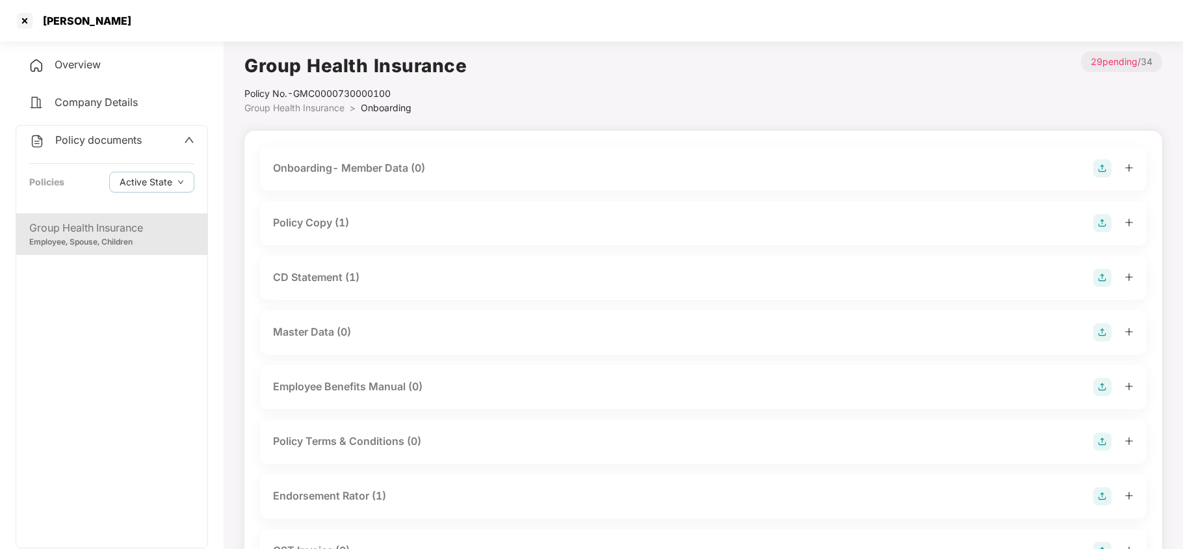
click at [313, 221] on div "Policy Copy (1)" at bounding box center [311, 222] width 76 height 16
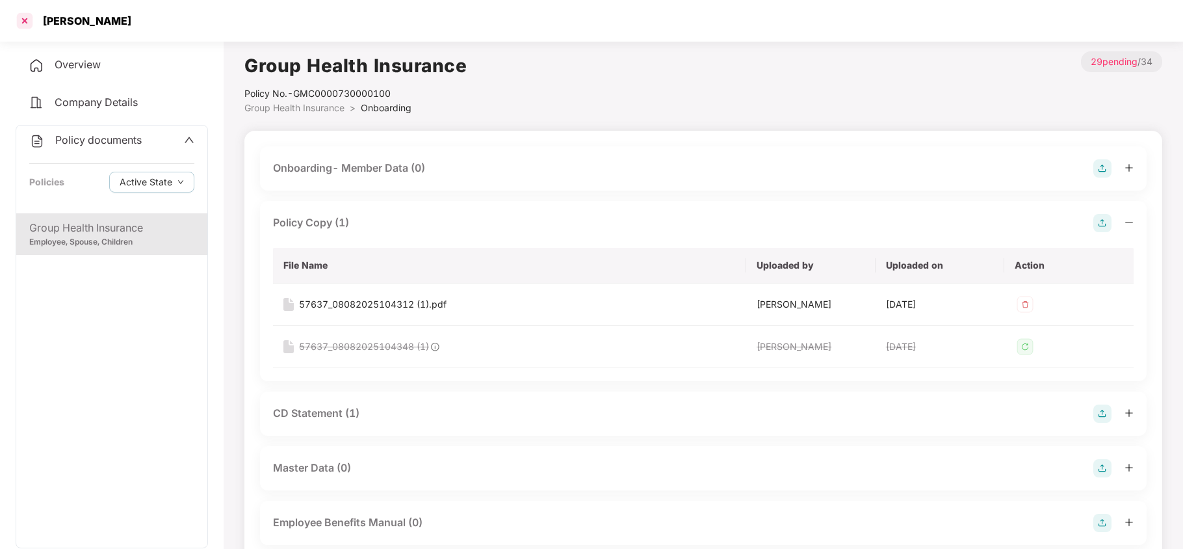
click at [24, 22] on div at bounding box center [24, 20] width 21 height 21
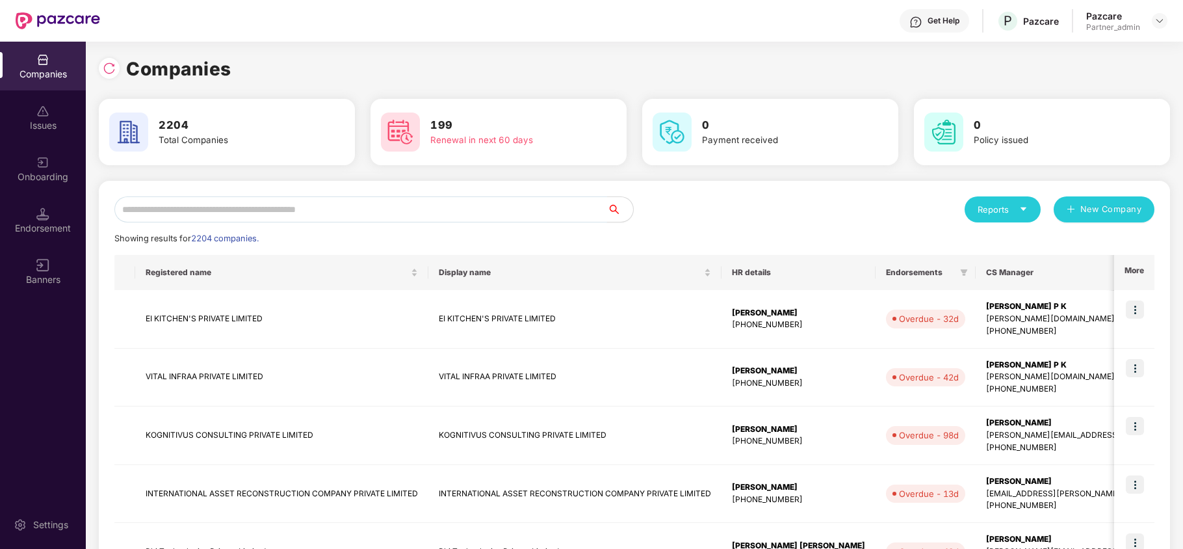
click at [218, 208] on input "text" at bounding box center [360, 209] width 493 height 26
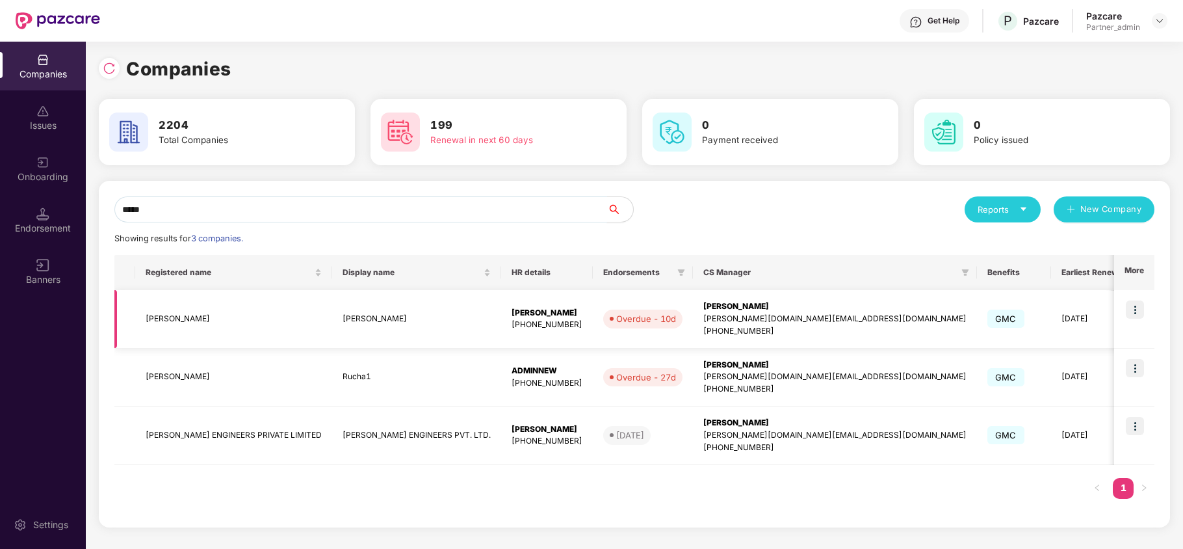
type input "*****"
click at [153, 317] on td "[PERSON_NAME]" at bounding box center [233, 319] width 197 height 58
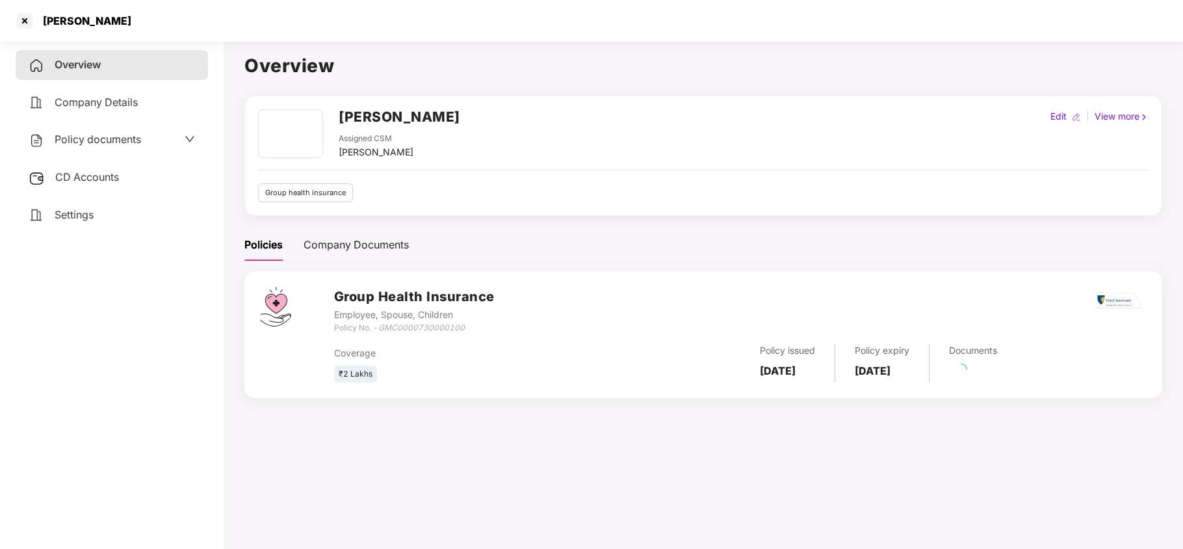
click at [91, 139] on span "Policy documents" at bounding box center [98, 139] width 86 height 13
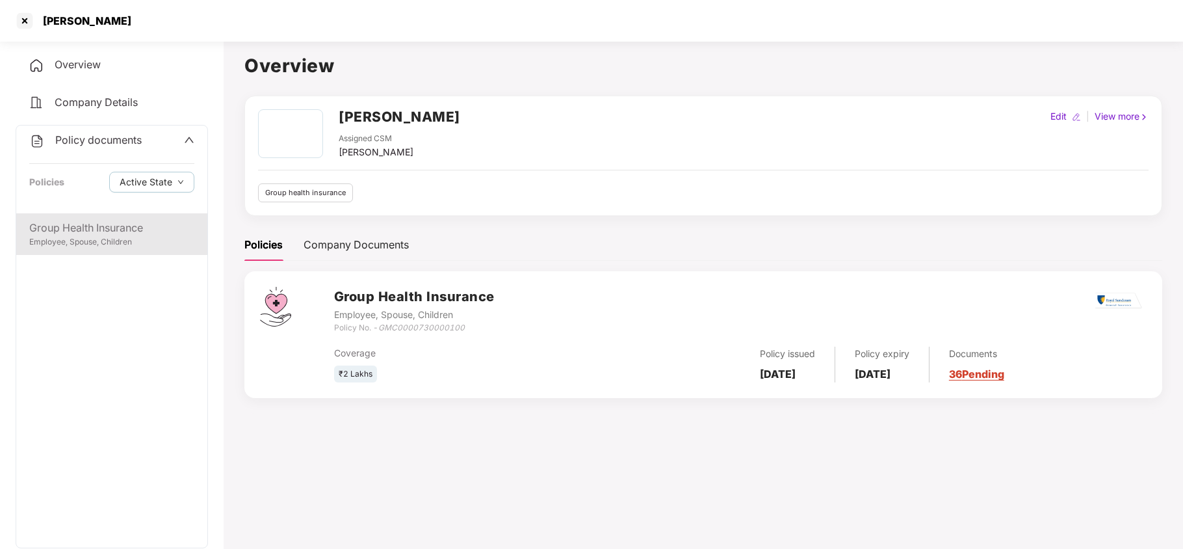
click at [91, 237] on div "Employee, Spouse, Children" at bounding box center [111, 242] width 165 height 12
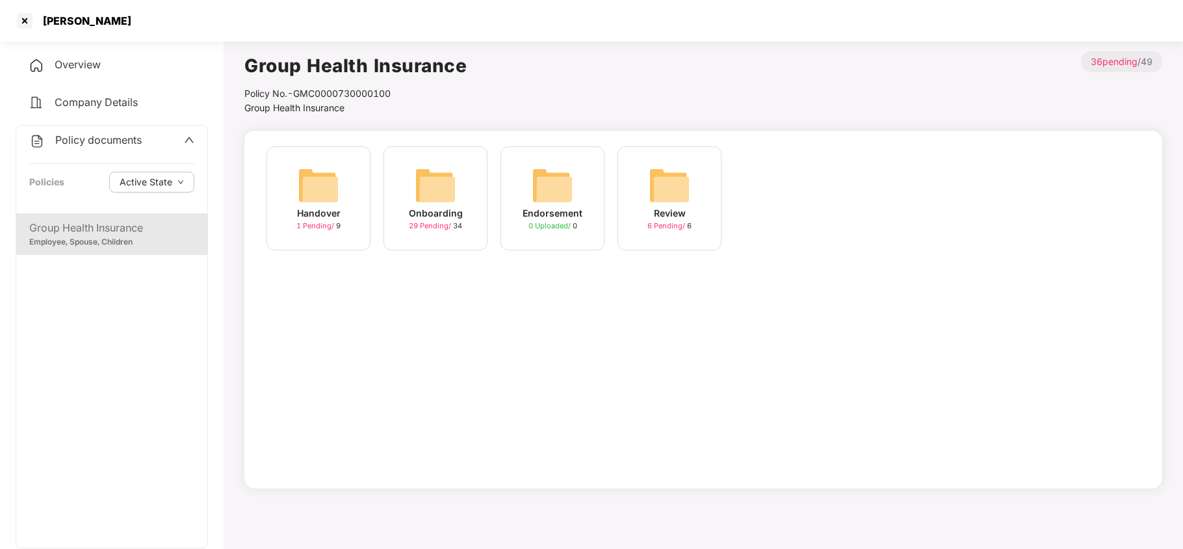
click at [434, 181] on img at bounding box center [436, 185] width 42 height 42
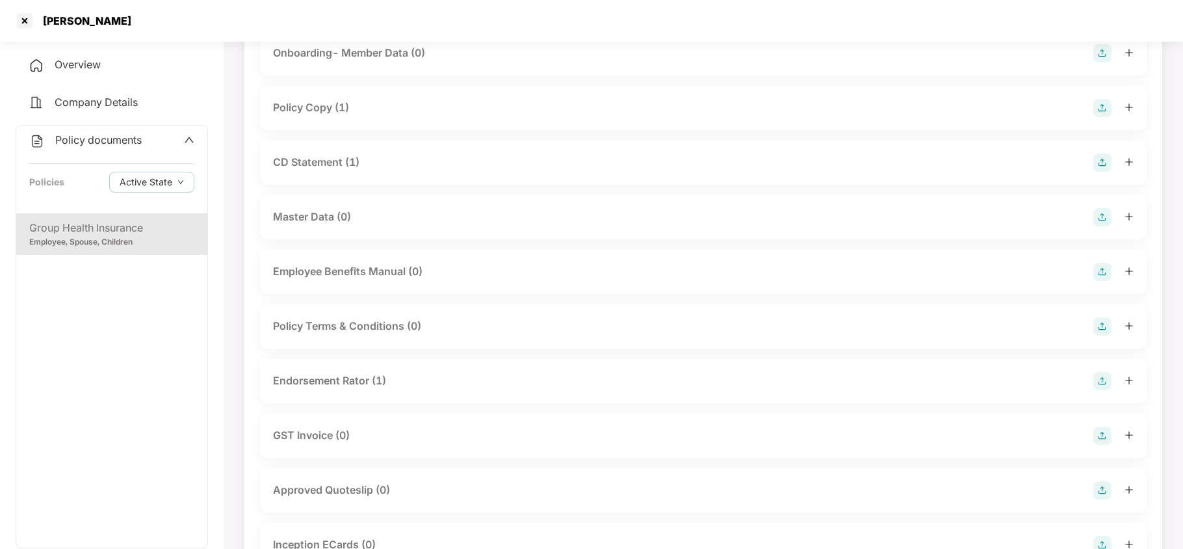
scroll to position [86, 0]
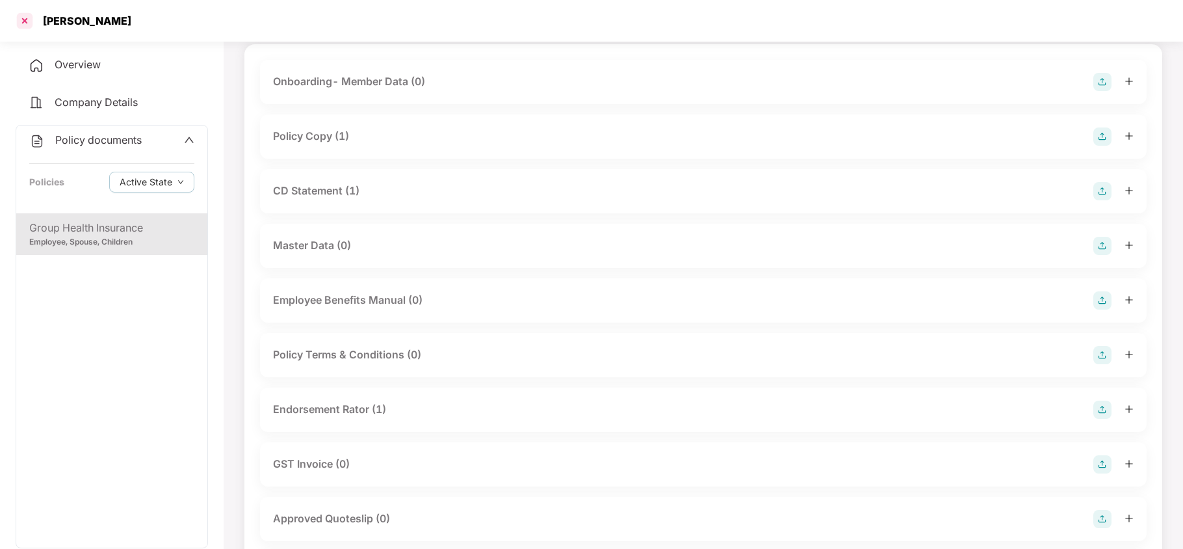
click at [21, 21] on div at bounding box center [24, 20] width 21 height 21
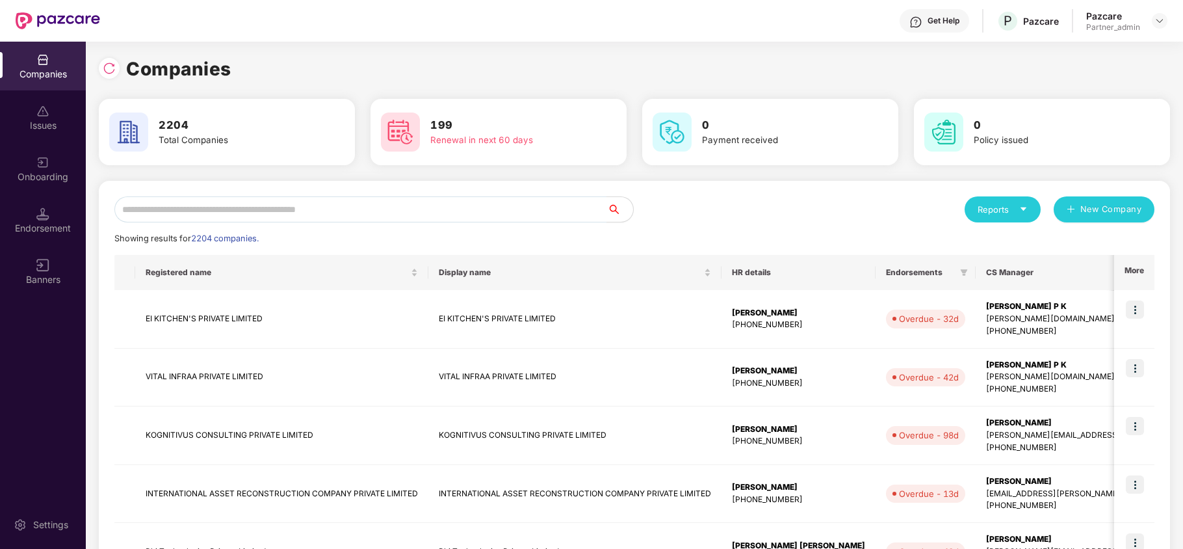
scroll to position [0, 0]
